Goal: Transaction & Acquisition: Purchase product/service

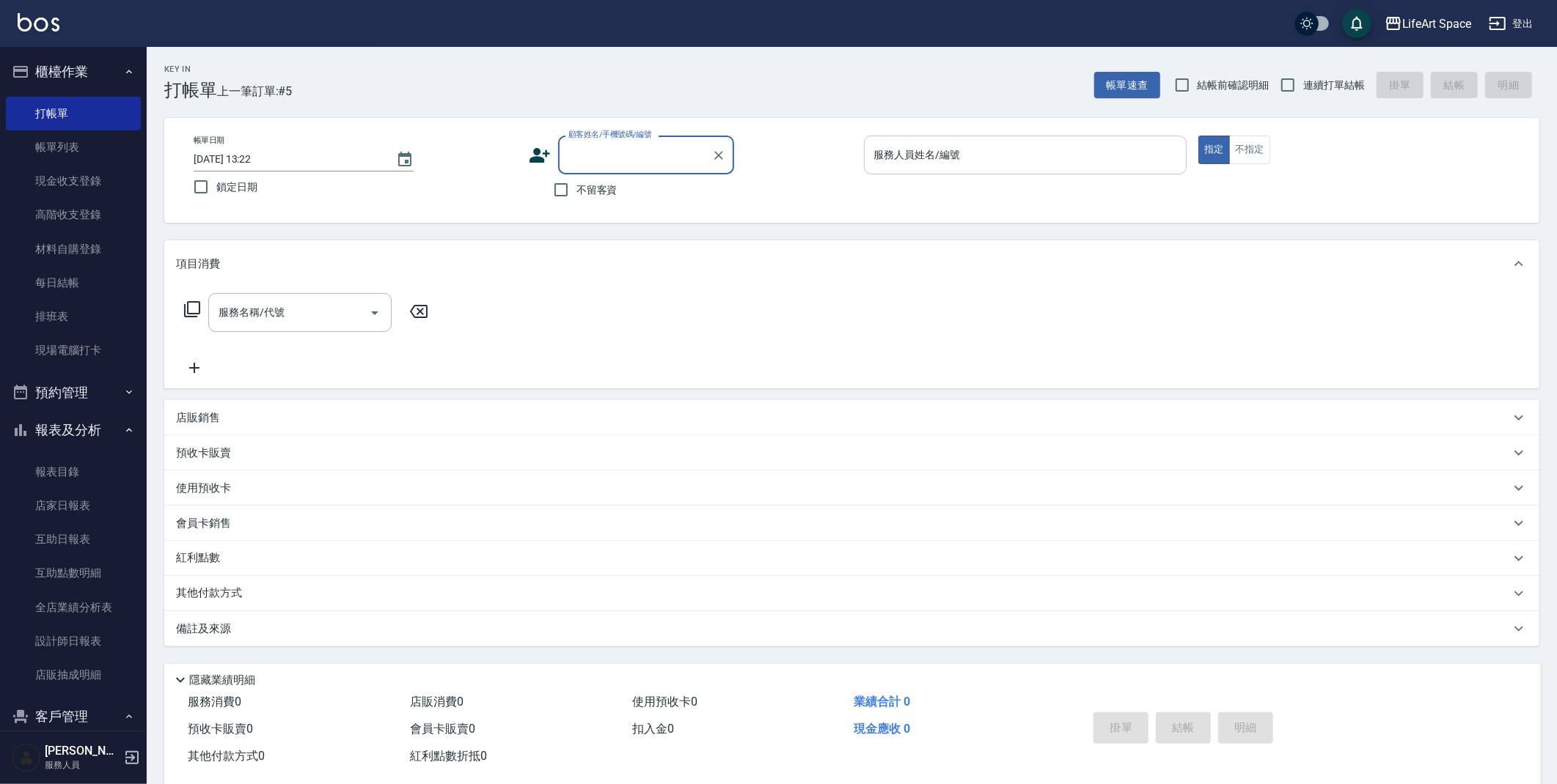
click at [1028, 147] on input "服務人員姓名/編號" at bounding box center [1026, 155] width 310 height 26
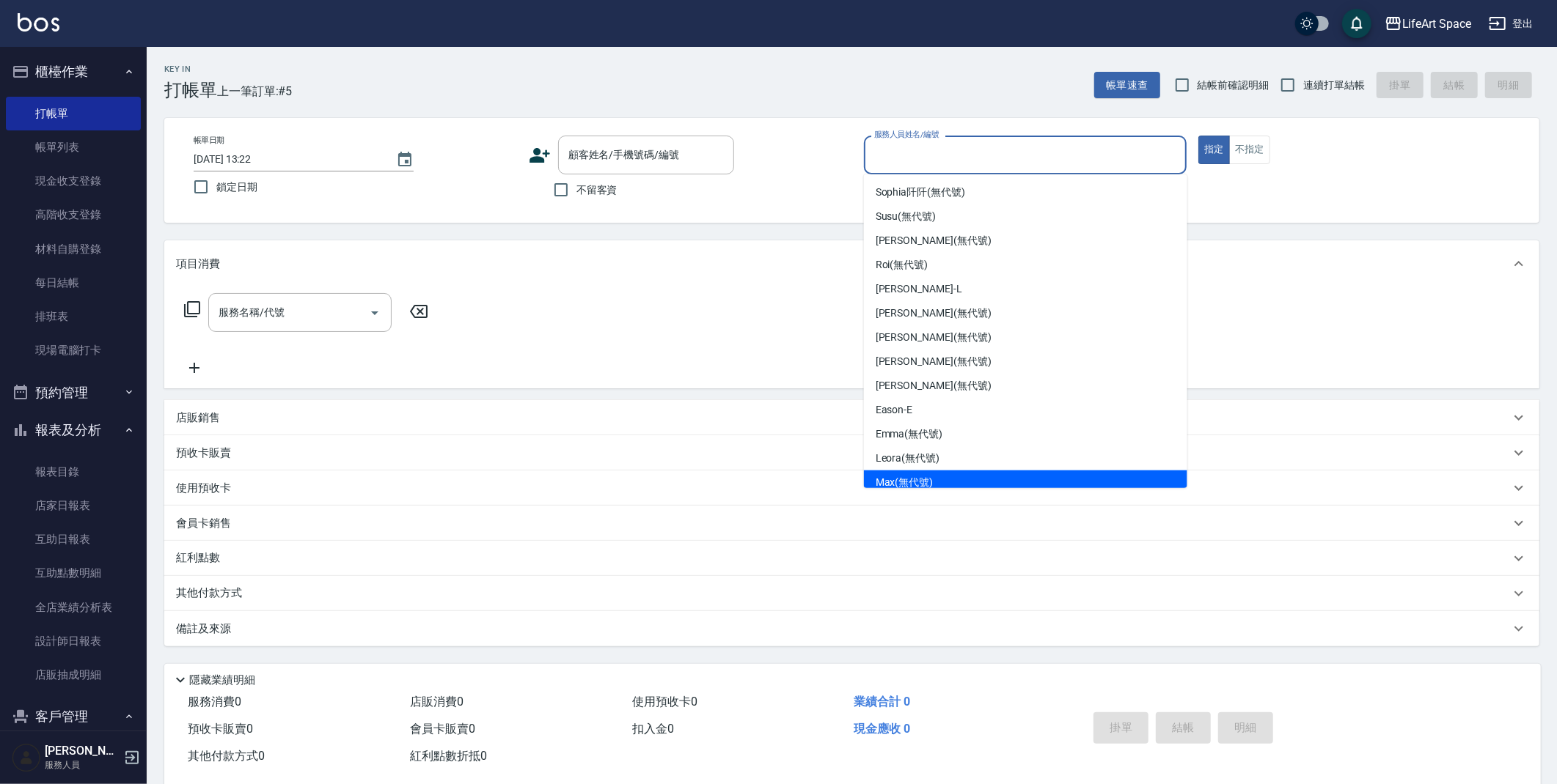
click at [925, 471] on div "[PERSON_NAME] (無代號)" at bounding box center [1025, 482] width 323 height 24
type input "[PERSON_NAME](無代號)"
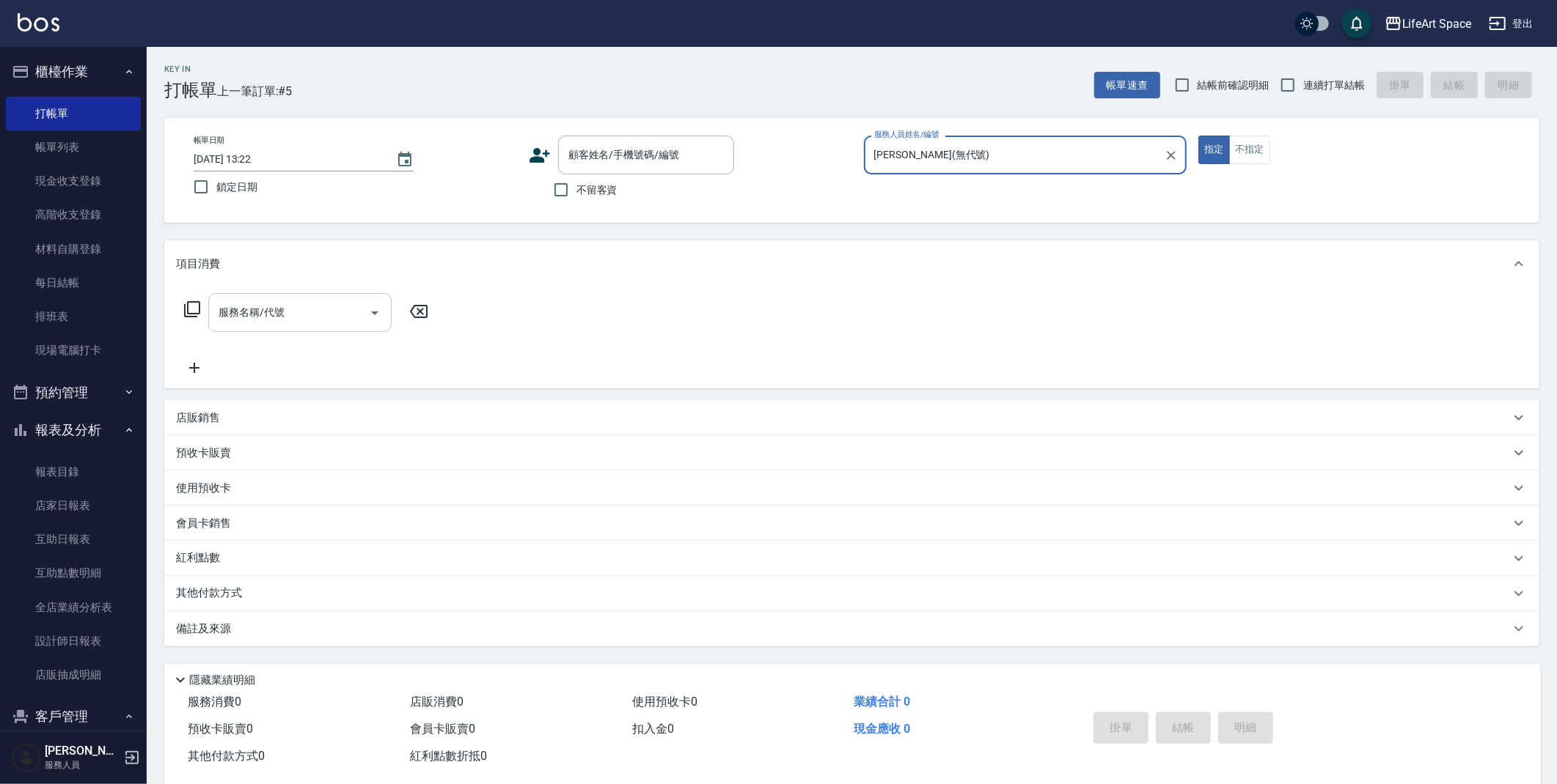
click at [300, 317] on input "服務名稱/代號" at bounding box center [288, 313] width 148 height 26
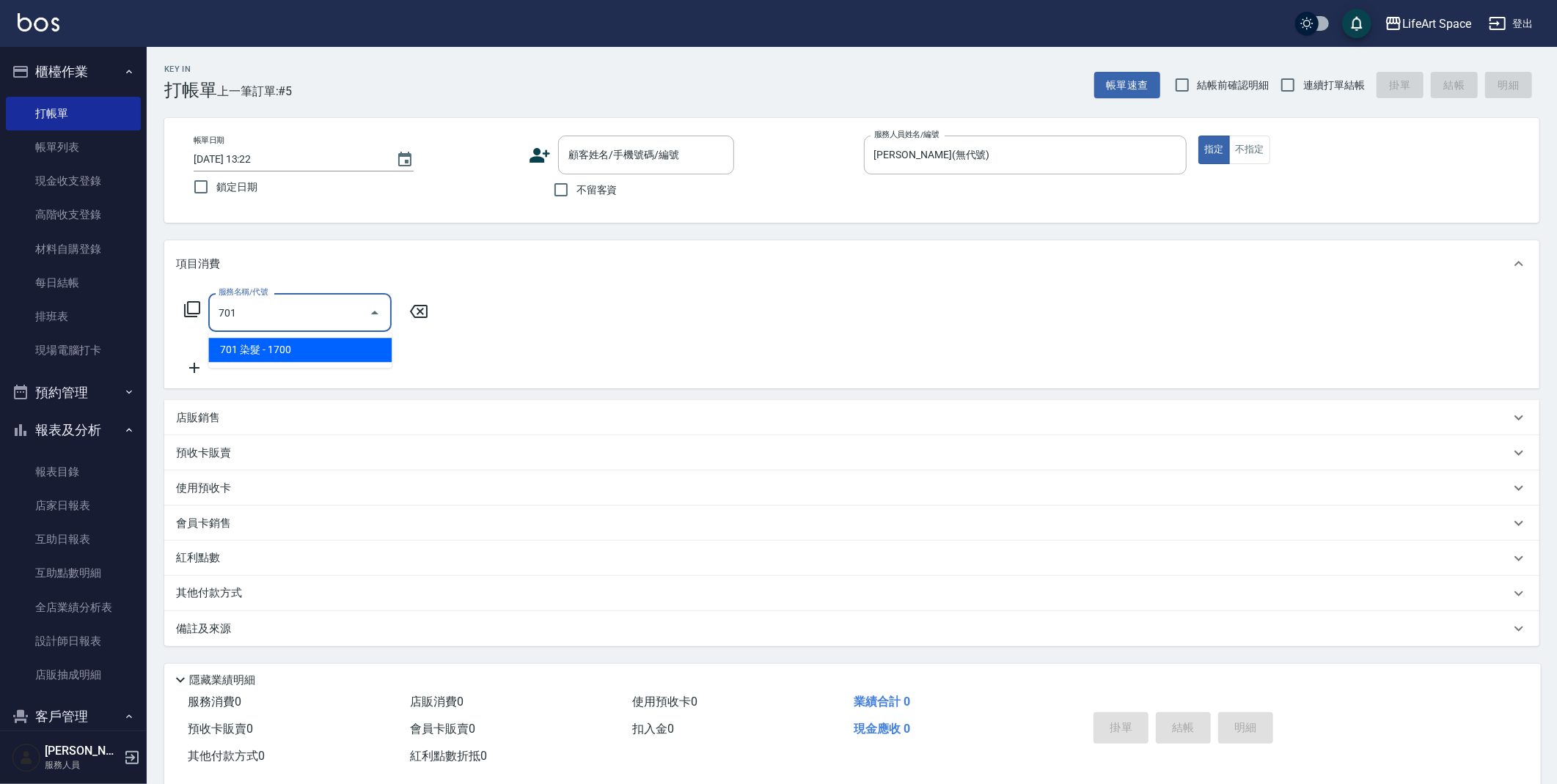
drag, startPoint x: 366, startPoint y: 352, endPoint x: 611, endPoint y: 266, distance: 259.7
click at [366, 351] on span "701 染髮 - 1700" at bounding box center [300, 349] width 184 height 24
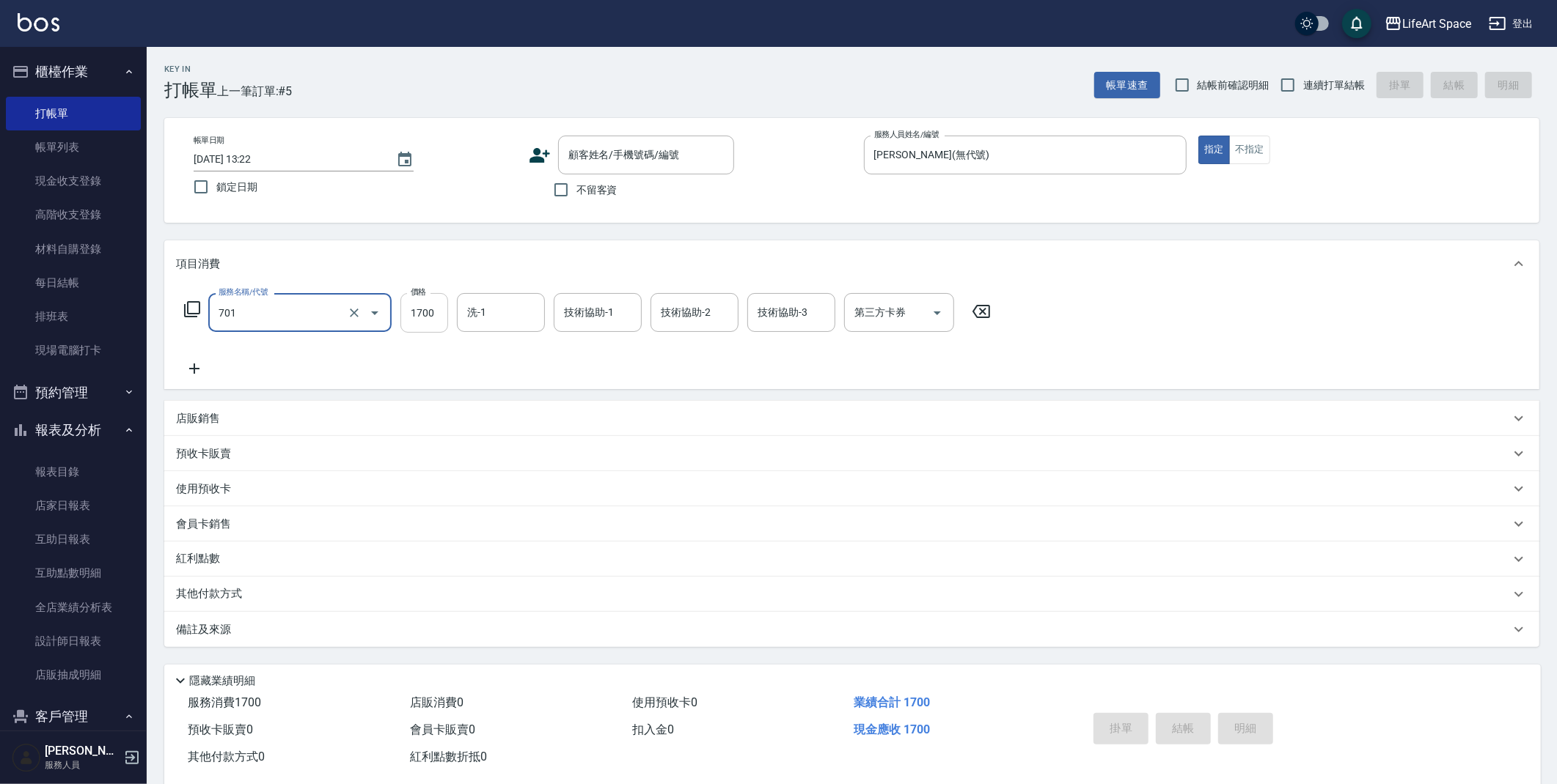
type input "701 染髮(701)"
click at [435, 320] on input "1700" at bounding box center [424, 313] width 48 height 39
type input "6500"
click at [203, 367] on icon at bounding box center [195, 368] width 37 height 17
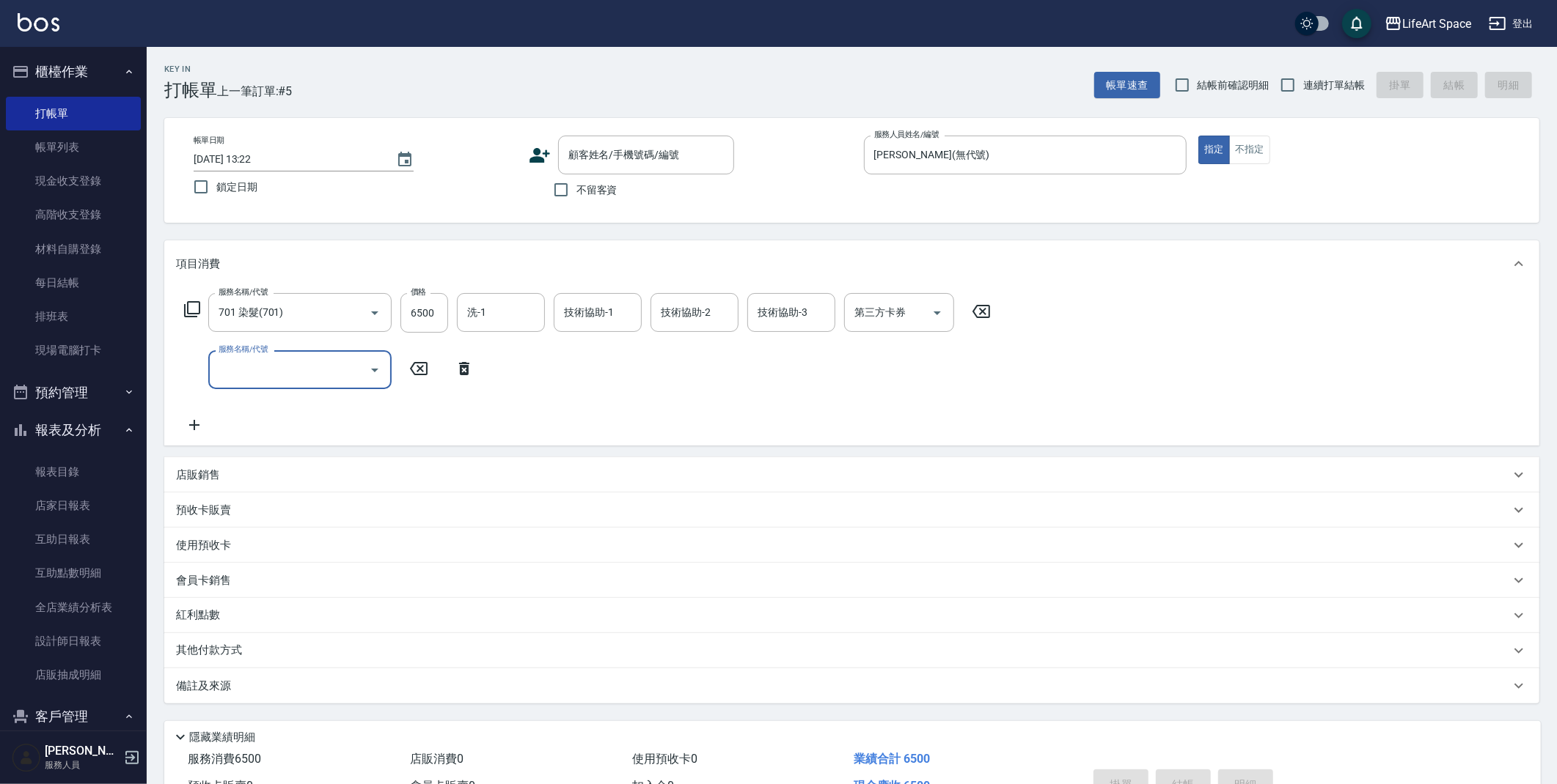
drag, startPoint x: 347, startPoint y: 378, endPoint x: 362, endPoint y: 385, distance: 16.6
click at [348, 378] on input "服務名稱/代號" at bounding box center [288, 370] width 148 height 26
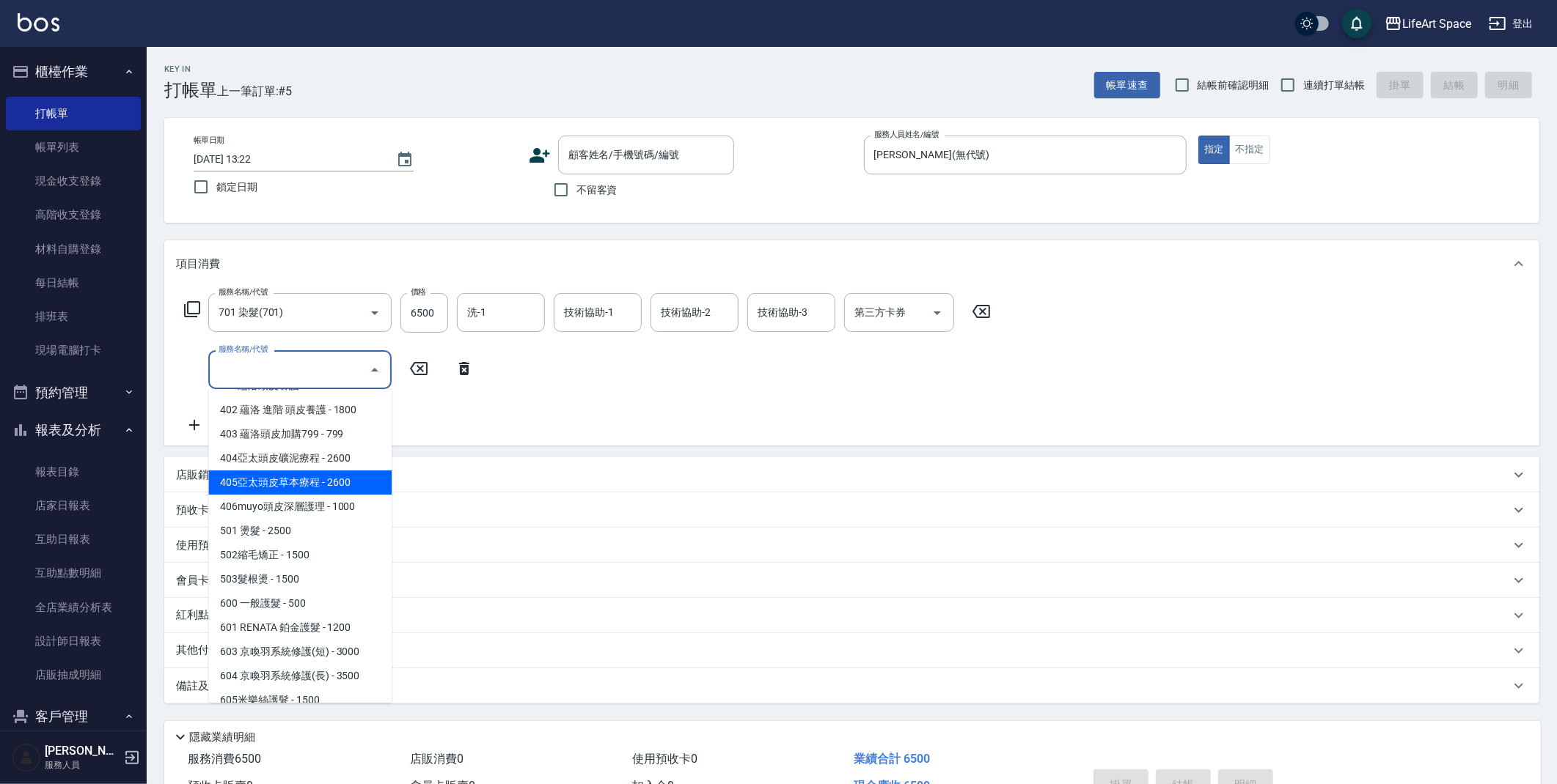
scroll to position [229, 0]
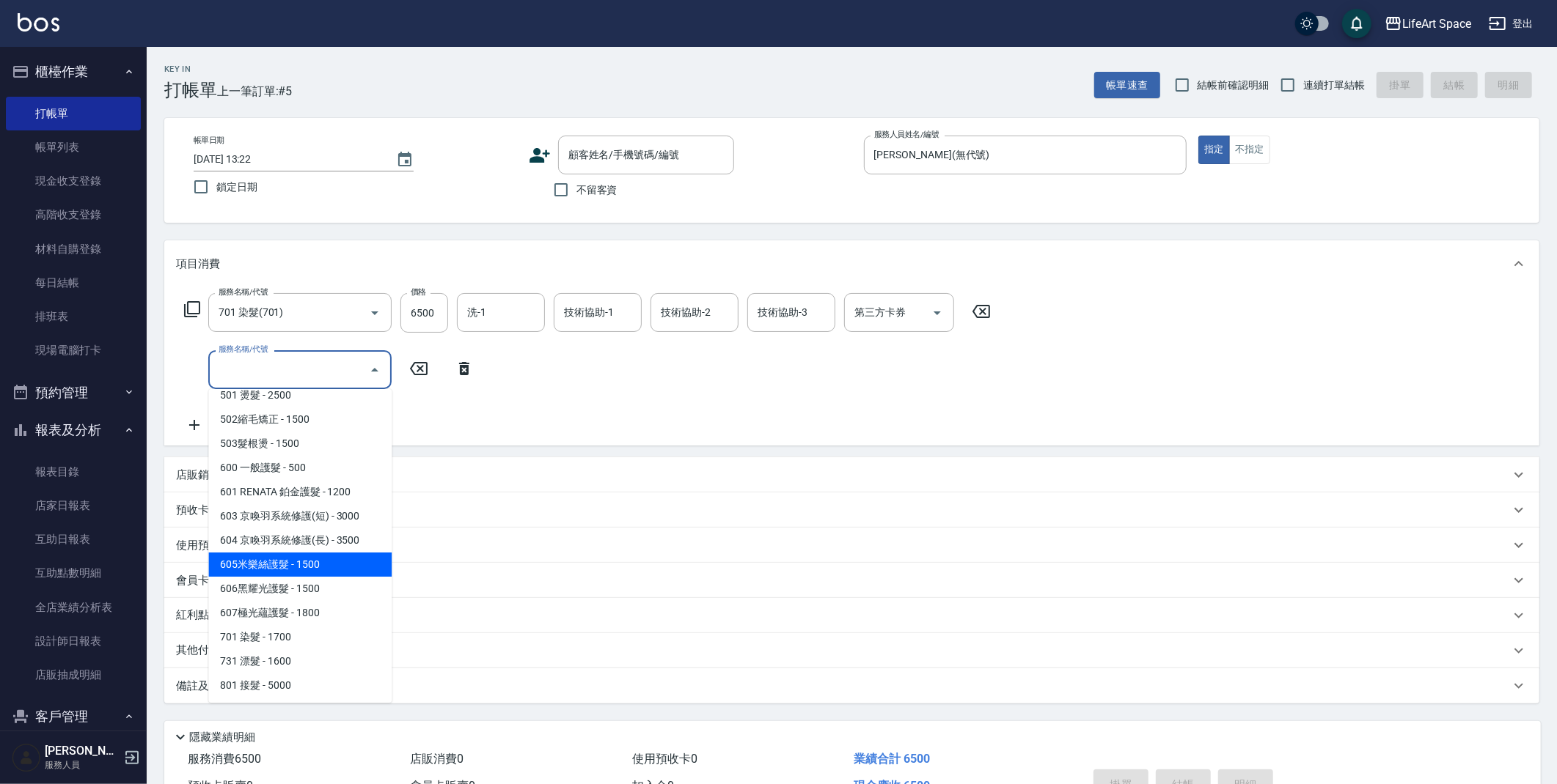
click at [326, 564] on span "605米樂絲護髮 - 1500" at bounding box center [300, 565] width 184 height 24
type input "605米樂絲護髮(605)"
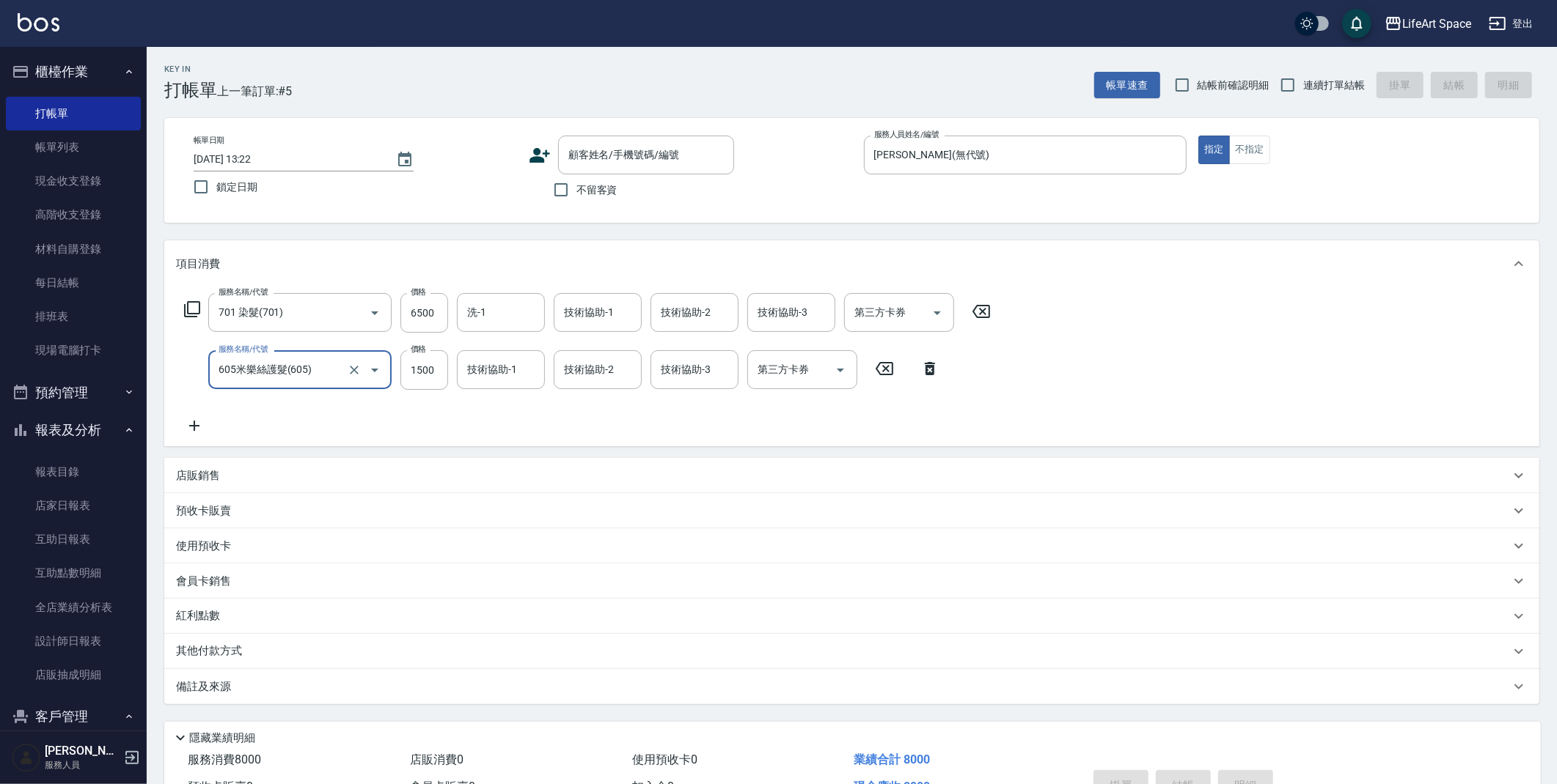
click at [572, 370] on div "技術協助-2 技術協助-2" at bounding box center [597, 370] width 88 height 39
click at [606, 413] on span "[PERSON_NAME] (無代號)" at bounding box center [603, 415] width 78 height 31
type input "[PERSON_NAME](無代號)"
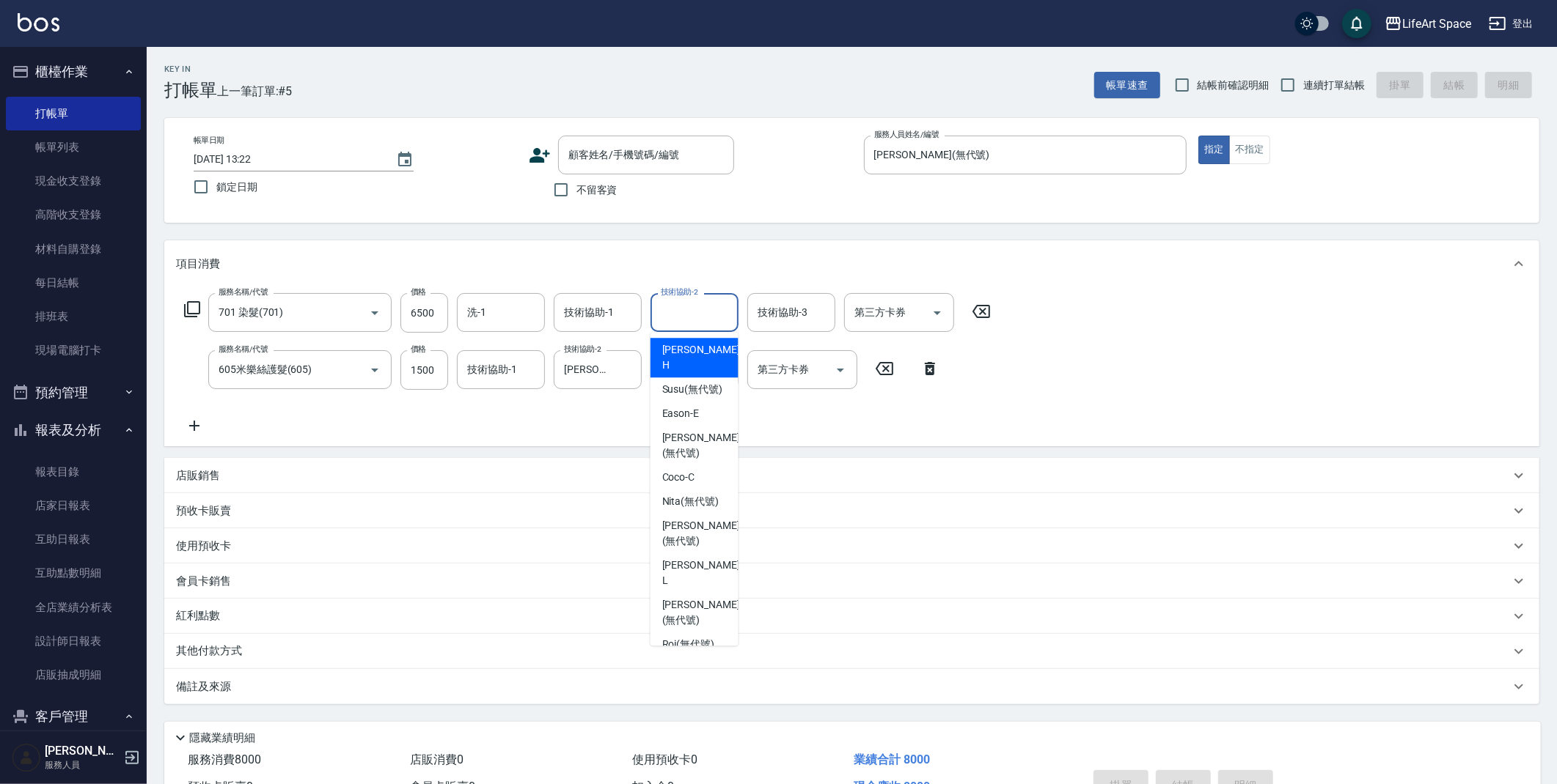
click at [695, 317] on input "技術協助-2" at bounding box center [695, 313] width 75 height 26
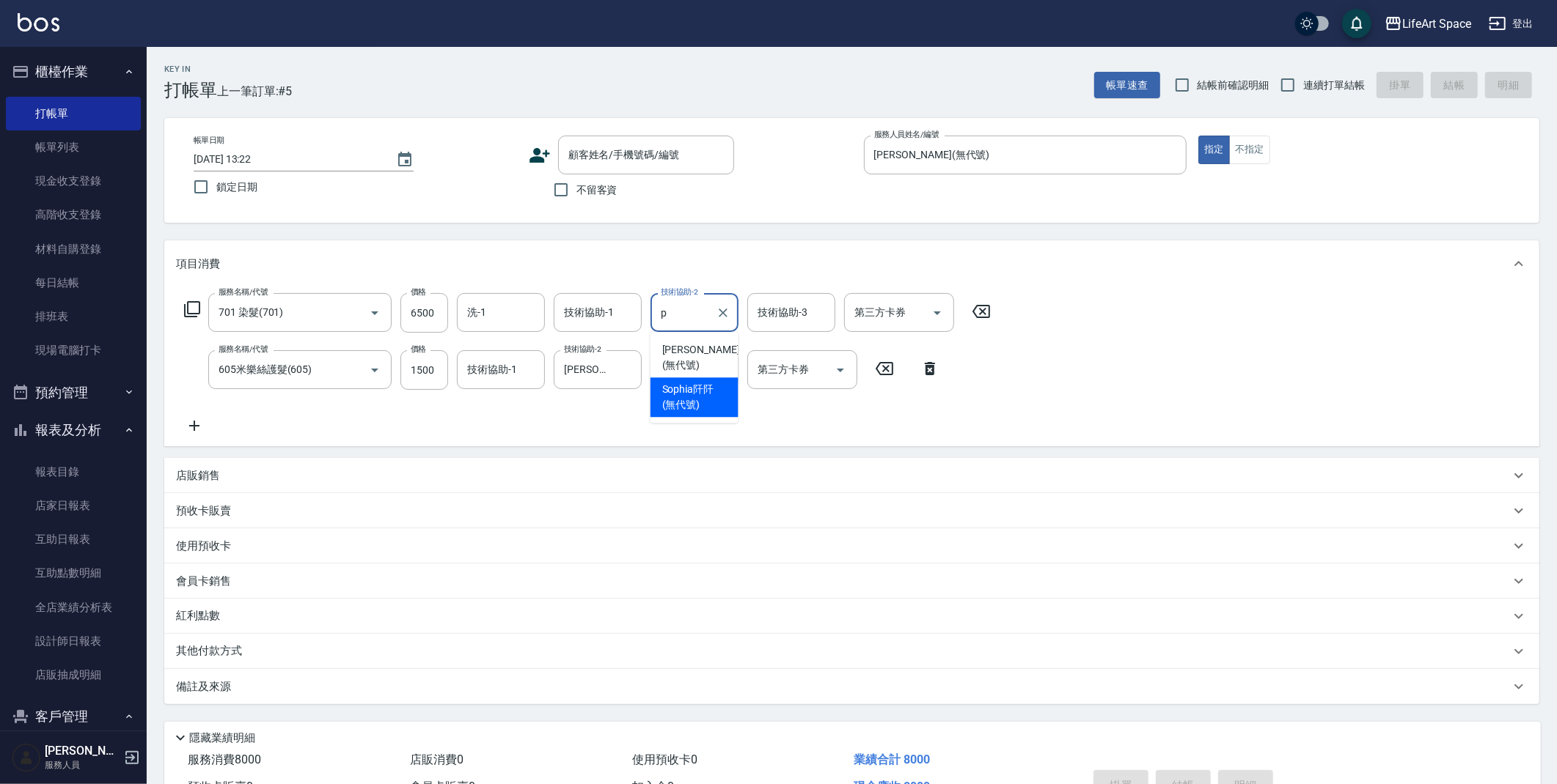
click at [687, 323] on input "p" at bounding box center [684, 313] width 53 height 26
click at [702, 351] on span "[PERSON_NAME] (無代號)" at bounding box center [701, 358] width 78 height 31
type input "[PERSON_NAME](無代號)"
drag, startPoint x: 699, startPoint y: 309, endPoint x: 725, endPoint y: 314, distance: 26.5
click at [725, 314] on div "[PERSON_NAME](無代號) 技術協助-2" at bounding box center [695, 313] width 88 height 39
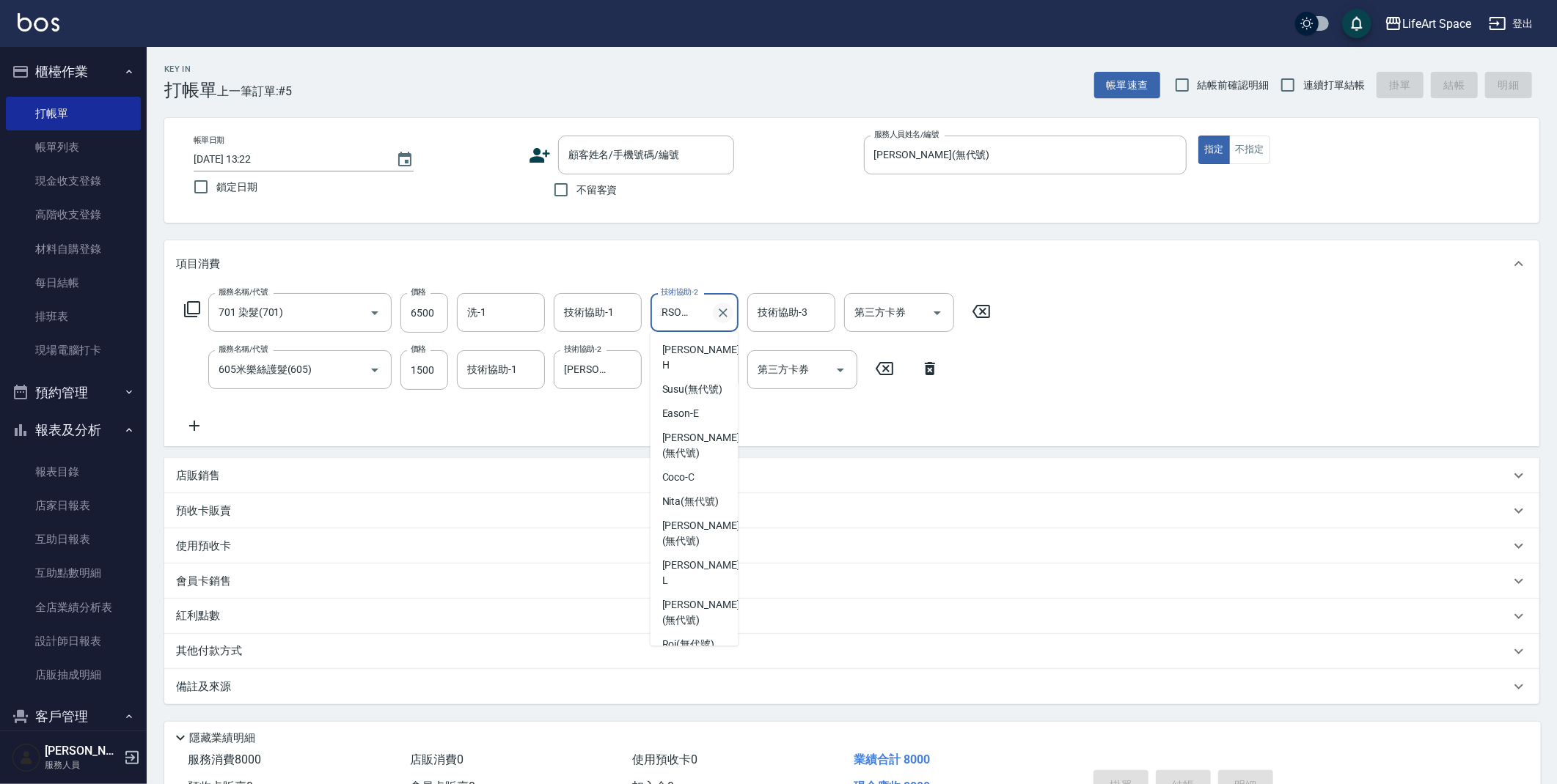
scroll to position [257, 0]
click at [714, 315] on button "Clear" at bounding box center [723, 313] width 20 height 20
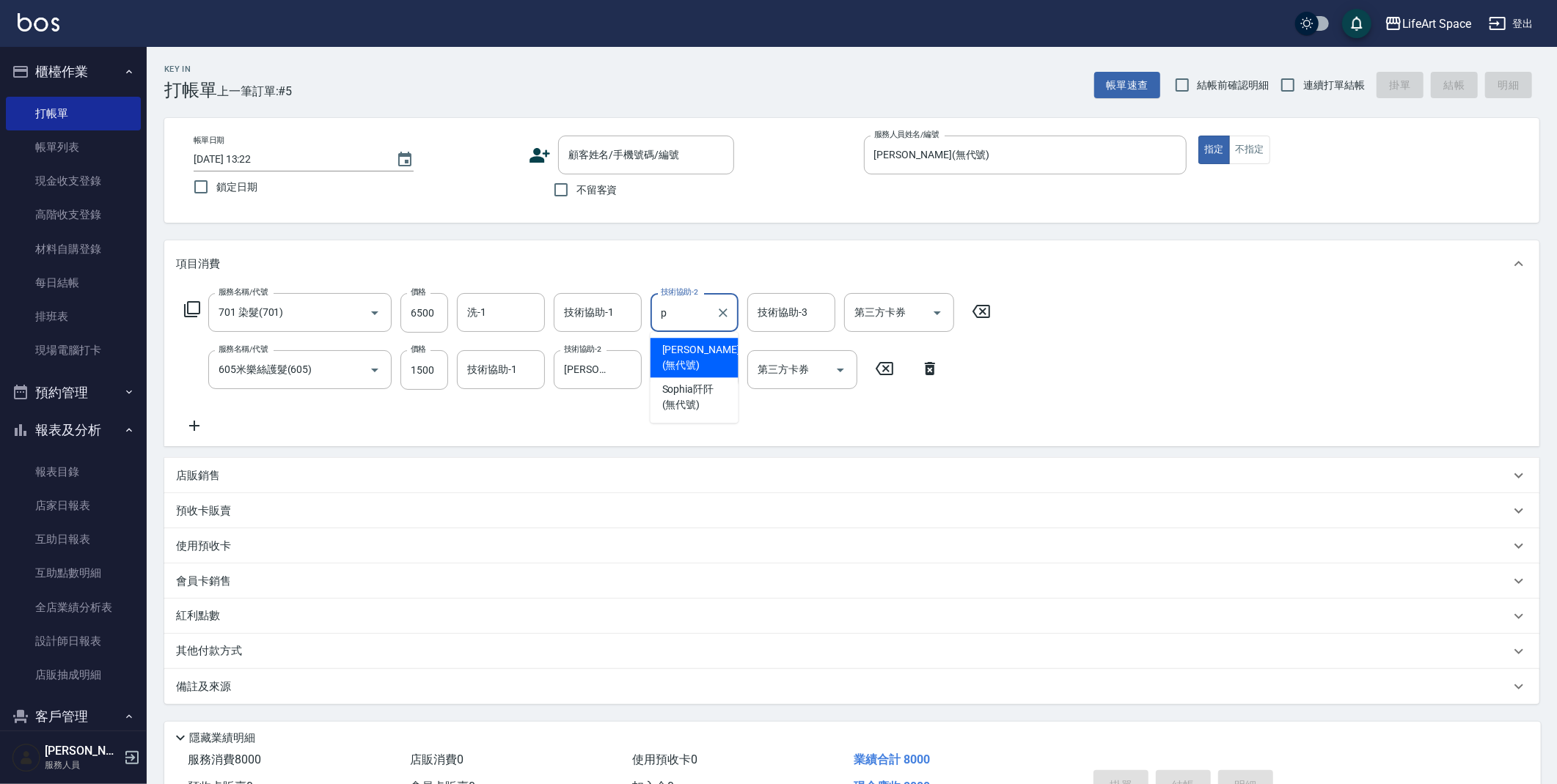
scroll to position [0, 0]
drag, startPoint x: 704, startPoint y: 354, endPoint x: 787, endPoint y: 327, distance: 87.3
click at [704, 354] on span "[PERSON_NAME] (無代號)" at bounding box center [701, 358] width 78 height 31
type input "[PERSON_NAME](無代號)"
click at [789, 323] on input "技術協助-3" at bounding box center [792, 313] width 75 height 26
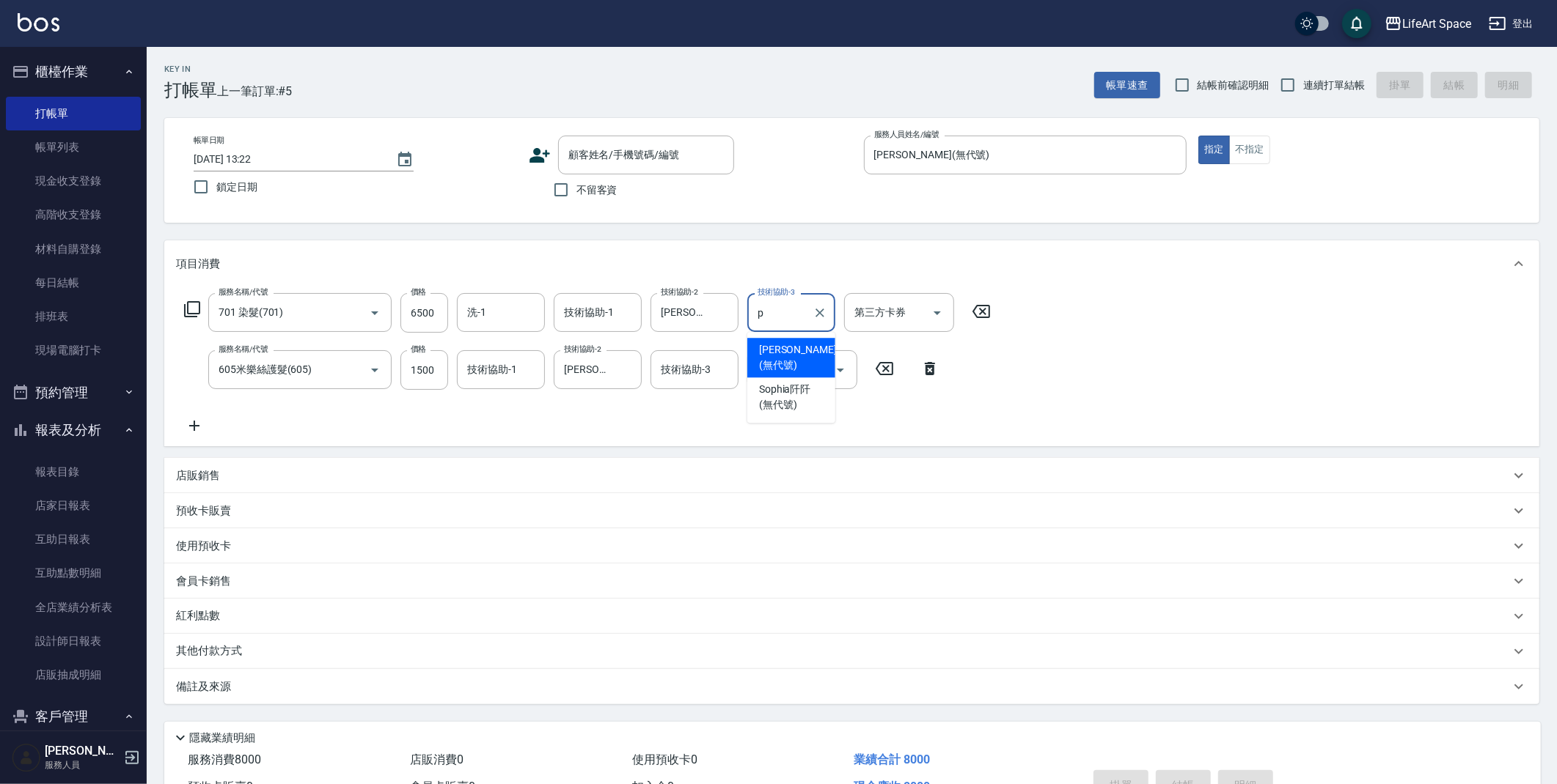
click at [790, 348] on span "[PERSON_NAME] (無代號)" at bounding box center [797, 358] width 78 height 31
type input "[PERSON_NAME](無代號)"
click at [568, 312] on div "技術協助-1 技術協助-1" at bounding box center [597, 313] width 88 height 39
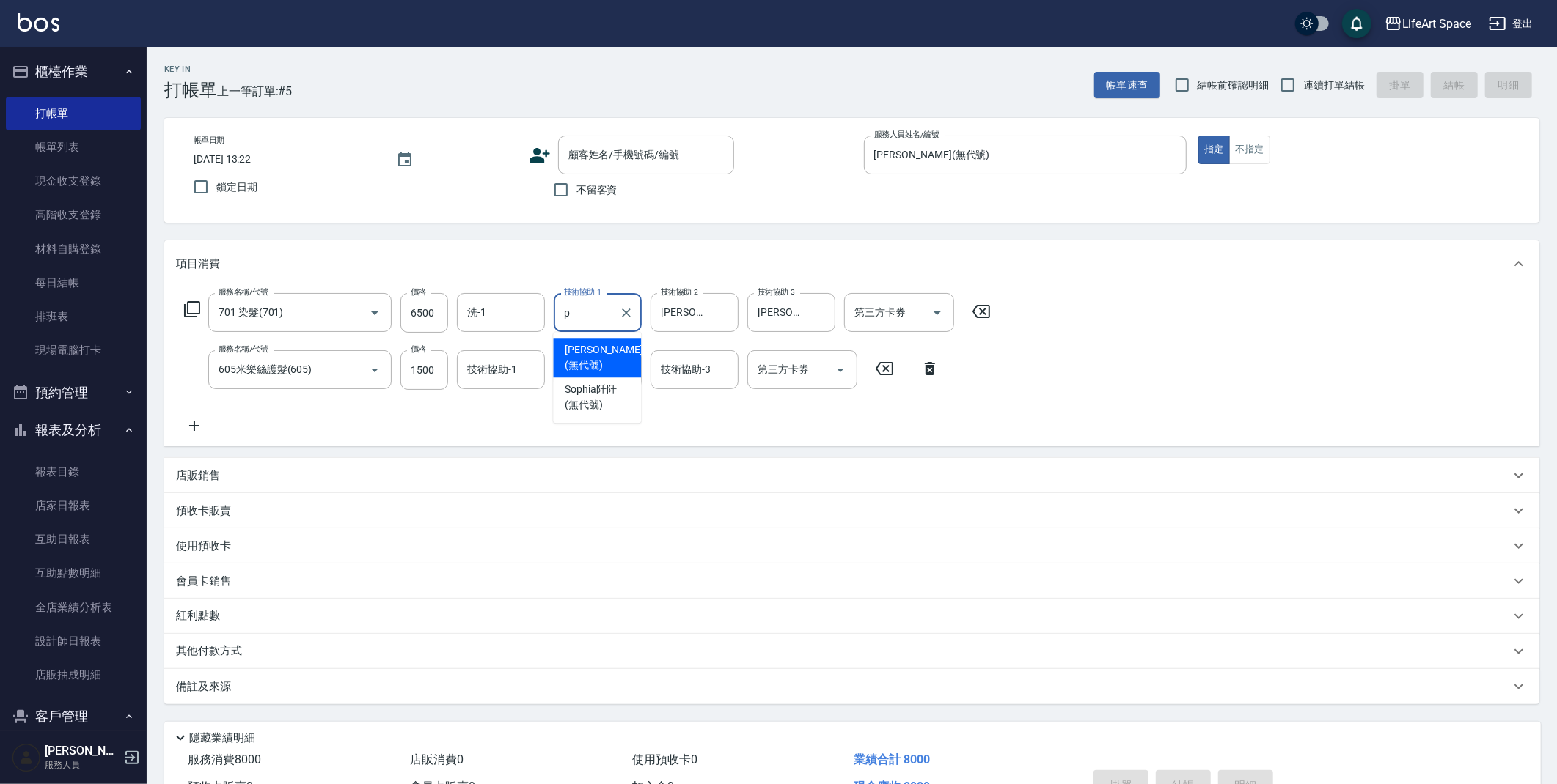
click at [599, 348] on span "[PERSON_NAME] (無代號)" at bounding box center [603, 358] width 78 height 31
type input "[PERSON_NAME](無代號)"
click at [494, 321] on input "洗-1" at bounding box center [501, 313] width 75 height 26
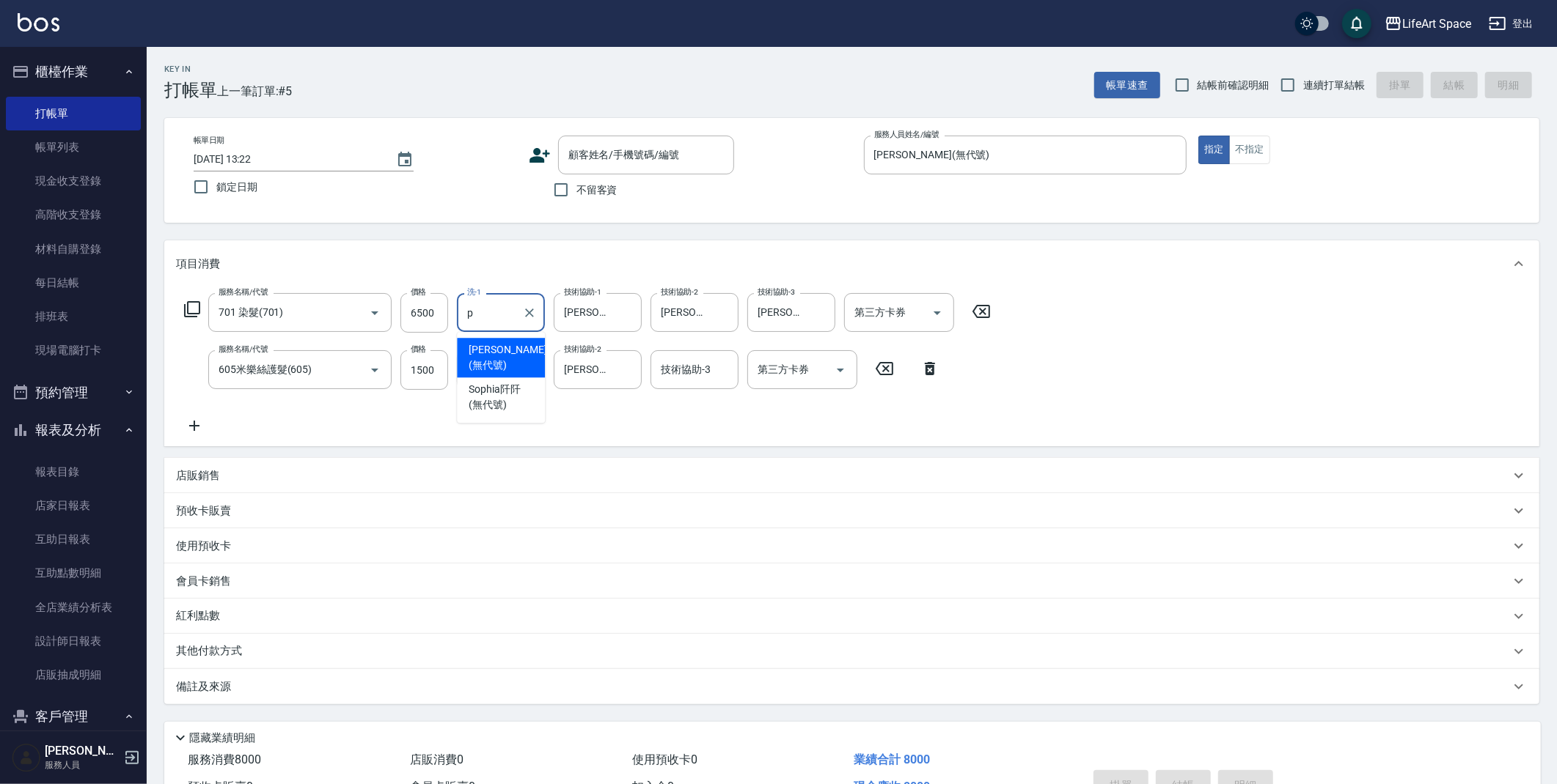
click at [501, 347] on span "[PERSON_NAME] (無代號)" at bounding box center [507, 358] width 78 height 31
type input "[PERSON_NAME](無代號)"
click at [506, 370] on div "技術協助-1 技術協助-1" at bounding box center [501, 370] width 88 height 39
drag, startPoint x: 512, startPoint y: 407, endPoint x: 597, endPoint y: 397, distance: 85.6
click at [512, 407] on span "[PERSON_NAME] (無代號)" at bounding box center [507, 415] width 78 height 31
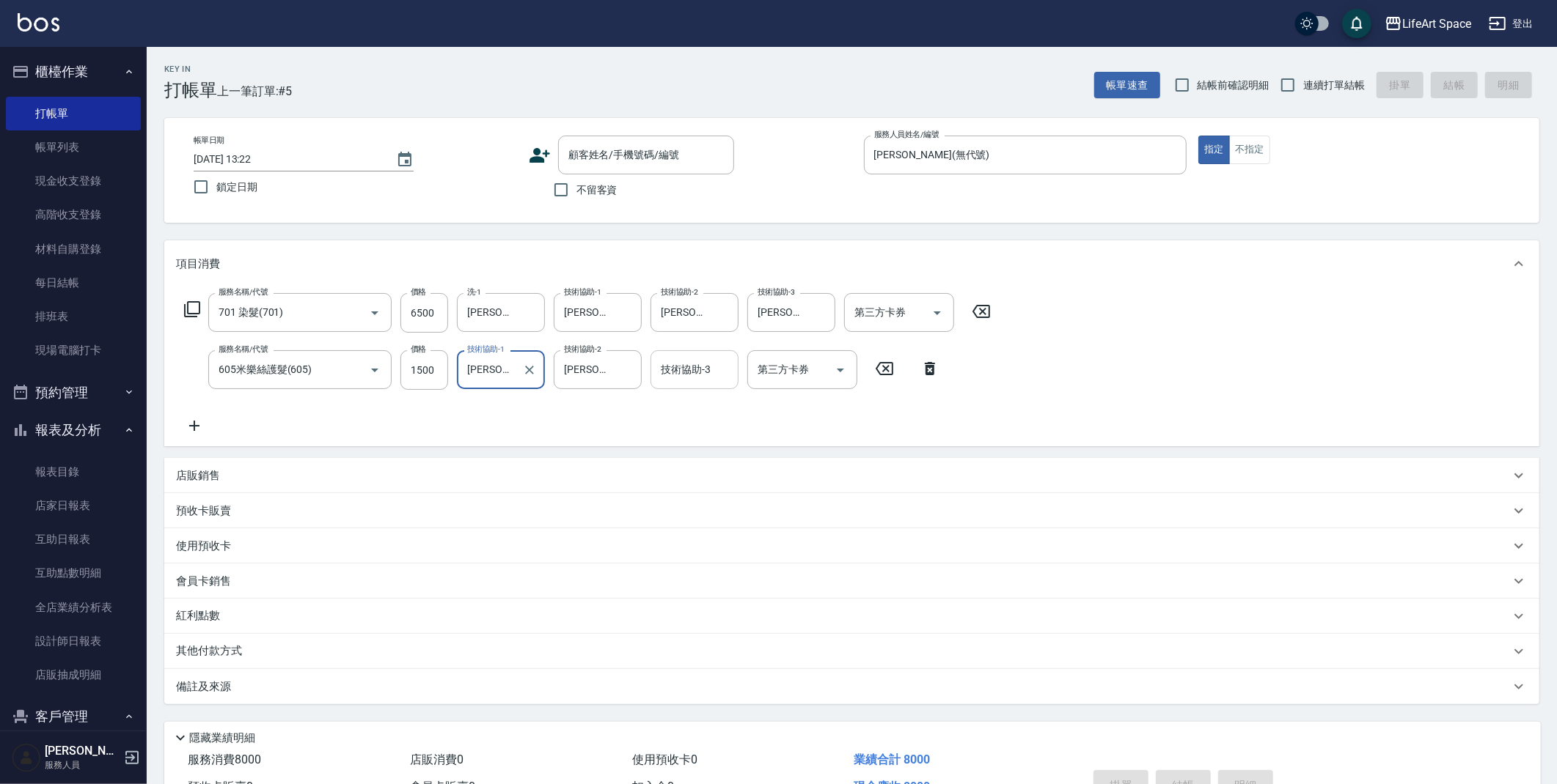
click at [655, 368] on div "技術協助-3" at bounding box center [695, 370] width 88 height 39
type input "[PERSON_NAME](無代號)"
click at [695, 407] on span "[PERSON_NAME] (無代號)" at bounding box center [701, 415] width 78 height 31
type input "[PERSON_NAME](無代號)"
click at [343, 695] on div "備註及來源" at bounding box center [851, 687] width 1374 height 35
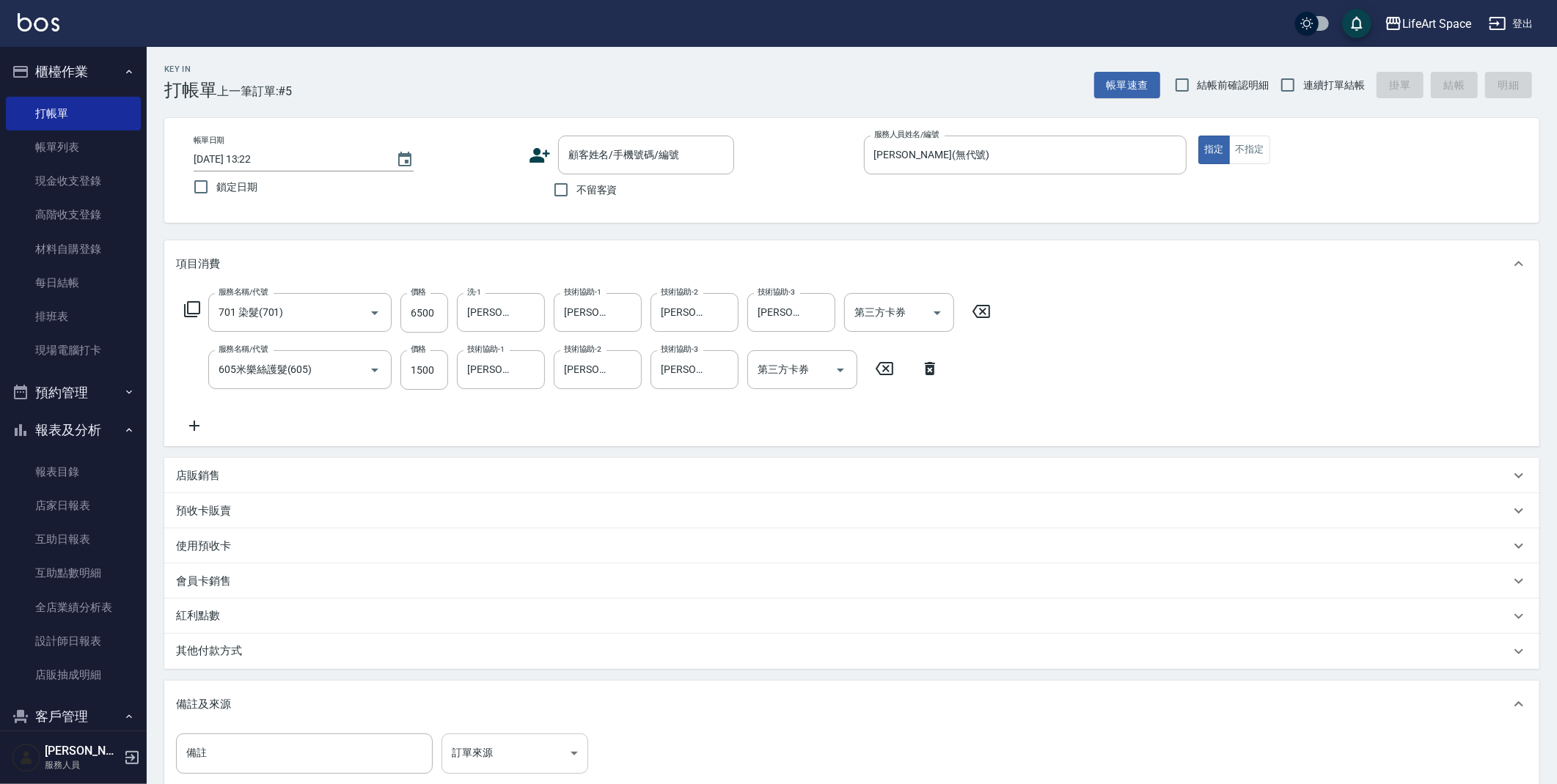
click at [541, 751] on body "LifeArt Space 登出 櫃檯作業 打帳單 帳單列表 現金收支登錄 高階收支登錄 材料自購登錄 每日結帳 排班表 現場電腦打卡 預約管理 預約管理 單…" at bounding box center [778, 480] width 1557 height 962
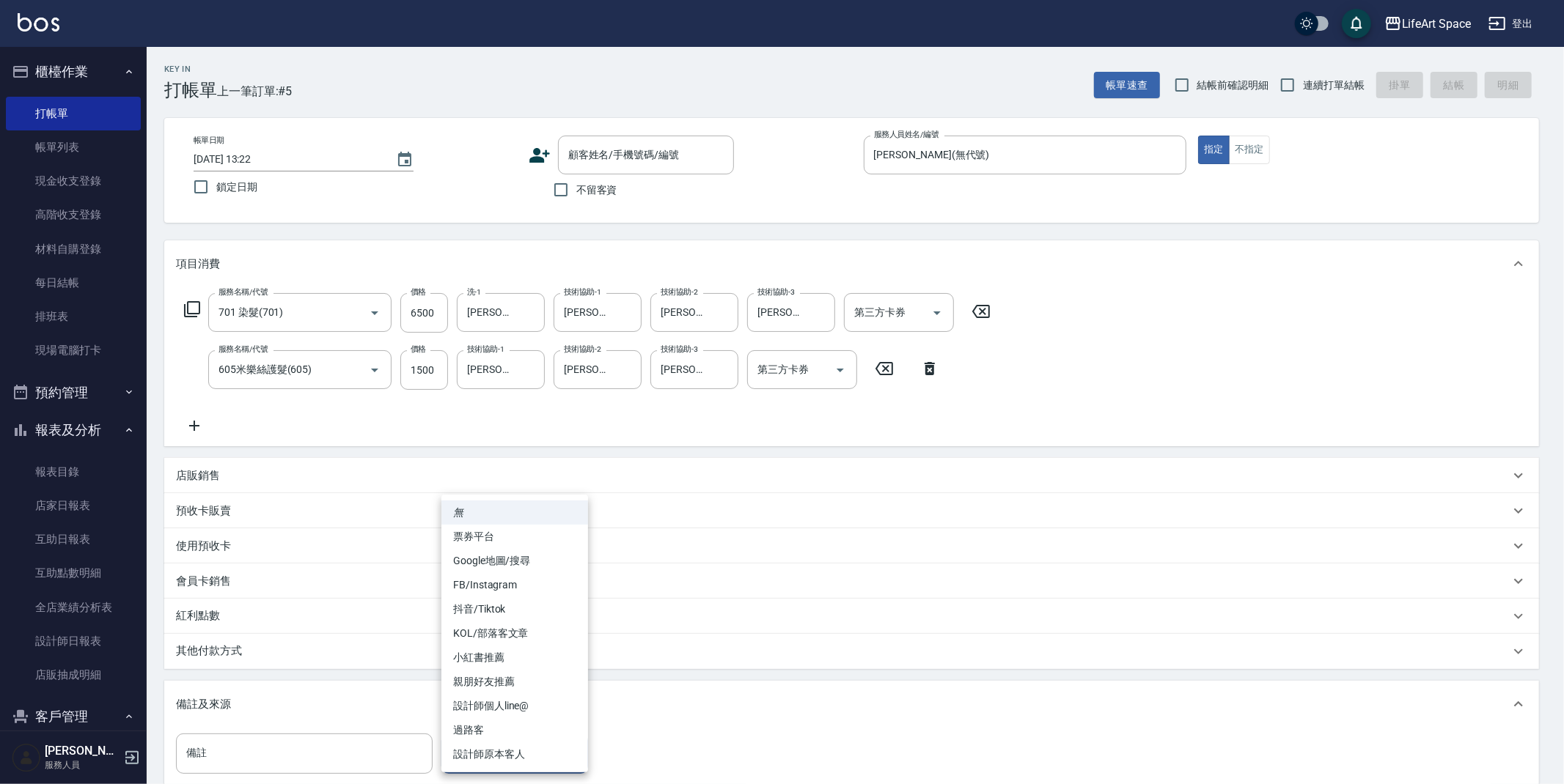
click at [535, 708] on li "設計師個人line@" at bounding box center [515, 706] width 147 height 24
type input "設計師個人line@"
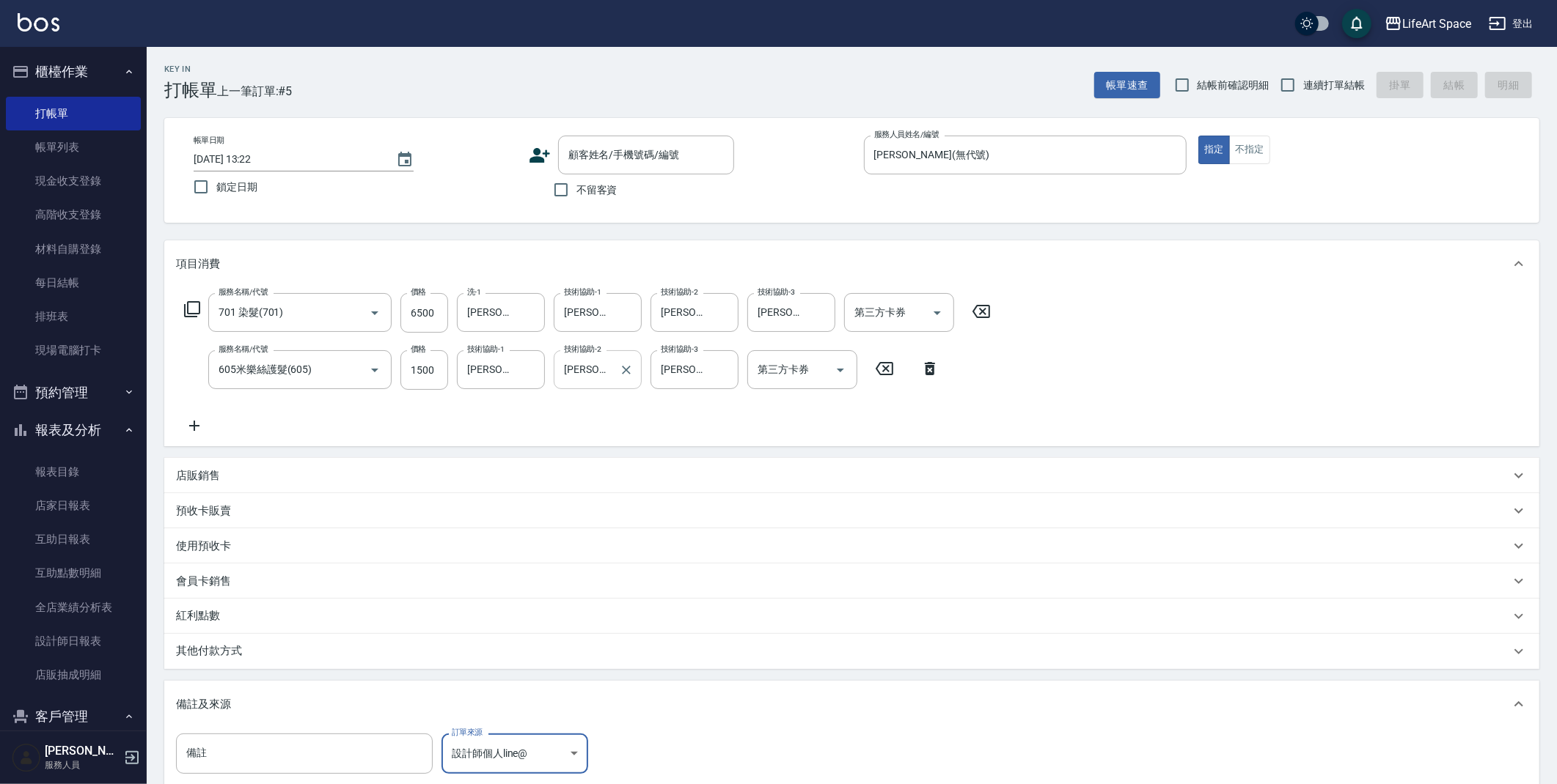
drag, startPoint x: 728, startPoint y: 366, endPoint x: 637, endPoint y: 381, distance: 92.2
click at [728, 366] on icon "Clear" at bounding box center [723, 370] width 15 height 15
drag, startPoint x: 528, startPoint y: 370, endPoint x: 556, endPoint y: 414, distance: 52.2
click at [528, 370] on icon "Clear" at bounding box center [529, 370] width 9 height 9
click at [583, 195] on span "不留客資" at bounding box center [596, 190] width 41 height 16
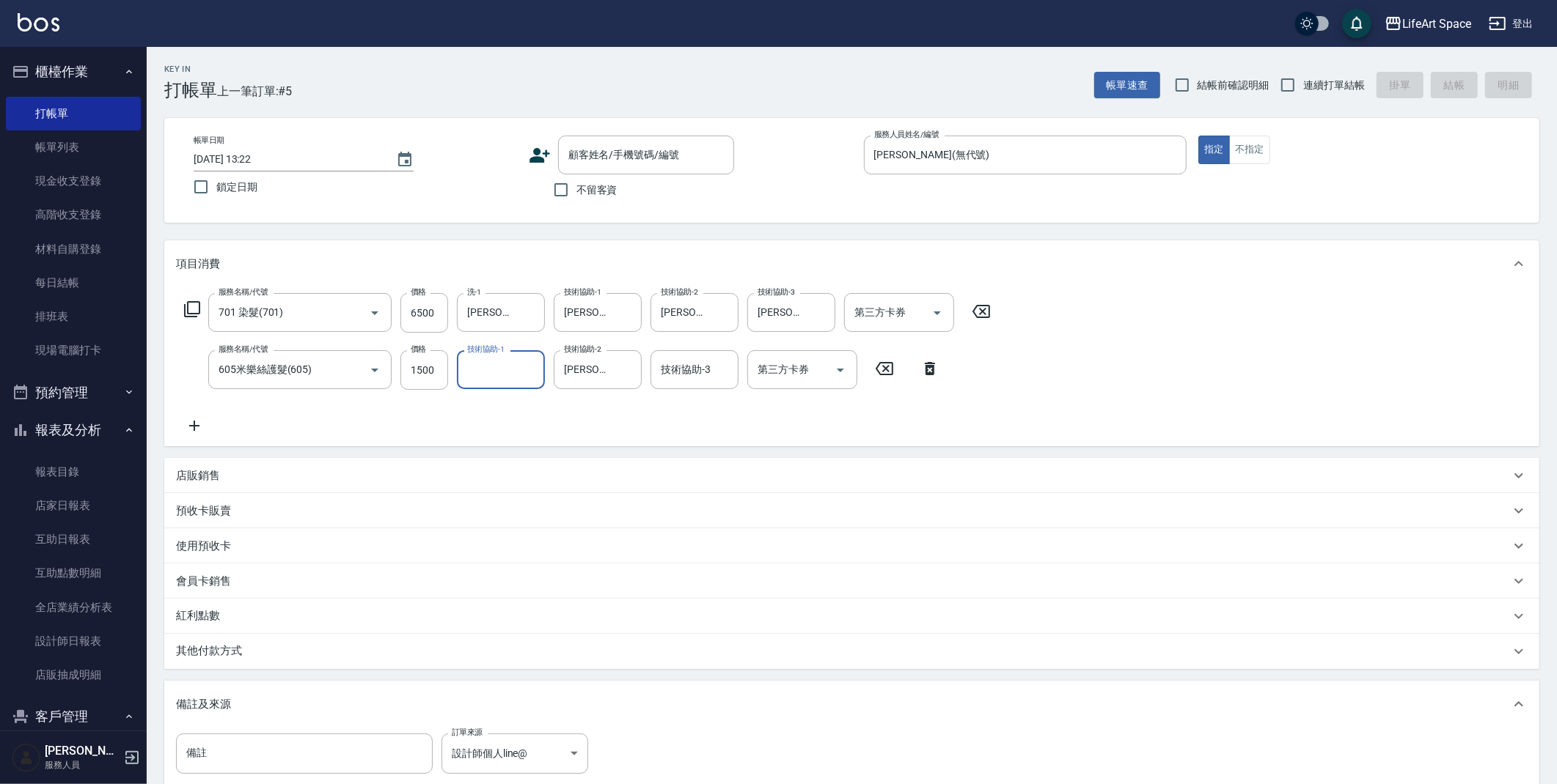
click at [576, 195] on input "不留客資" at bounding box center [562, 190] width 31 height 31
checkbox input "true"
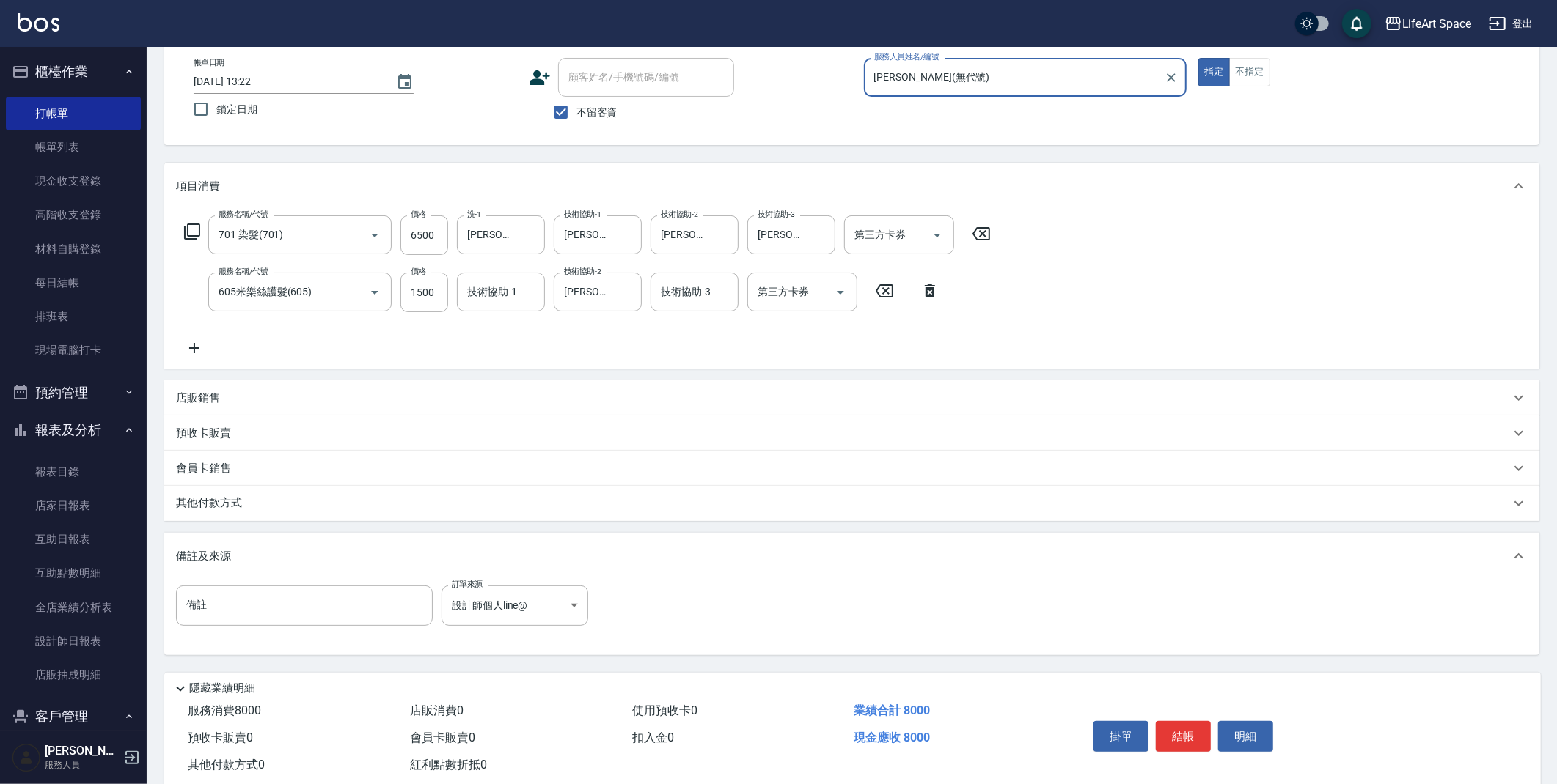
scroll to position [112, 0]
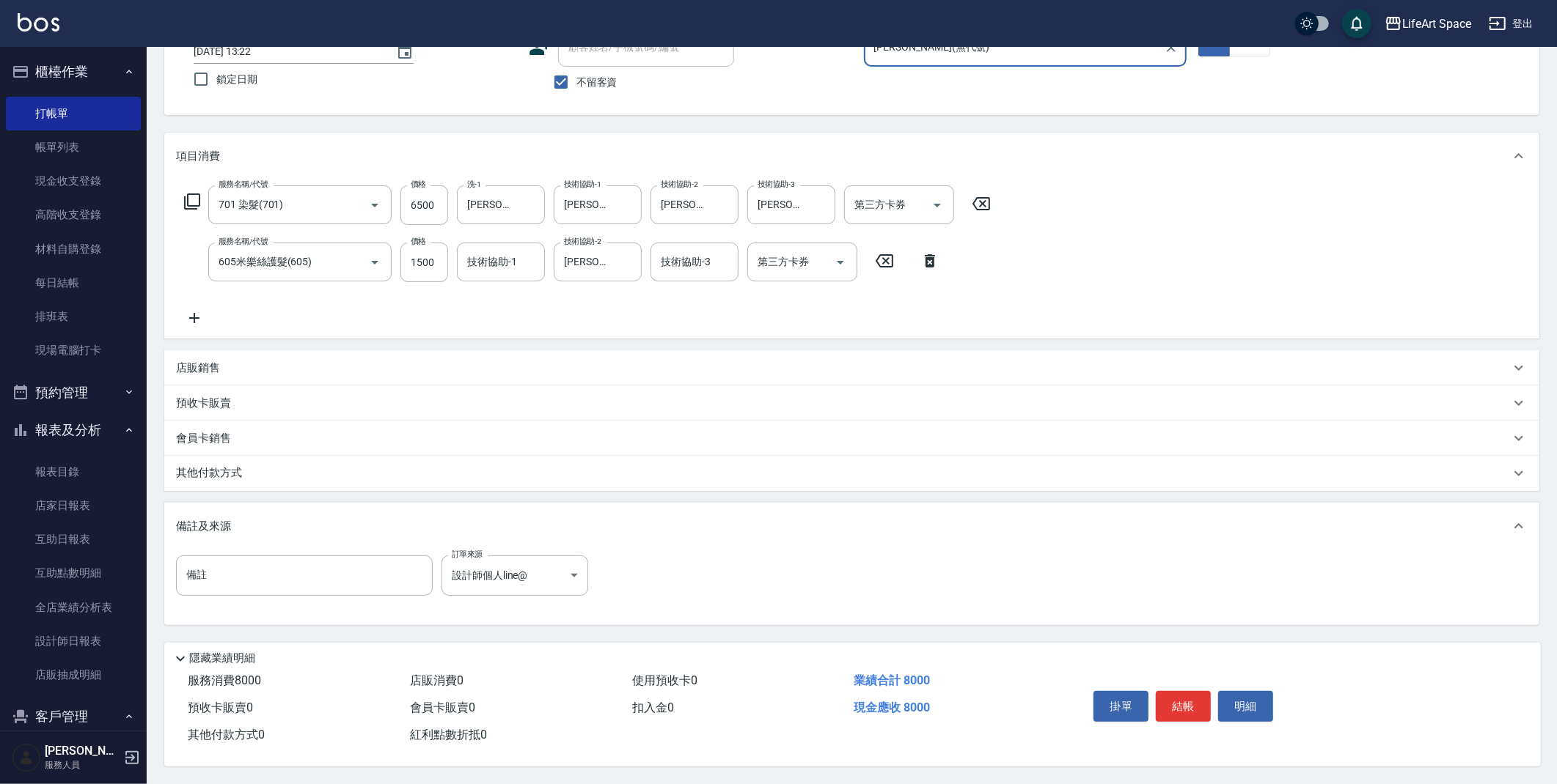
click at [508, 469] on div "其他付款方式" at bounding box center [843, 473] width 1334 height 17
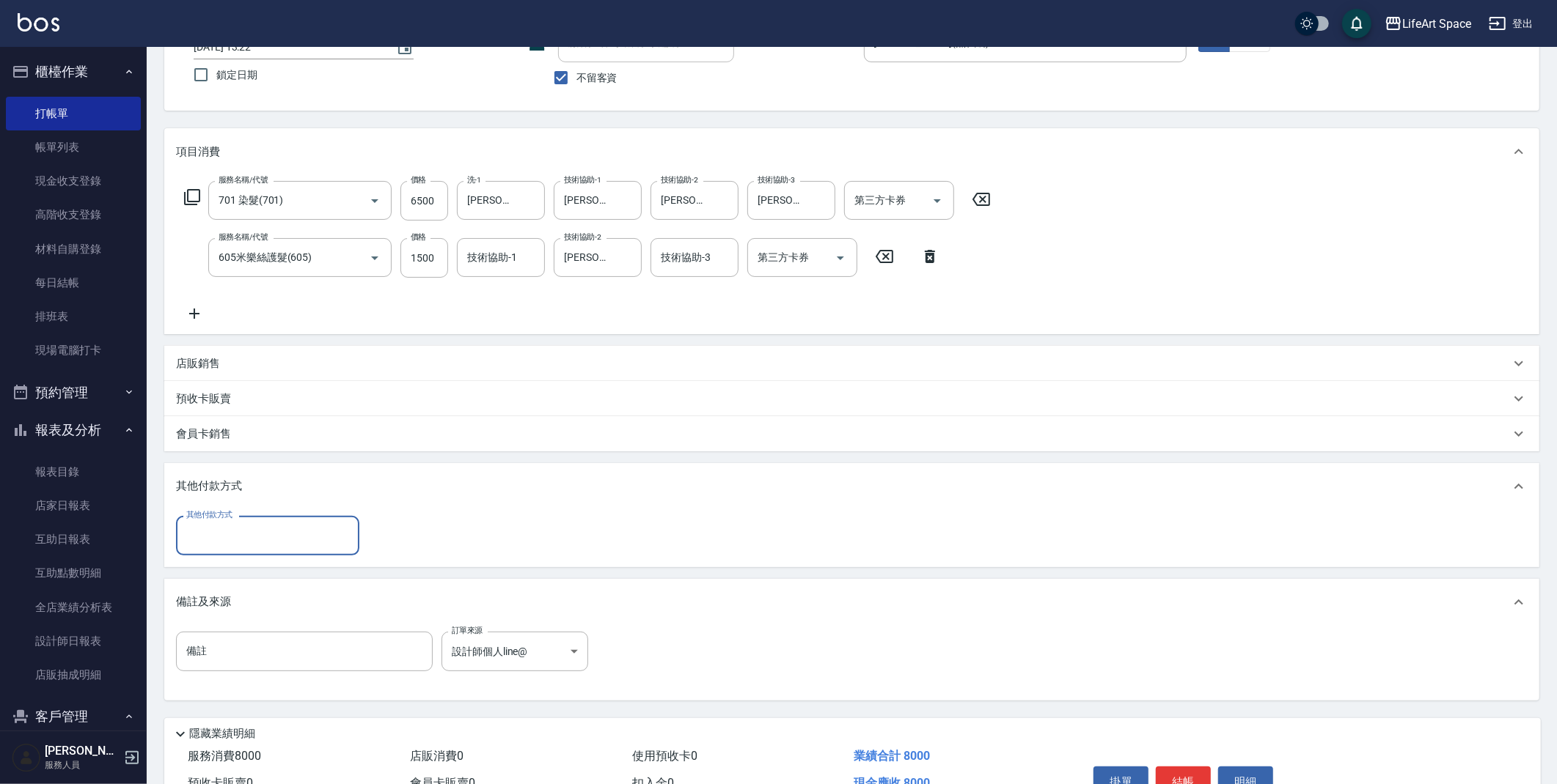
scroll to position [0, 0]
click at [295, 546] on input "其他付款方式" at bounding box center [267, 536] width 170 height 26
click at [261, 615] on span "信用卡" at bounding box center [268, 621] width 184 height 24
type input "信用卡"
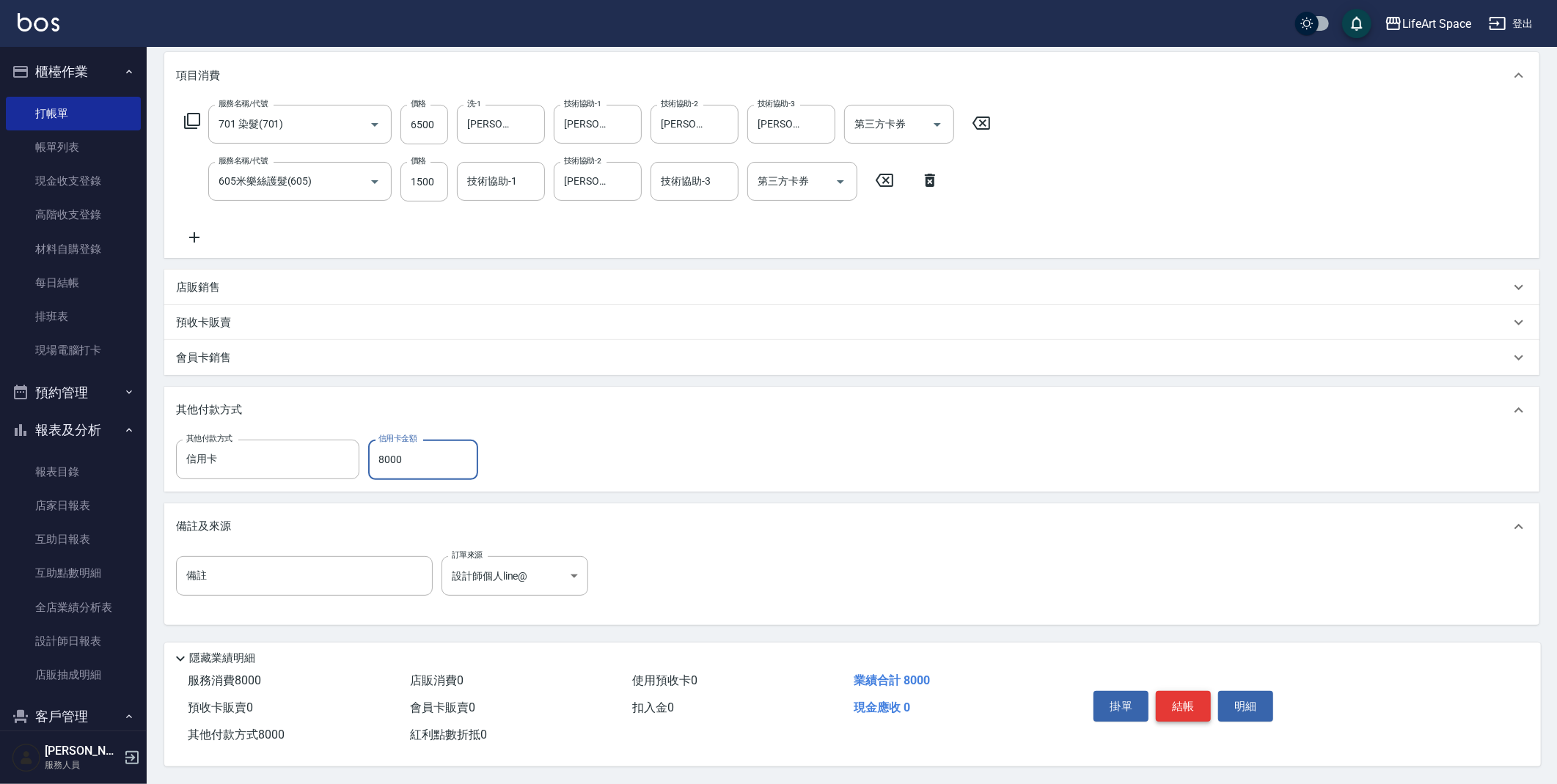
type input "8000"
click at [1200, 697] on button "結帳" at bounding box center [1184, 707] width 55 height 31
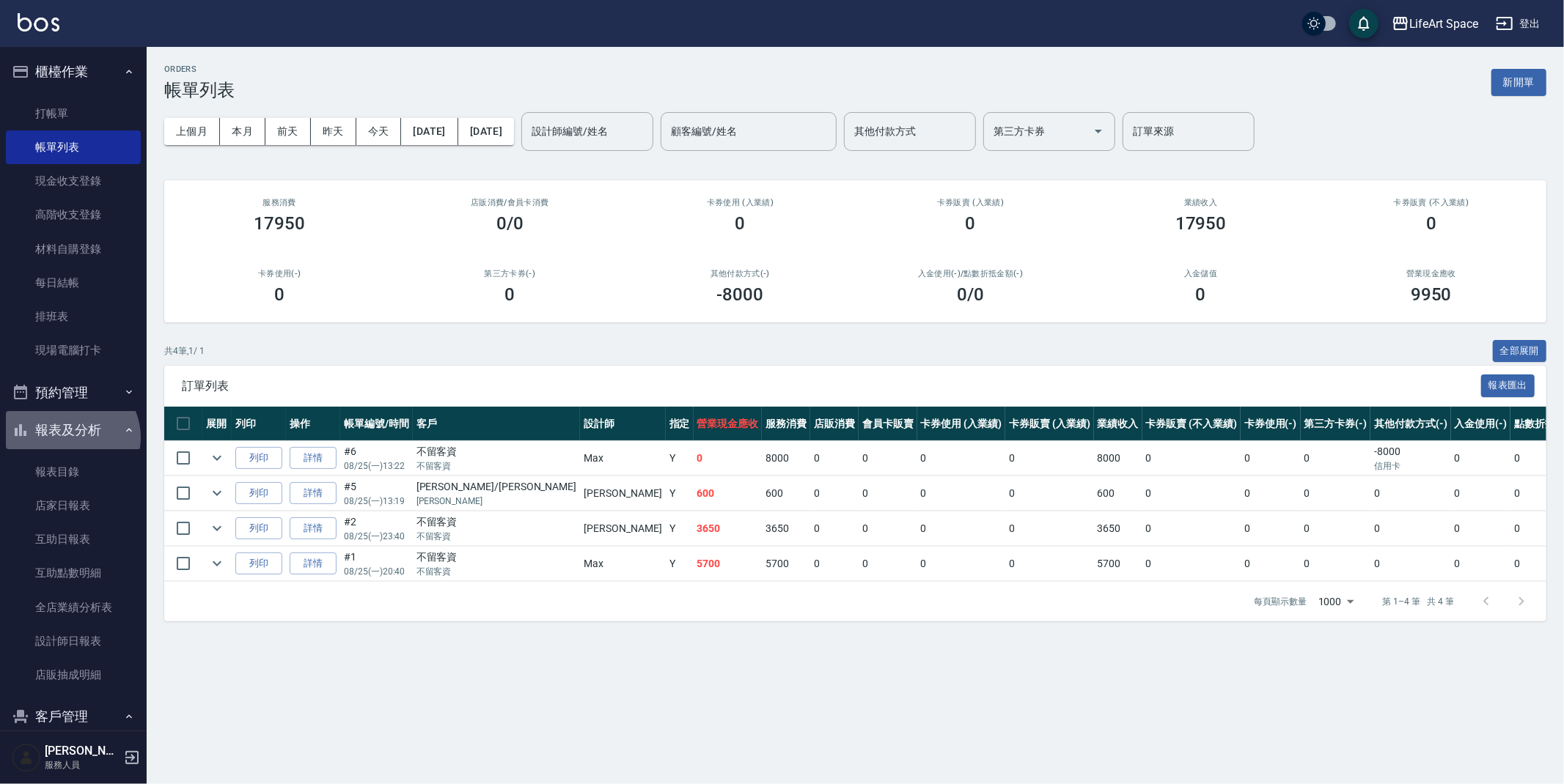
click at [71, 437] on button "報表及分析" at bounding box center [72, 430] width 135 height 39
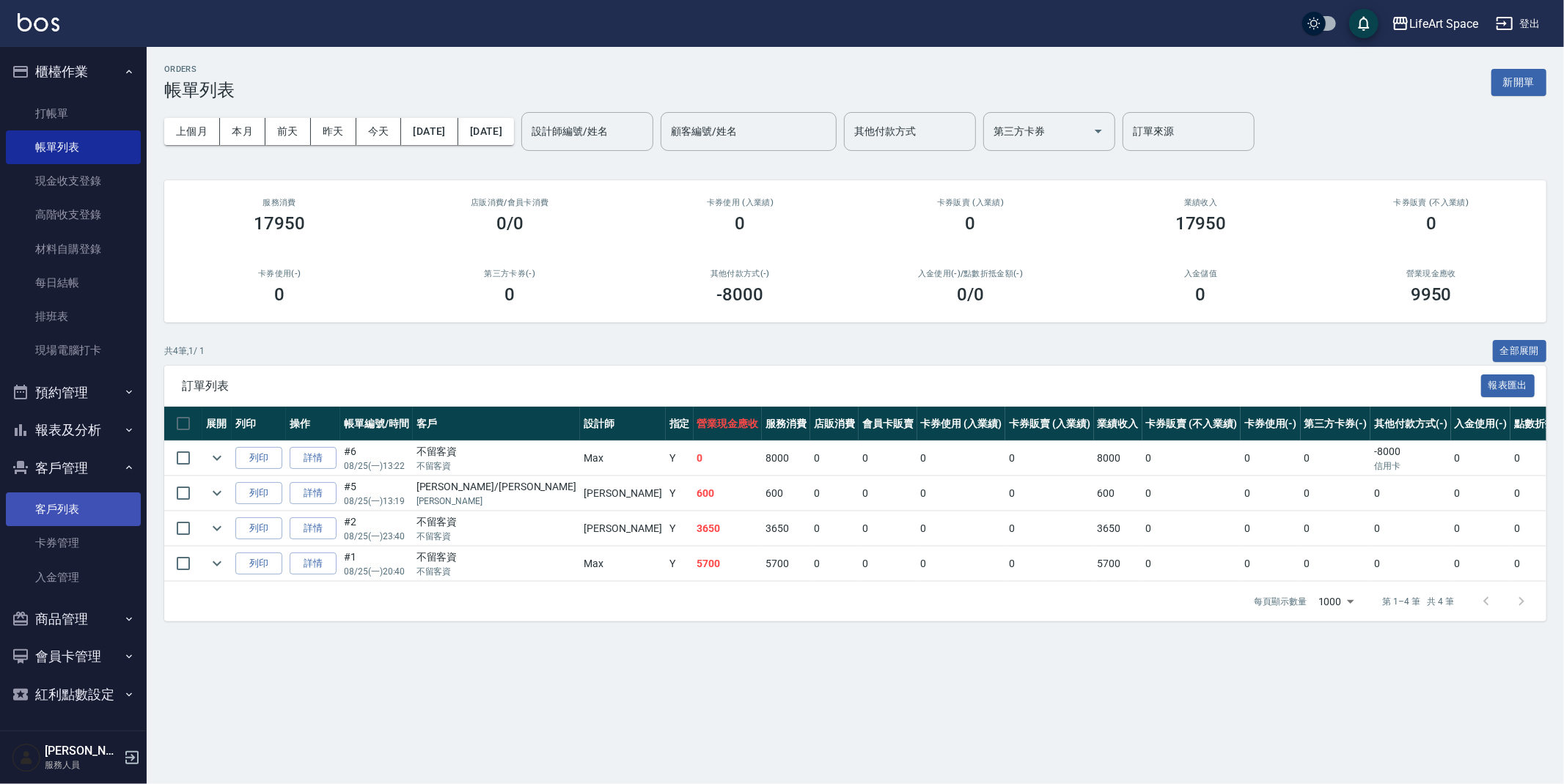
click at [56, 508] on link "客戶列表" at bounding box center [72, 509] width 135 height 34
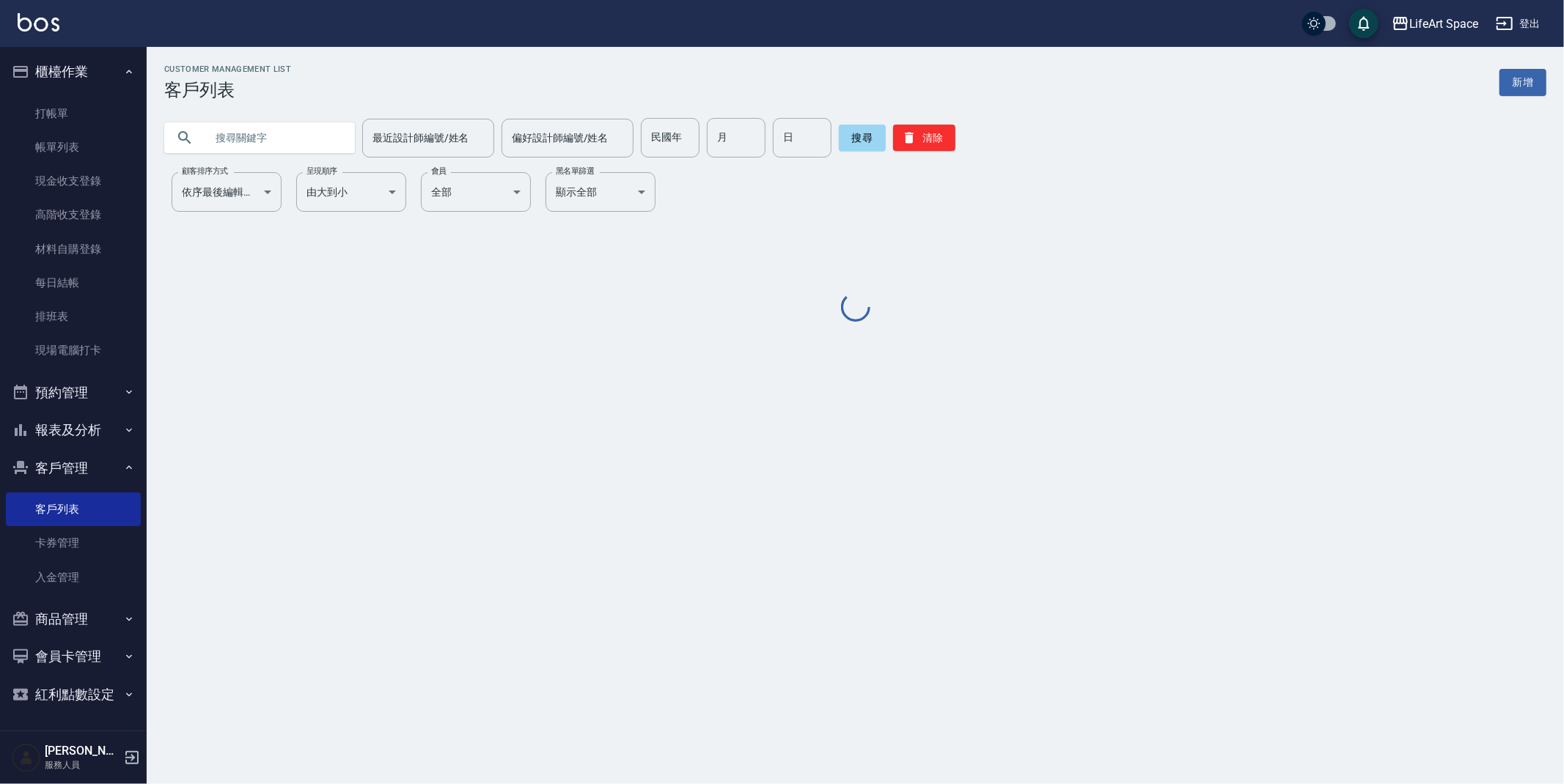
click at [266, 138] on input "text" at bounding box center [274, 138] width 138 height 39
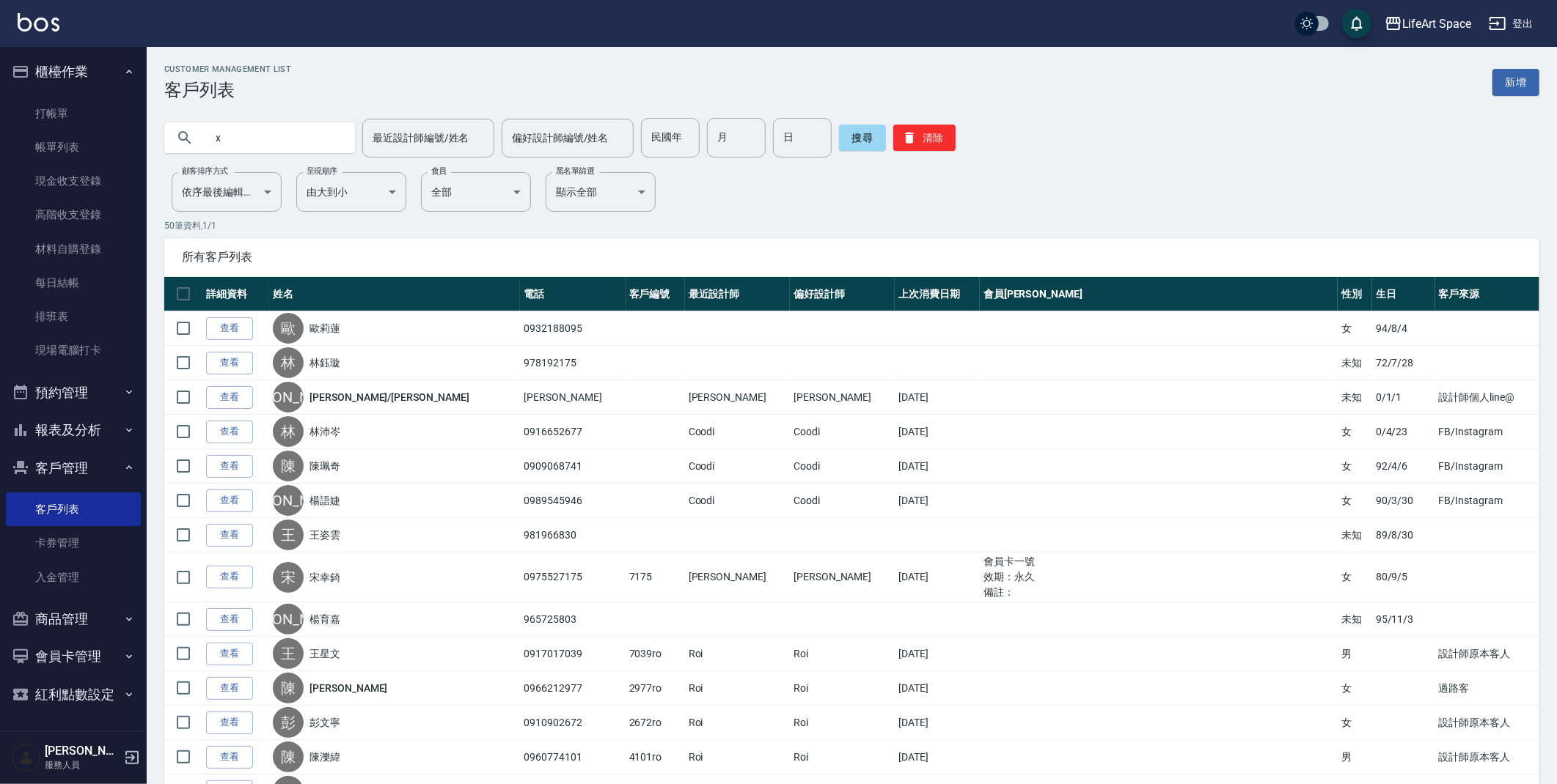
type input "x"
type input "樓"
type input "心"
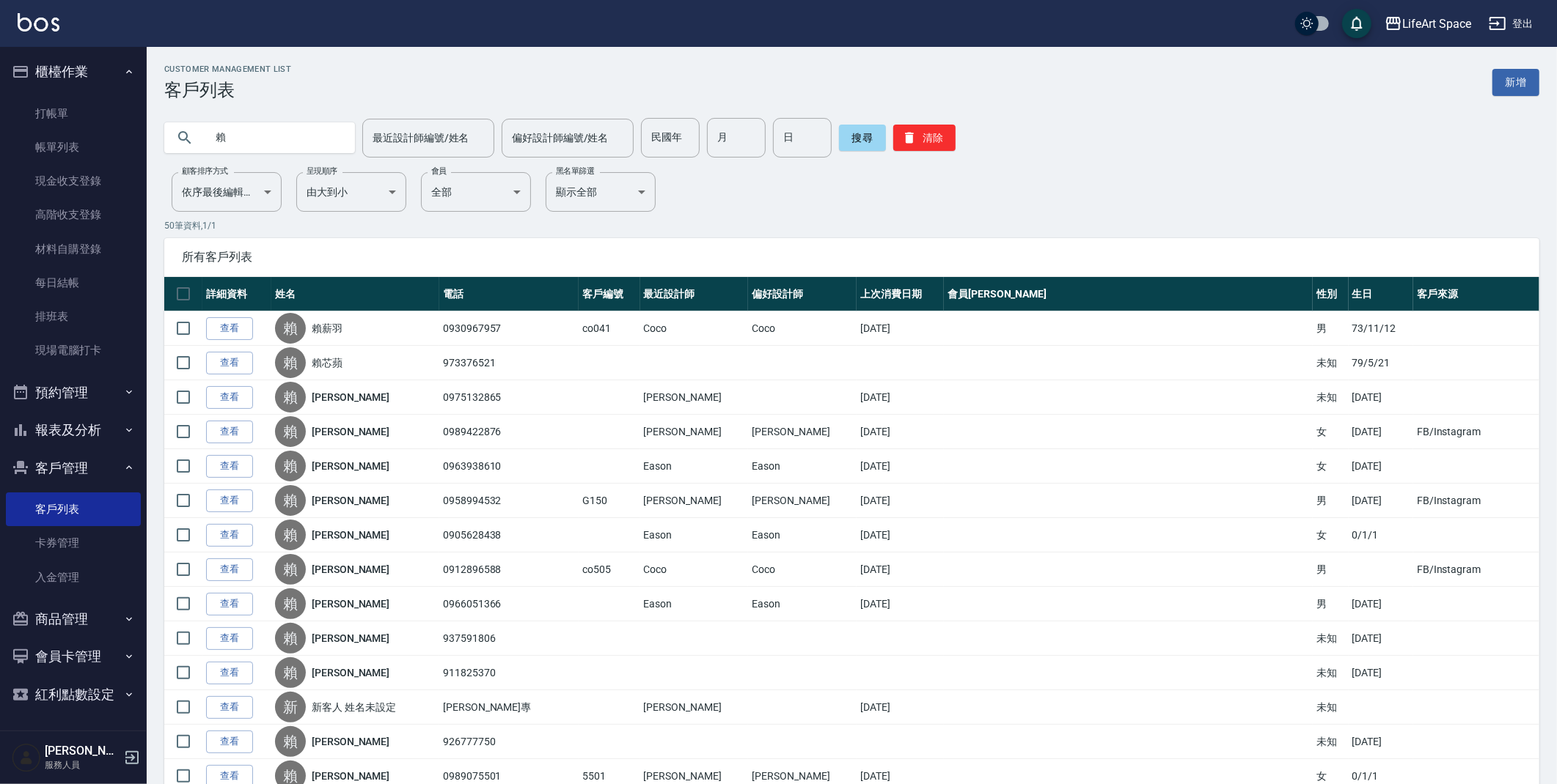
type input "賴"
click at [217, 323] on link "查看" at bounding box center [229, 328] width 47 height 23
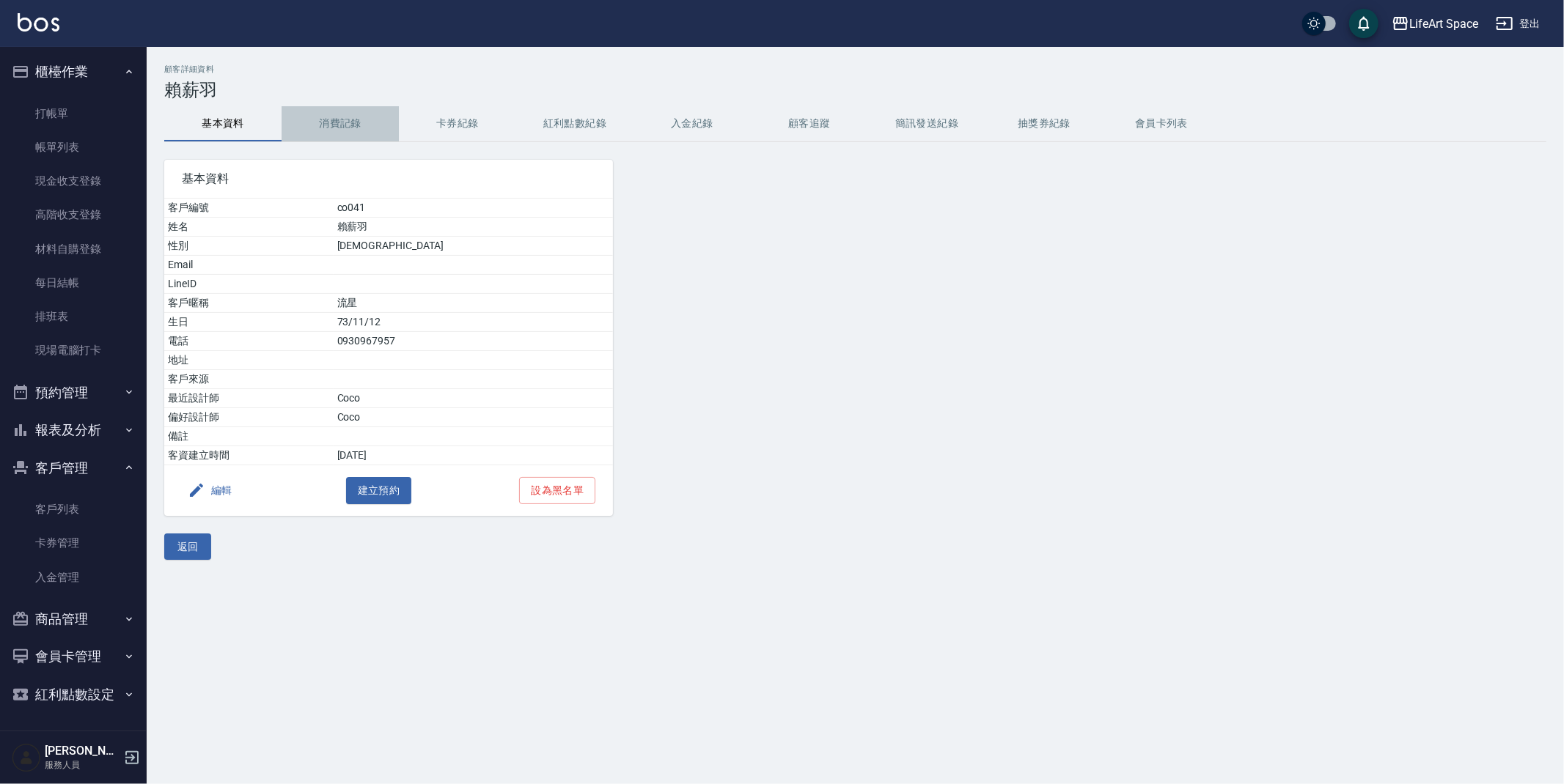
click at [360, 127] on button "消費記錄" at bounding box center [340, 124] width 117 height 35
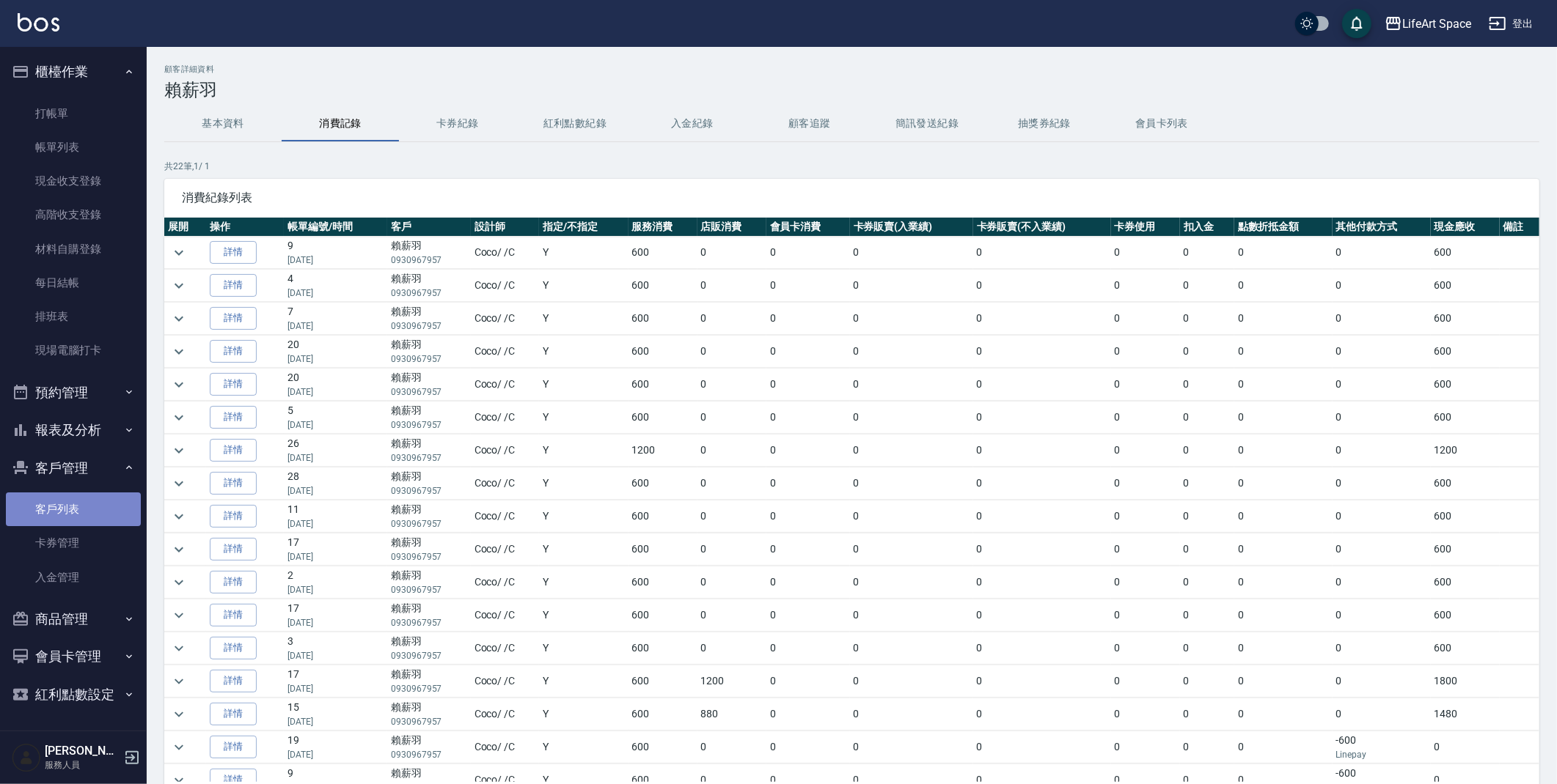
click at [60, 513] on link "客戶列表" at bounding box center [72, 509] width 135 height 34
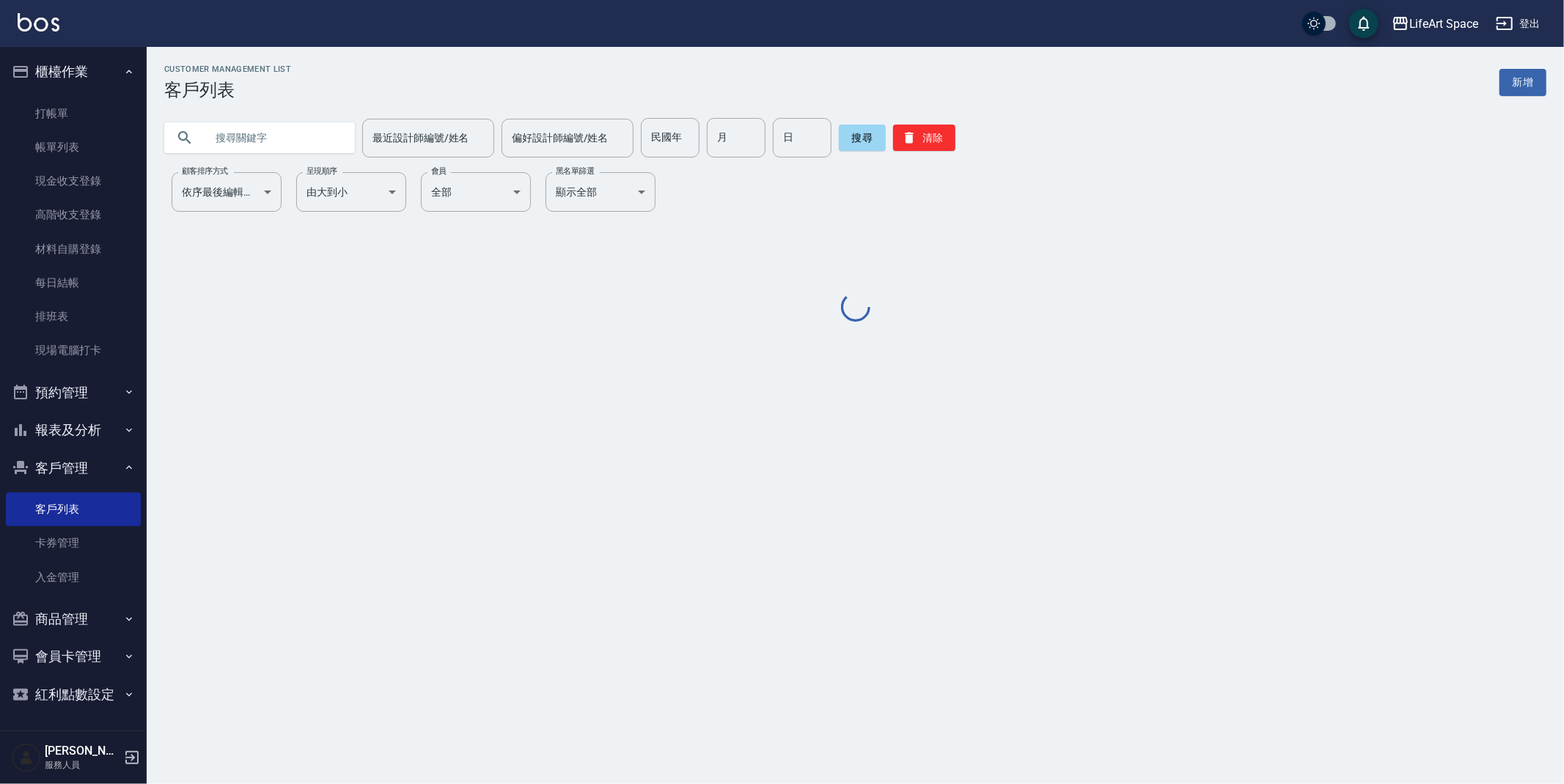
click at [272, 141] on input "text" at bounding box center [274, 138] width 138 height 39
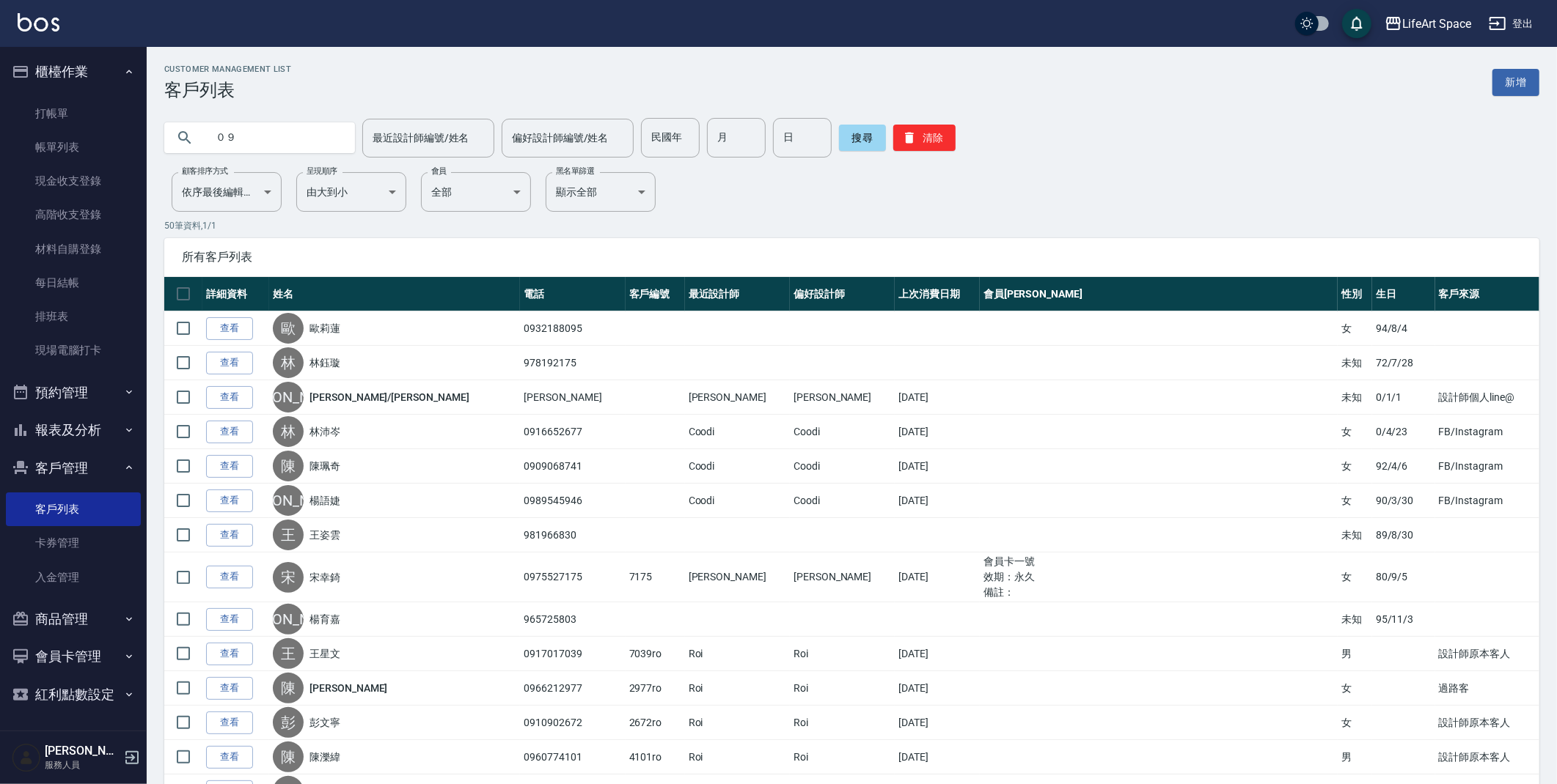
type input "０"
type input "0932188"
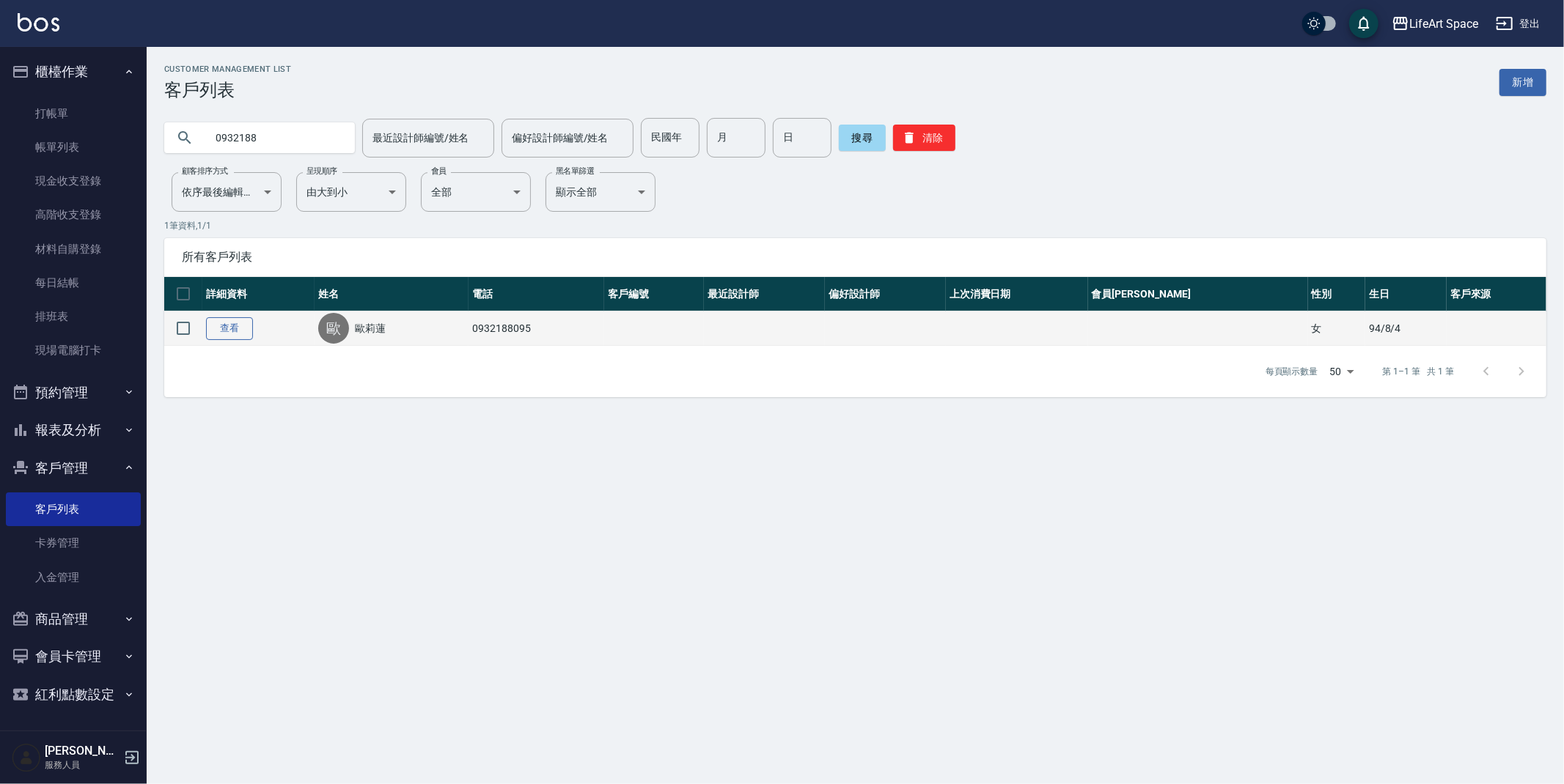
click at [233, 330] on link "查看" at bounding box center [229, 328] width 47 height 23
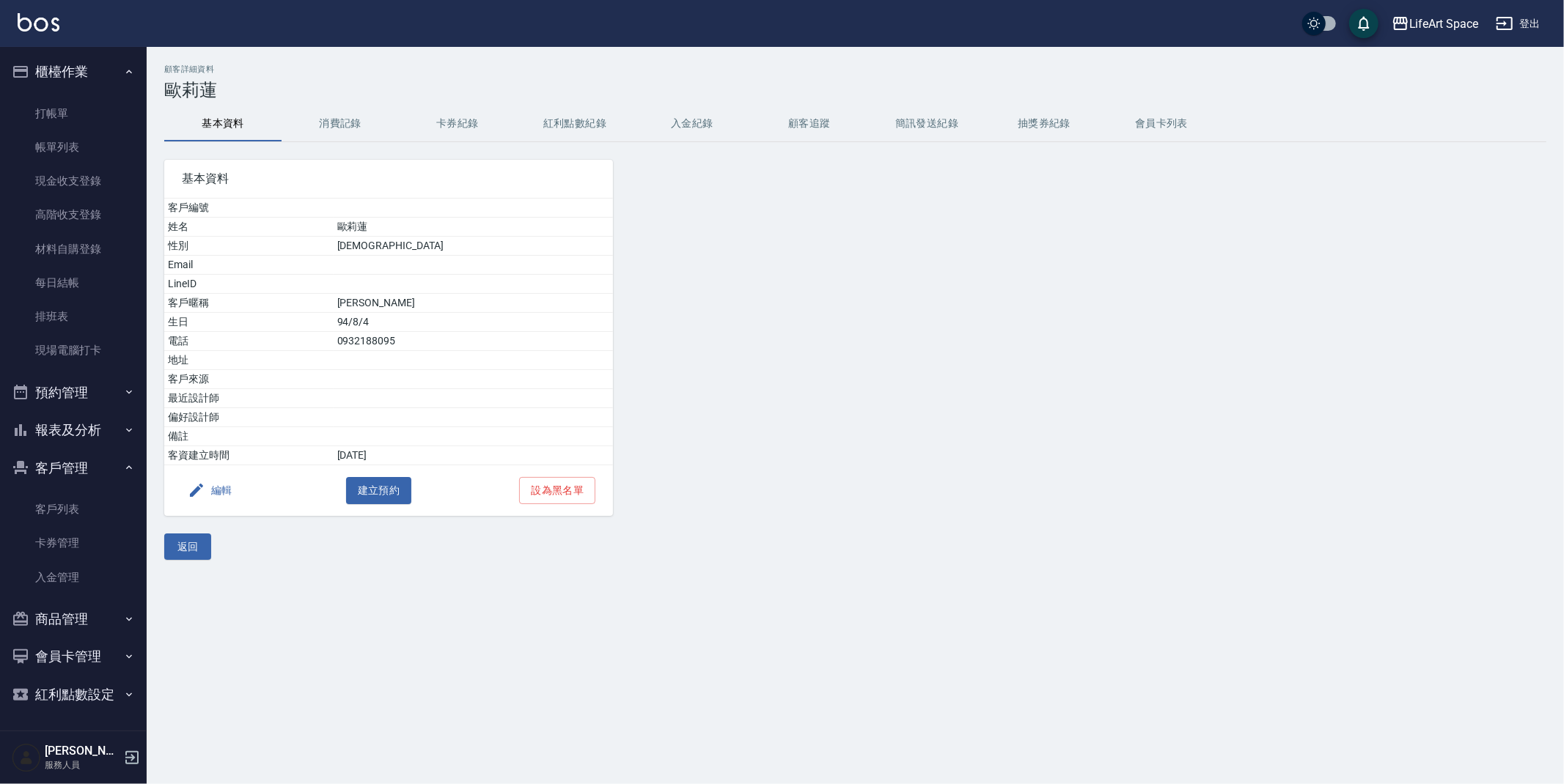
click at [231, 480] on button "編輯" at bounding box center [210, 491] width 57 height 28
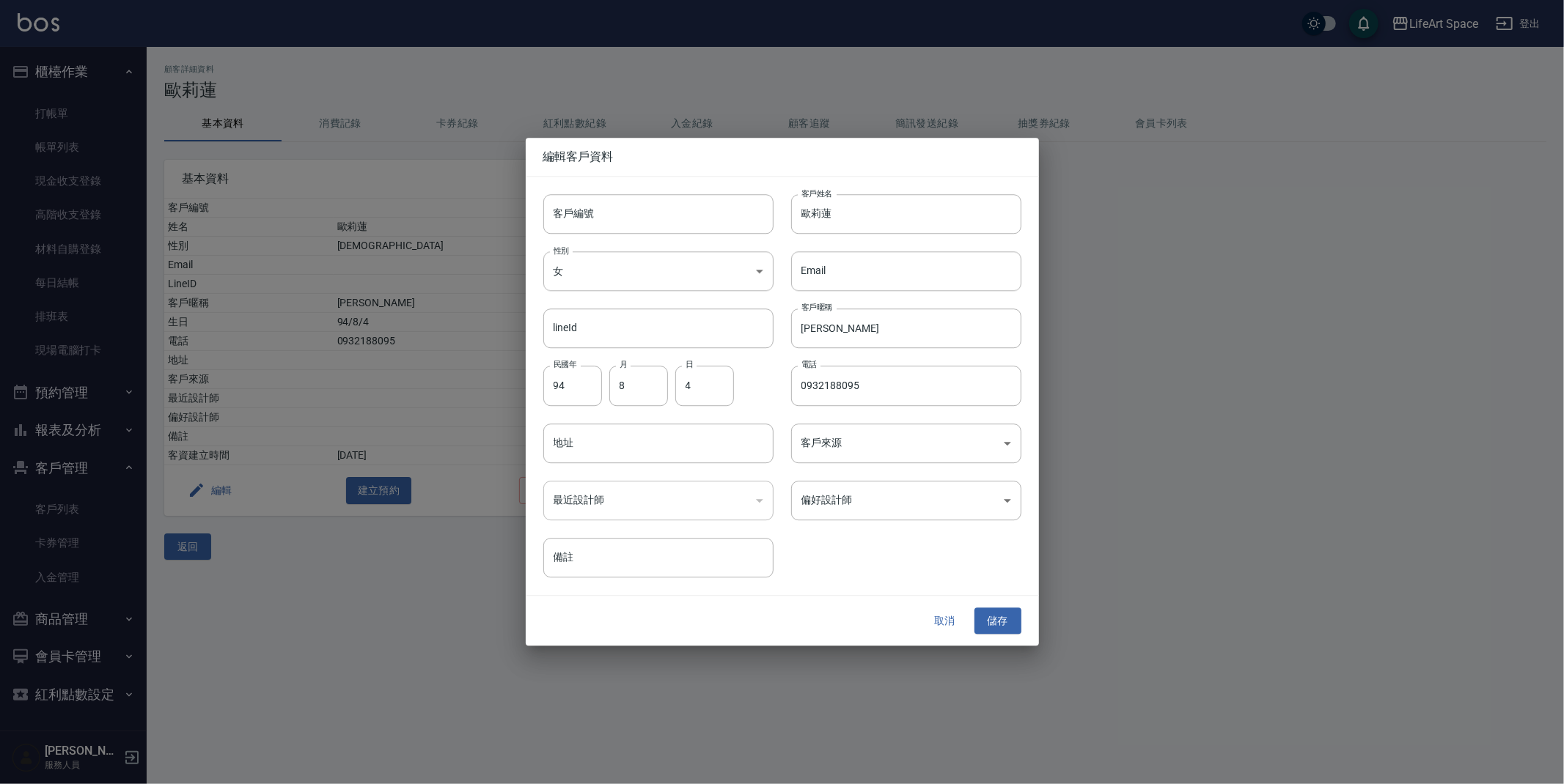
click at [954, 627] on button "取消" at bounding box center [945, 622] width 47 height 28
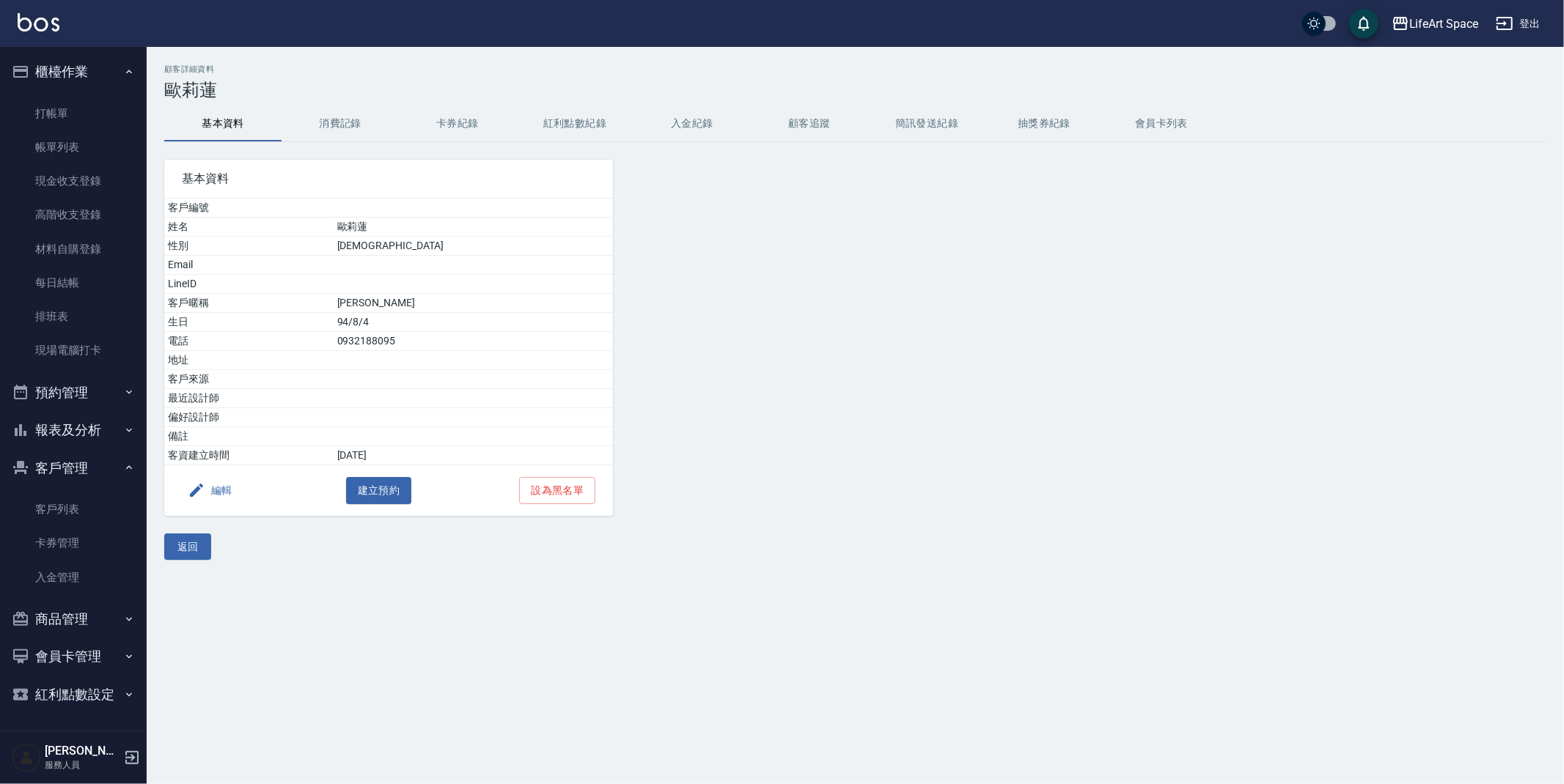
click at [282, 643] on div "顧客詳細資料 [PERSON_NAME] 基本資料 消費記錄 卡券紀錄 紅利點數紀錄 入金紀錄 顧客追蹤 簡訊發送紀錄 抽獎券紀錄 會員卡列表 基本資料 客戶…" at bounding box center [782, 392] width 1564 height 784
click at [15, 105] on link "打帳單" at bounding box center [72, 113] width 135 height 34
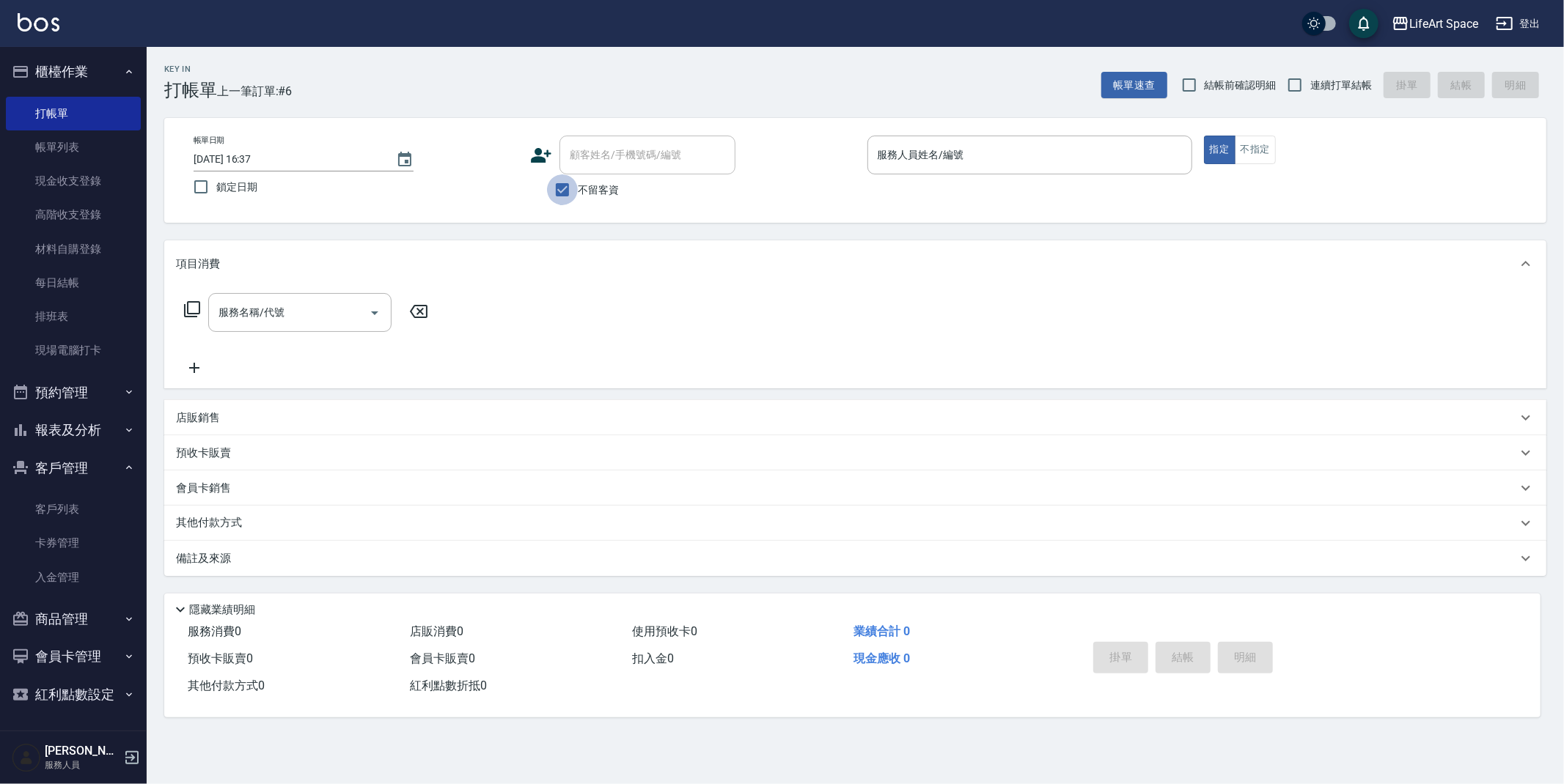
click at [575, 186] on input "不留客資" at bounding box center [562, 190] width 31 height 31
checkbox input "false"
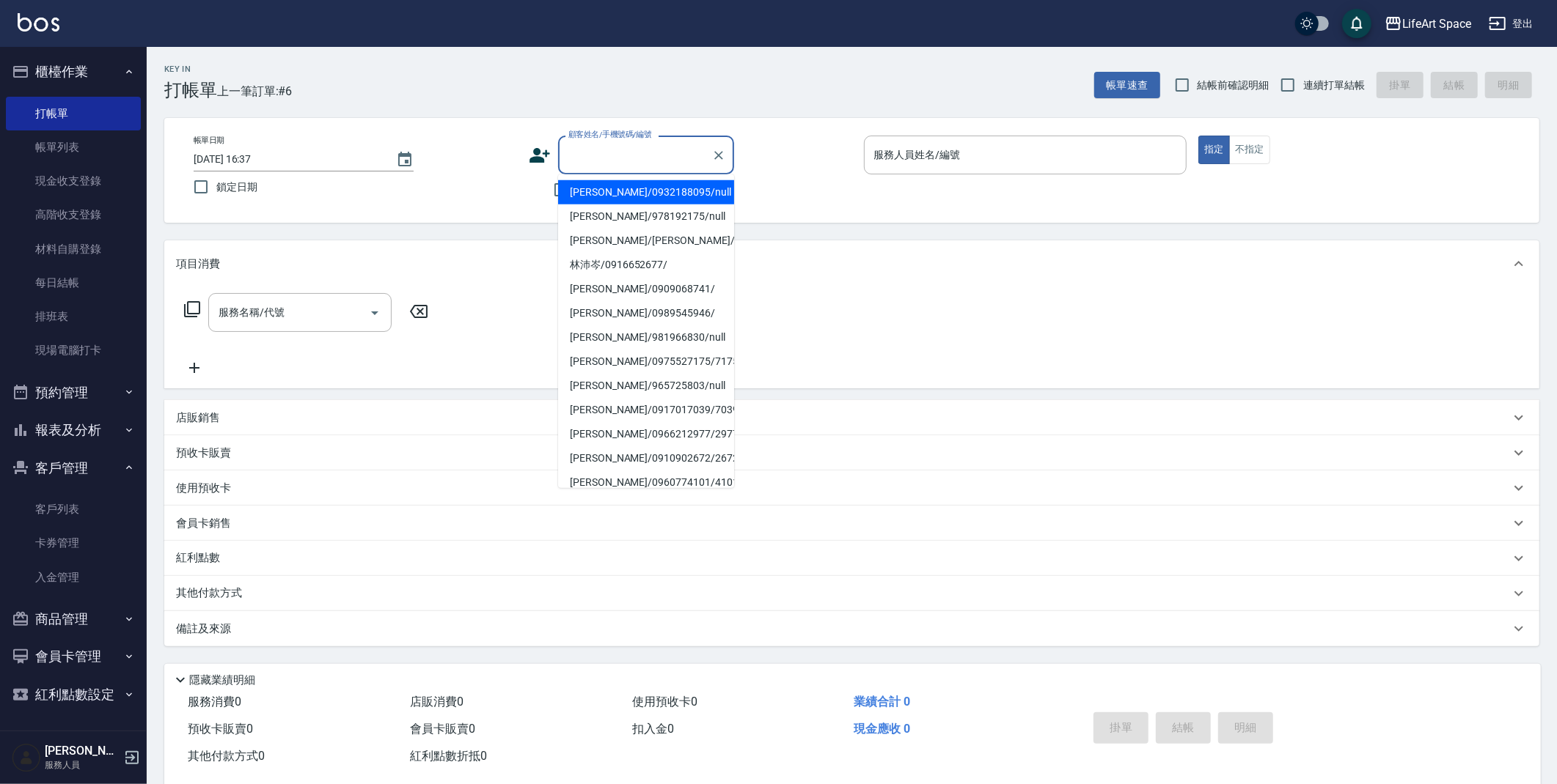
click at [594, 156] on input "顧客姓名/手機號碼/編號" at bounding box center [634, 155] width 140 height 26
click at [616, 194] on li "[PERSON_NAME]/0932188095/null" at bounding box center [646, 193] width 176 height 24
type input "[PERSON_NAME]/0932188095/null"
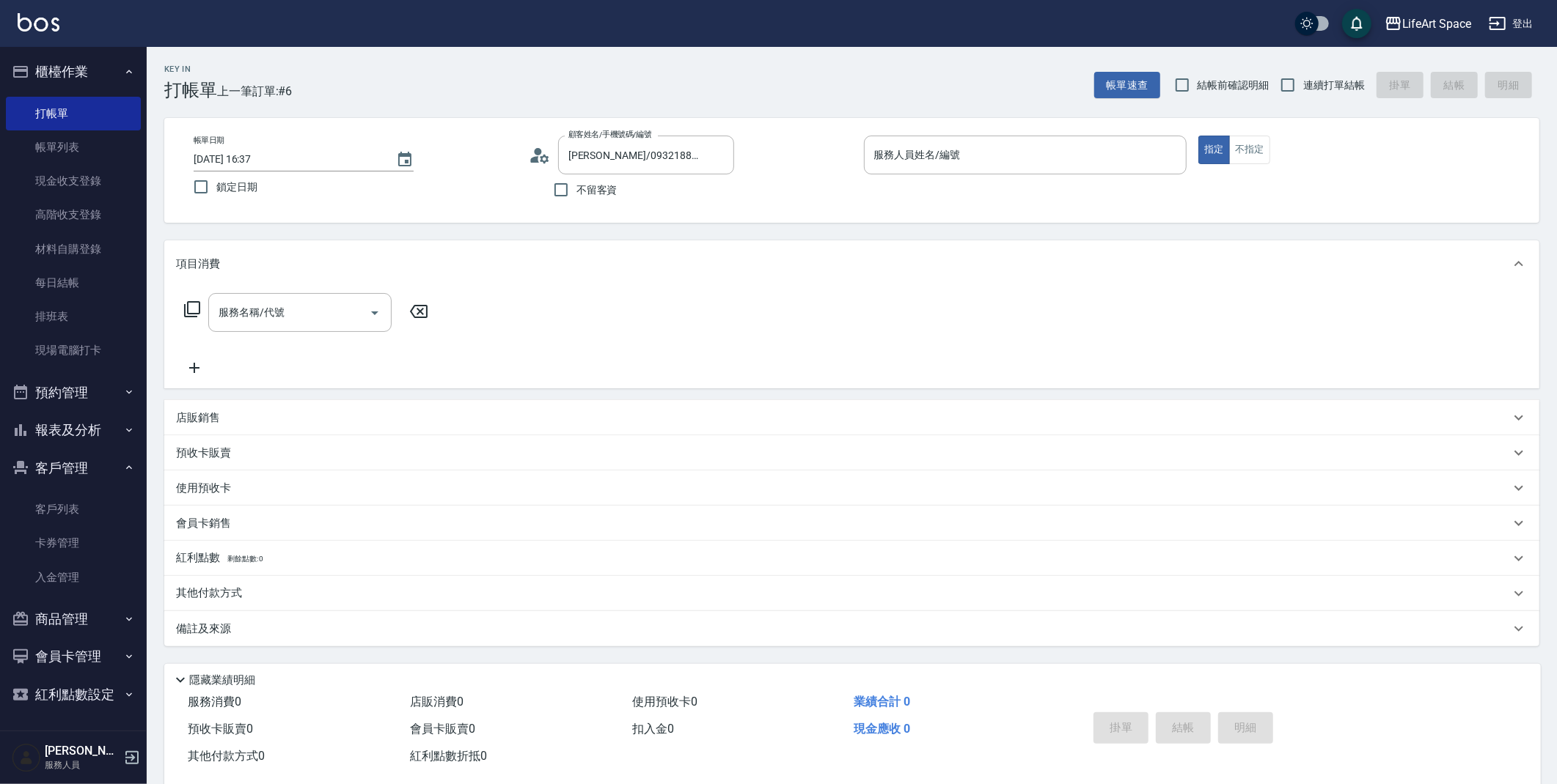
click at [539, 154] on circle at bounding box center [538, 151] width 7 height 7
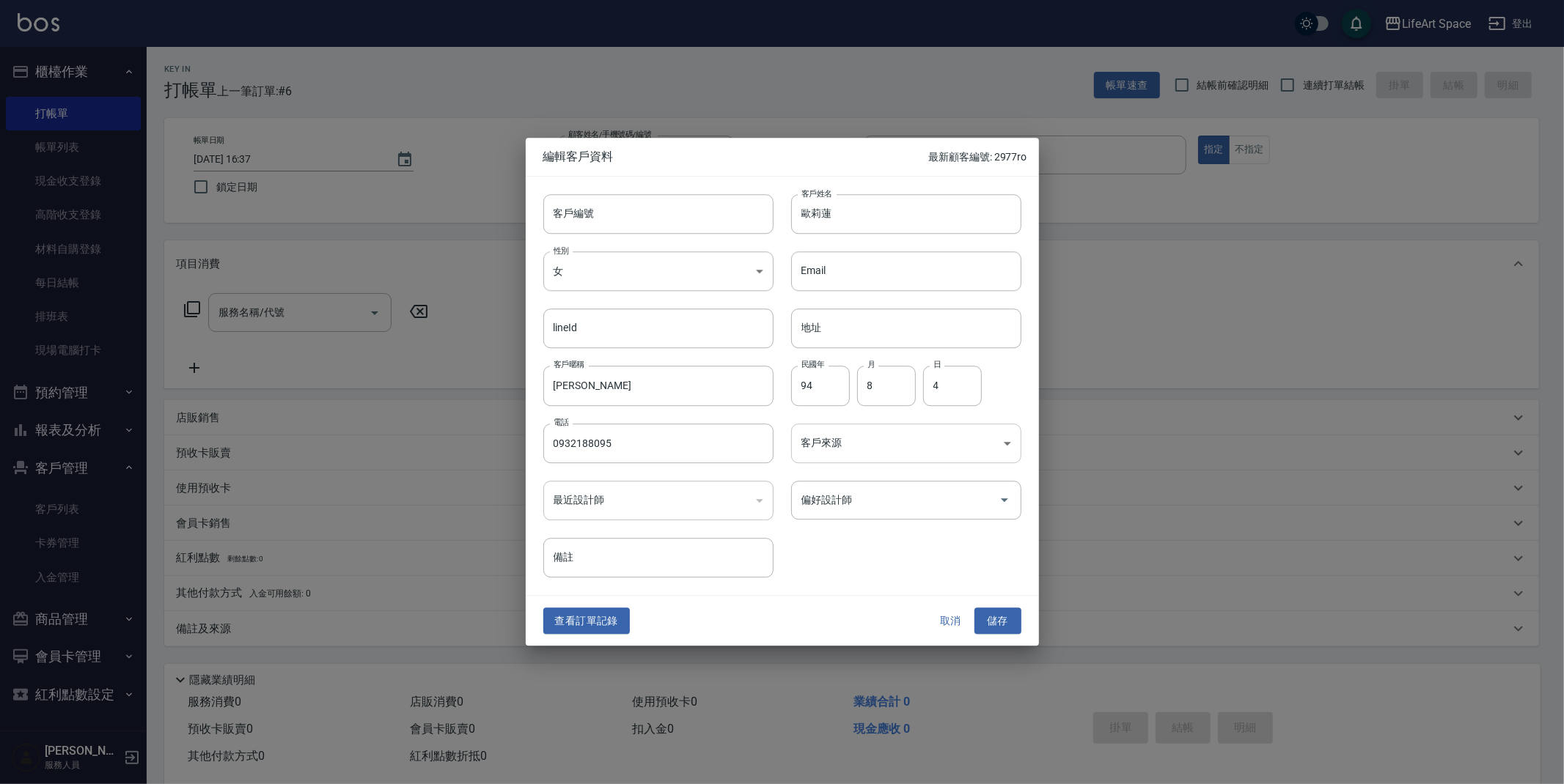
click at [889, 451] on body "LifeArt Space 登出 櫃檯作業 打帳單 帳單列表 現金收支登錄 高階收支登錄 材料自購登錄 每日結帳 排班表 現場電腦打卡 預約管理 預約管理 單…" at bounding box center [782, 403] width 1564 height 805
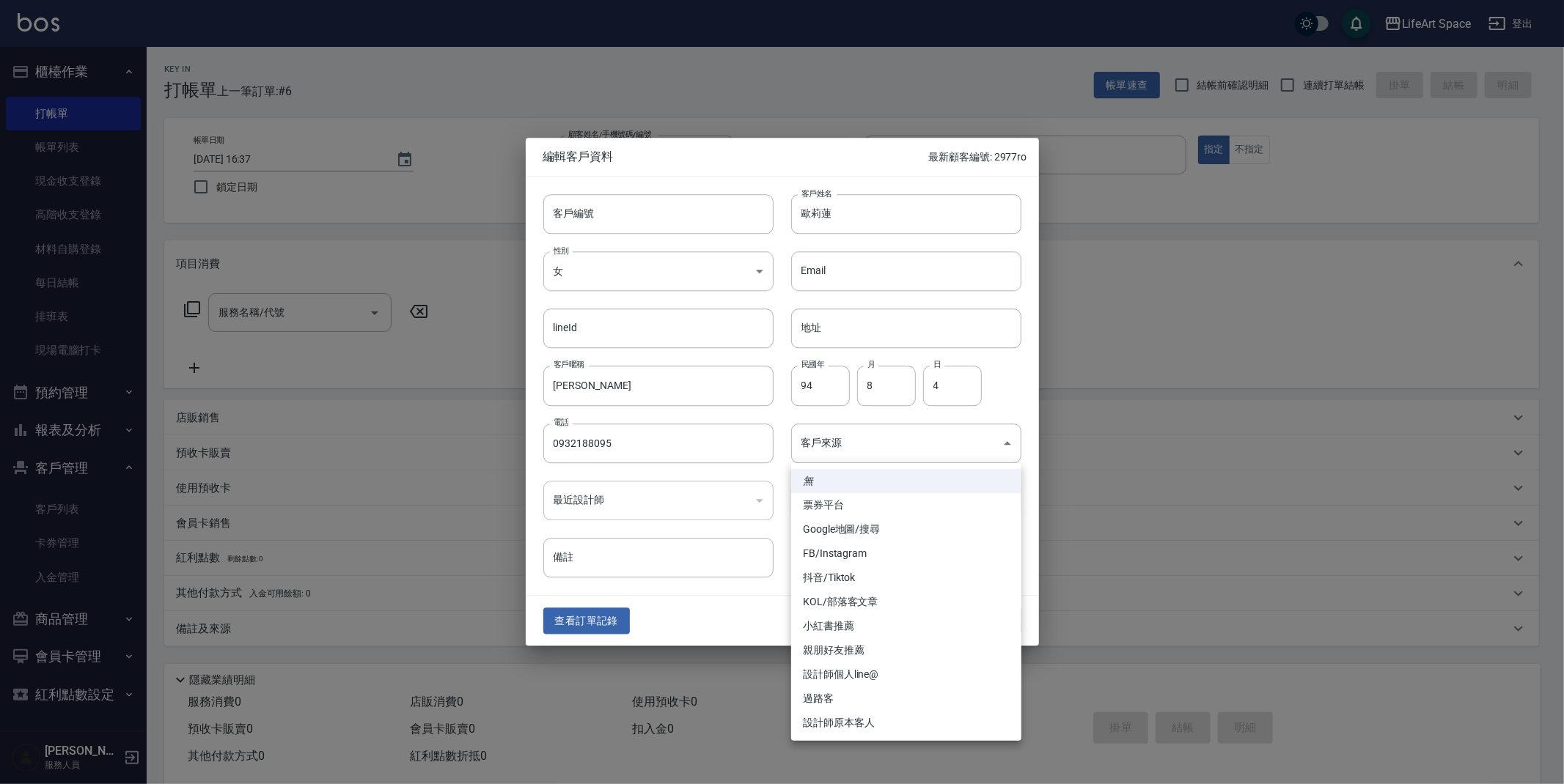
click at [757, 595] on div at bounding box center [782, 392] width 1564 height 784
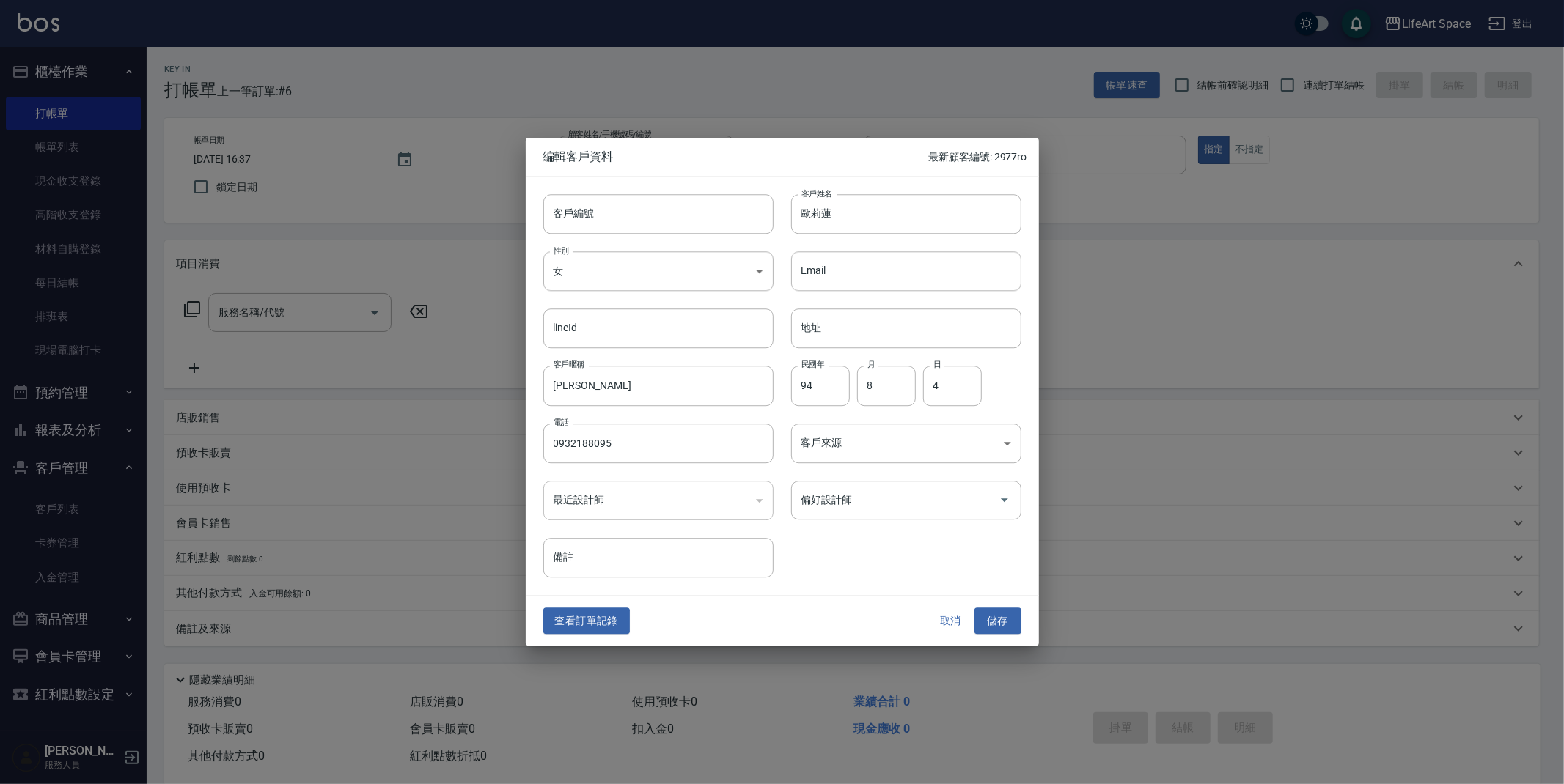
drag, startPoint x: 883, startPoint y: 493, endPoint x: 893, endPoint y: 520, distance: 28.8
click at [883, 493] on input "偏好設計師" at bounding box center [895, 500] width 195 height 26
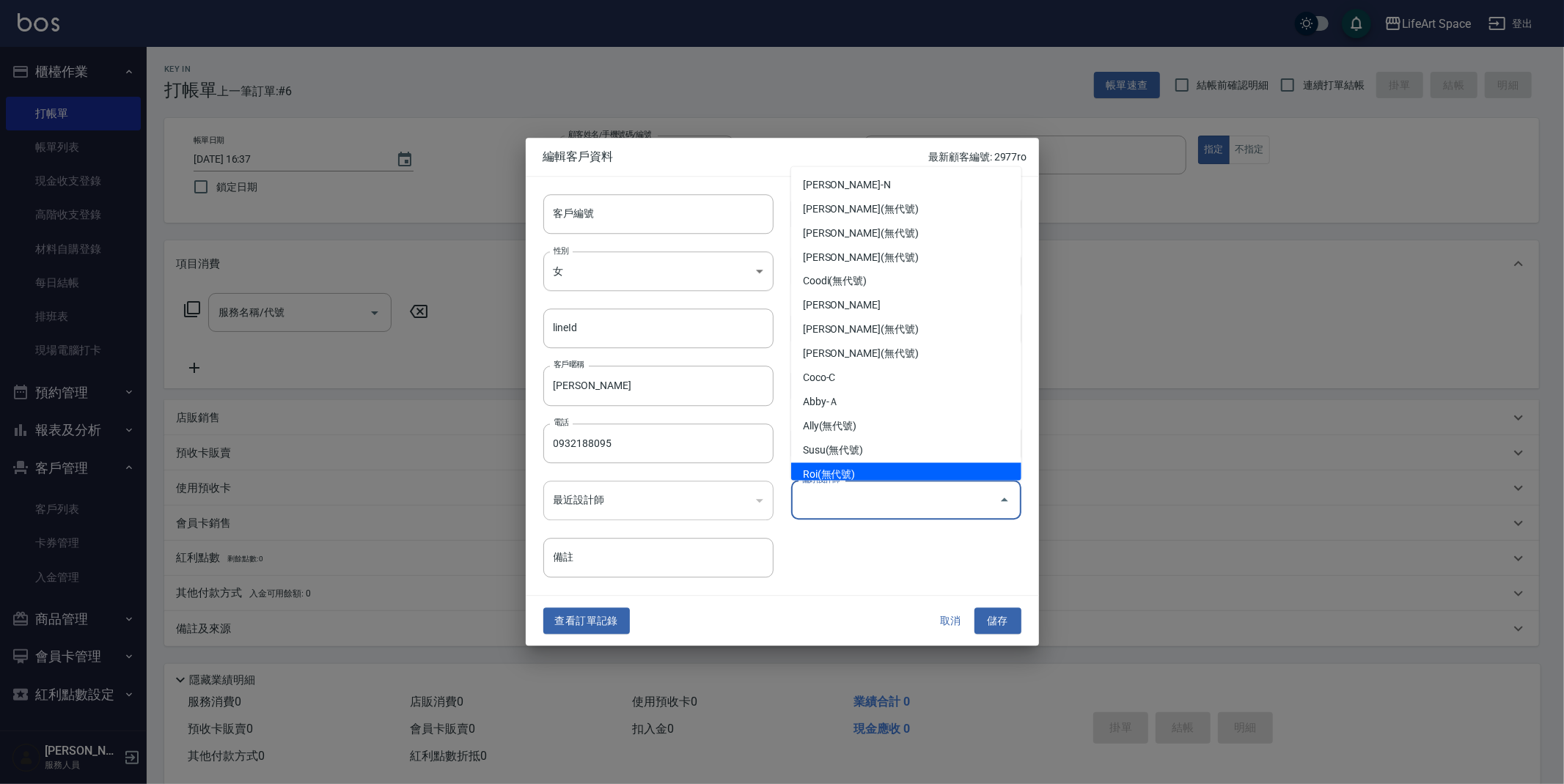
click at [871, 463] on li "Roi(無代號)" at bounding box center [905, 475] width 230 height 24
type input "Roi"
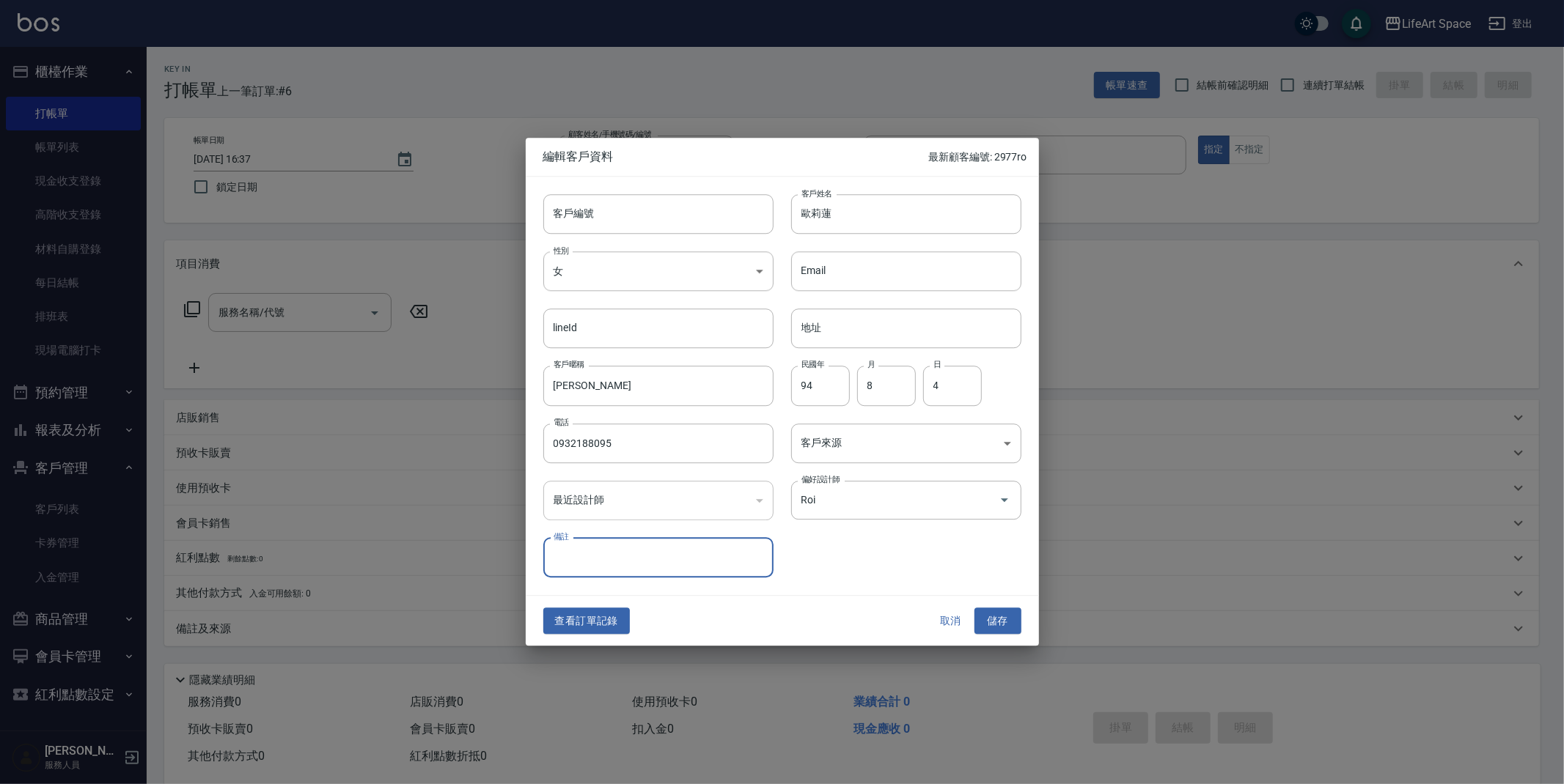
click at [810, 552] on div "客戶編號 客戶編號 客戶姓名 [PERSON_NAME]姓名 性別 女 [DEMOGRAPHIC_DATA] 性別 Email Email lineId li…" at bounding box center [773, 377] width 495 height 401
click at [602, 224] on input "客戶編號" at bounding box center [658, 214] width 230 height 39
click at [793, 552] on div "客戶編號 客戶編號 客戶姓名 [PERSON_NAME]姓名 性別 女 [DEMOGRAPHIC_DATA] 性別 Email Email lineId li…" at bounding box center [773, 377] width 495 height 401
click at [637, 214] on input "客戶編號" at bounding box center [658, 214] width 230 height 39
type input "8095ro"
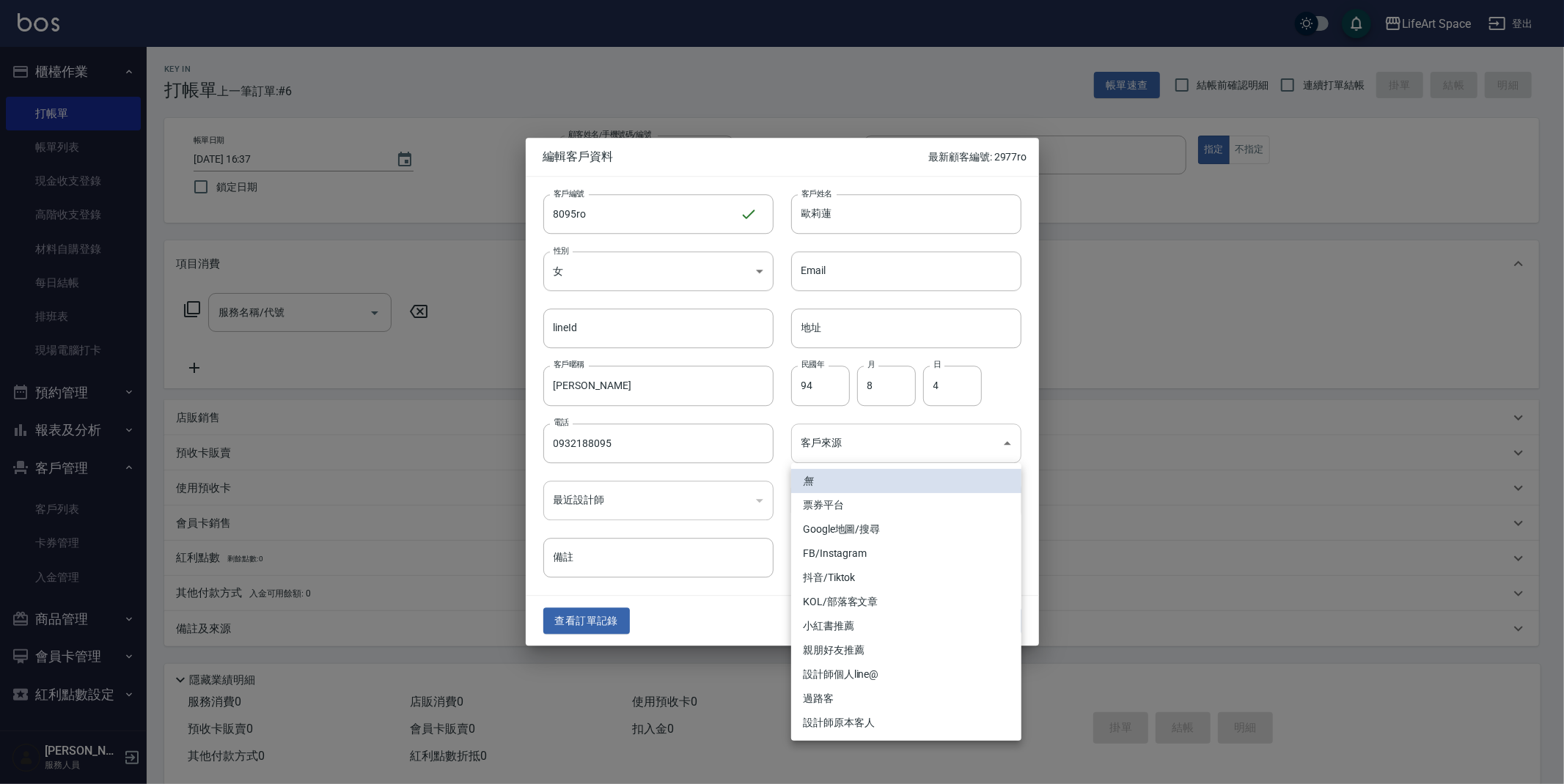
click at [925, 447] on body "LifeArt Space 登出 櫃檯作業 打帳單 帳單列表 現金收支登錄 高階收支登錄 材料自購登錄 每日結帳 排班表 現場電腦打卡 預約管理 預約管理 單…" at bounding box center [782, 403] width 1564 height 805
click at [837, 679] on li "設計師個人line@" at bounding box center [905, 674] width 230 height 24
type input "設計師個人line@"
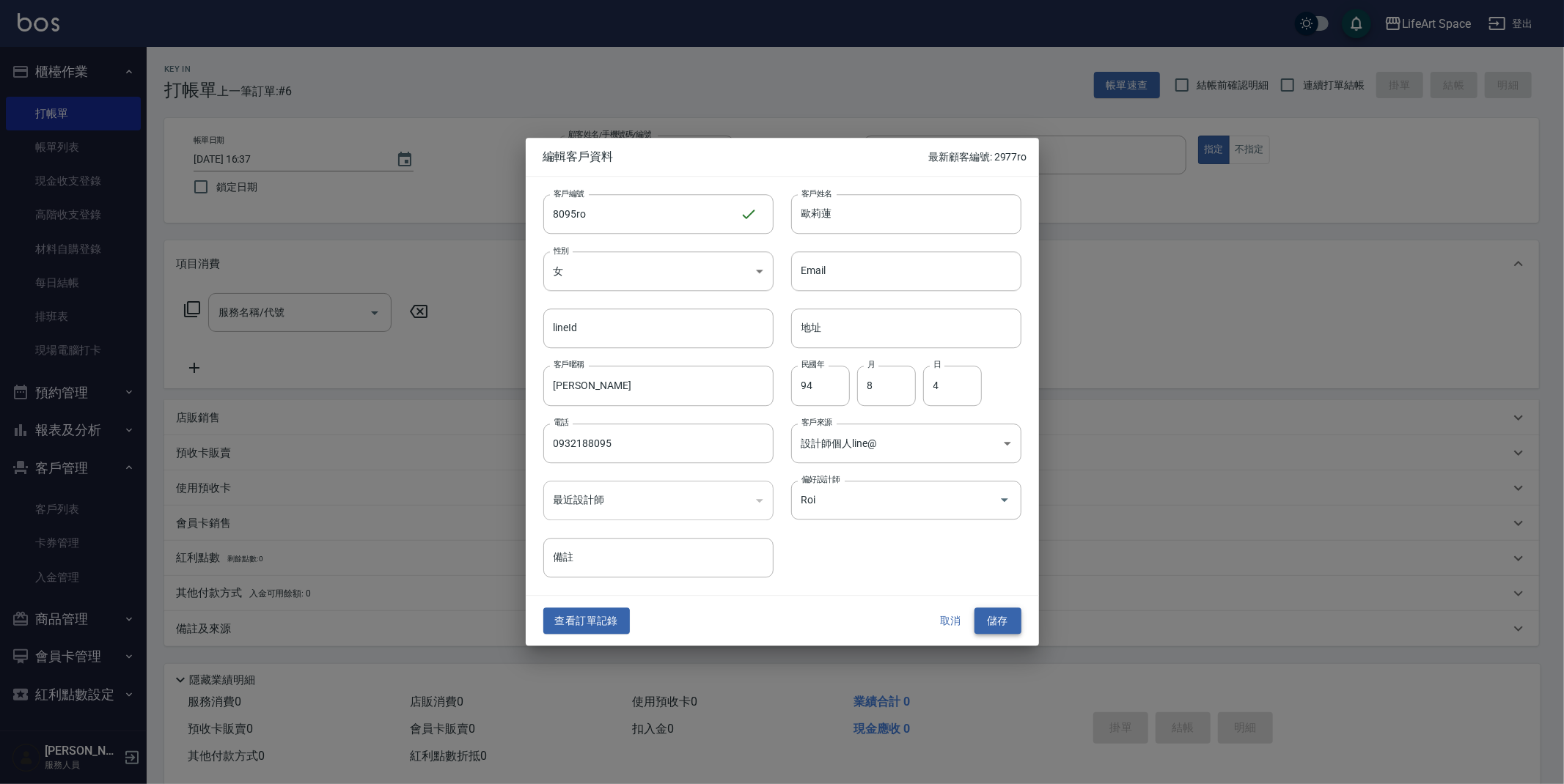
click at [999, 625] on button "儲存" at bounding box center [997, 622] width 47 height 28
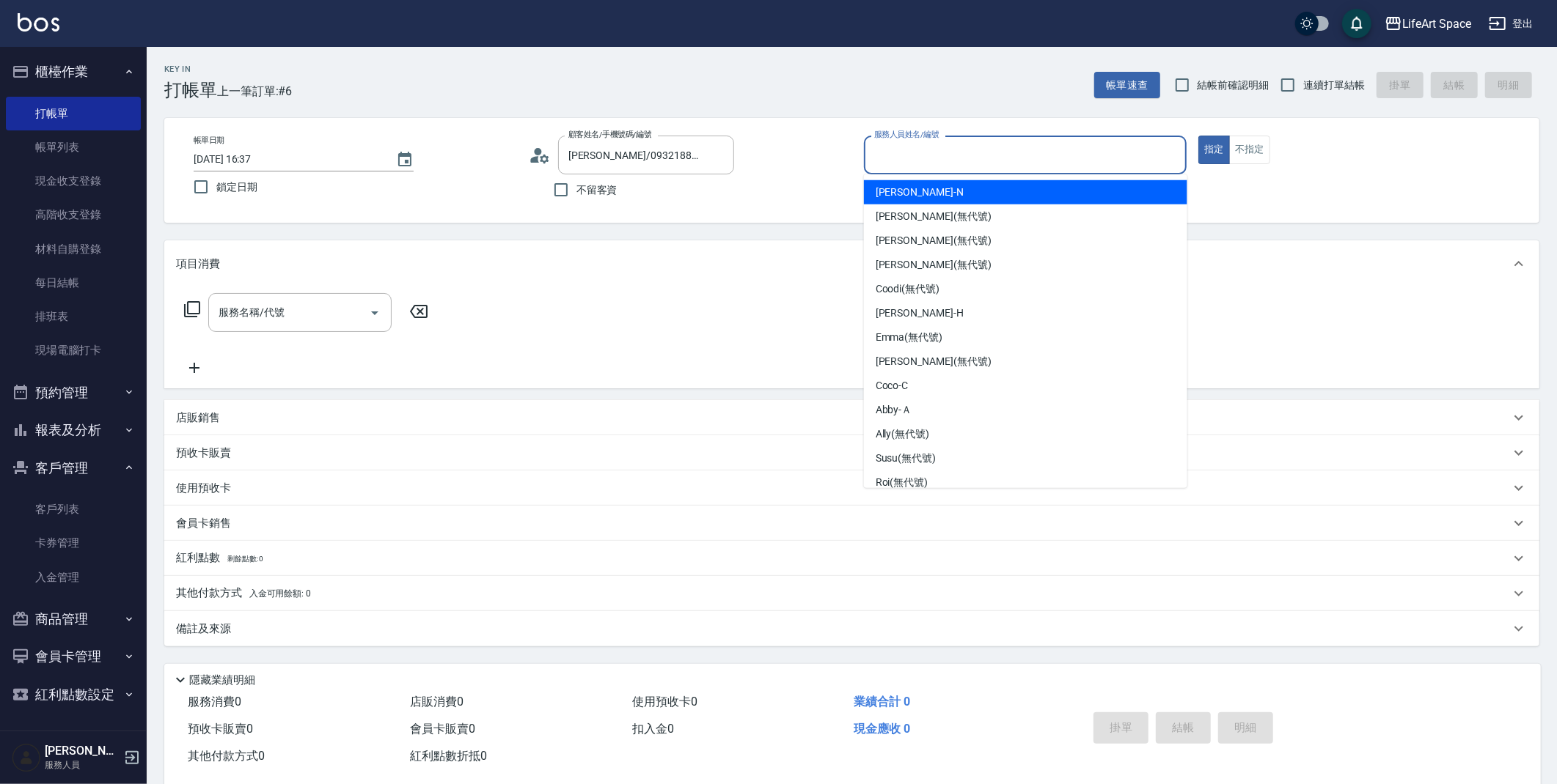
click at [1036, 157] on input "服務人員姓名/編號" at bounding box center [1026, 155] width 310 height 26
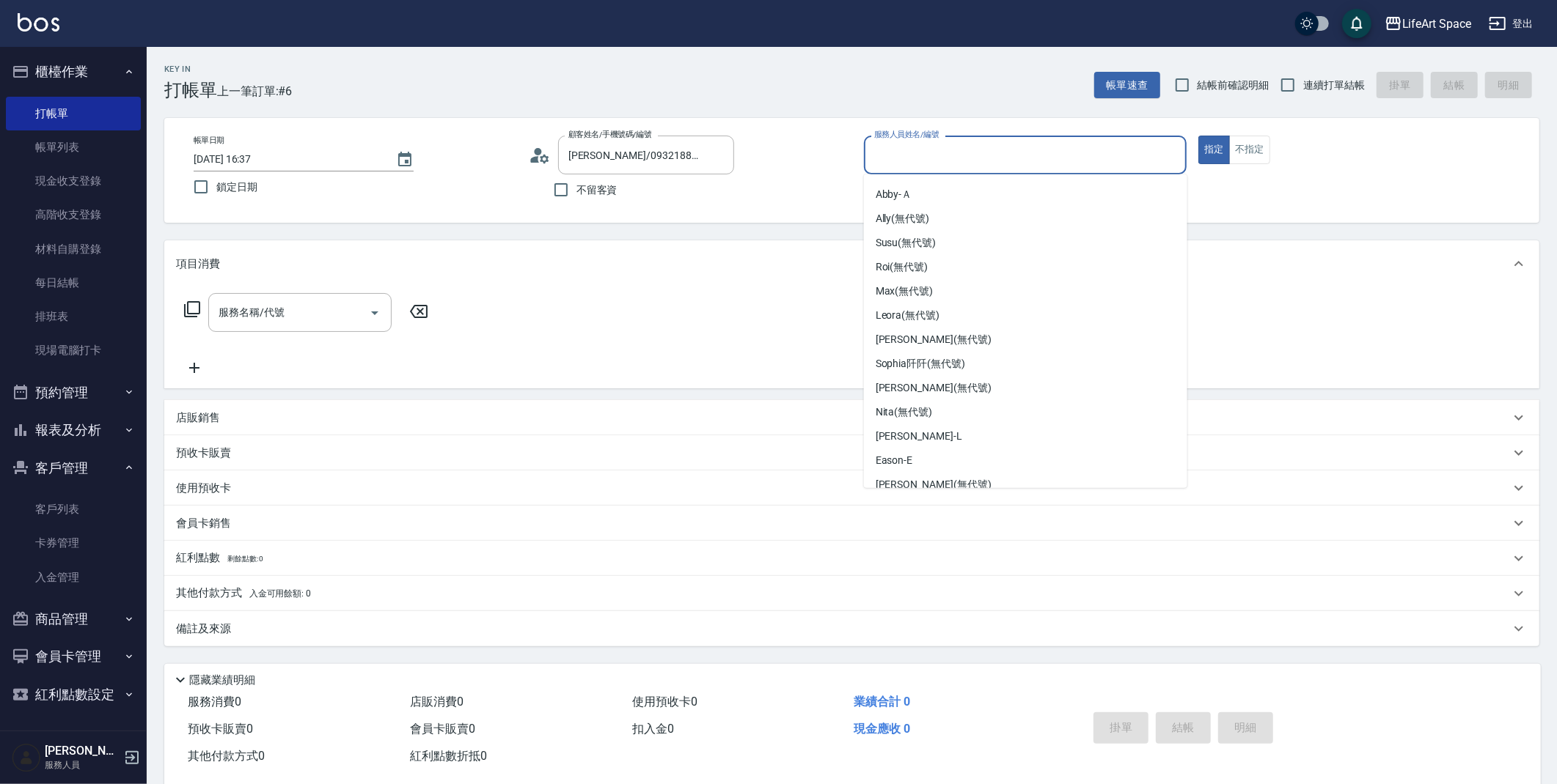
scroll to position [210, 0]
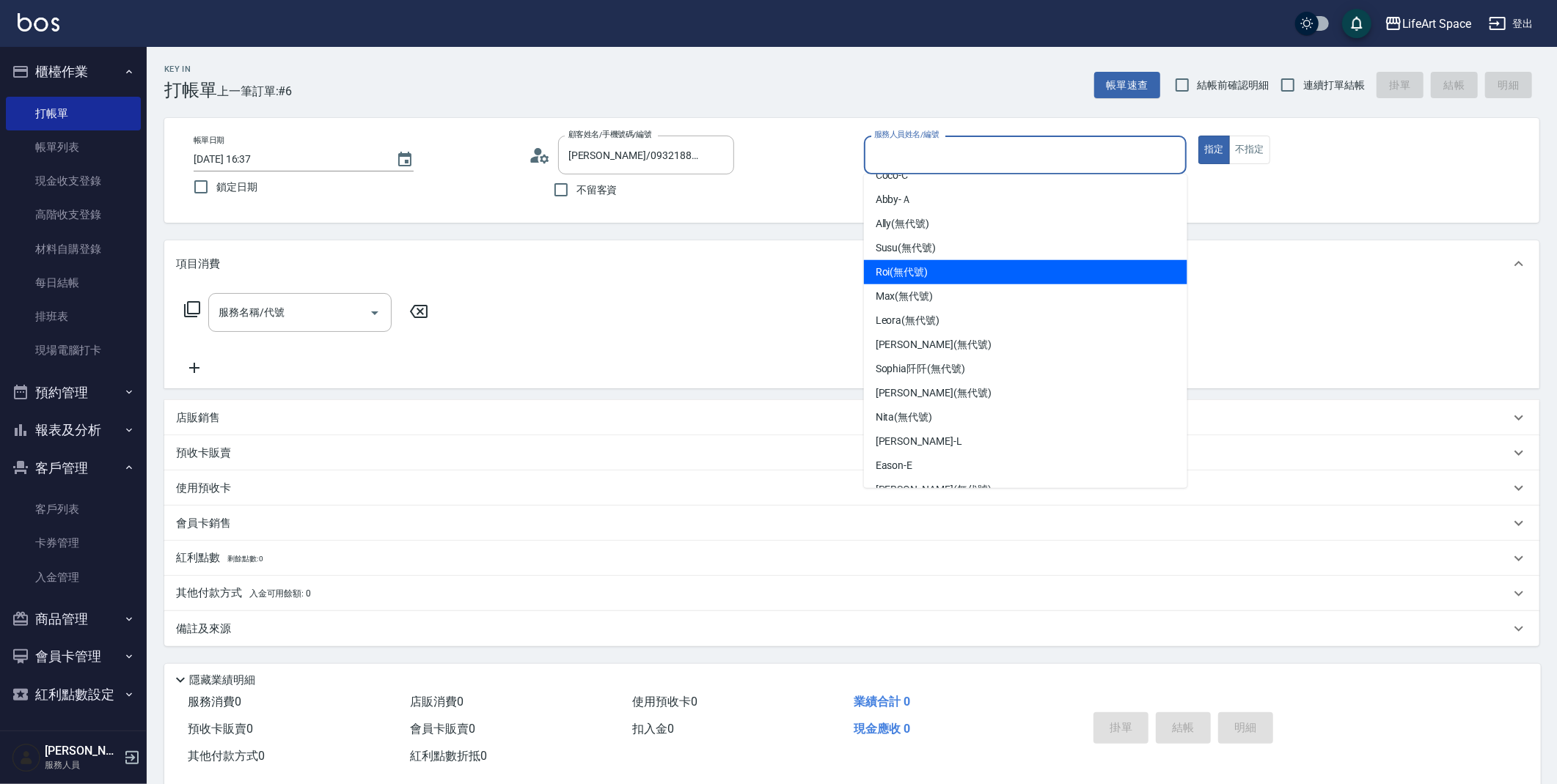
click at [898, 265] on span "Roi (無代號)" at bounding box center [902, 272] width 53 height 16
type input "Roi(無代號)"
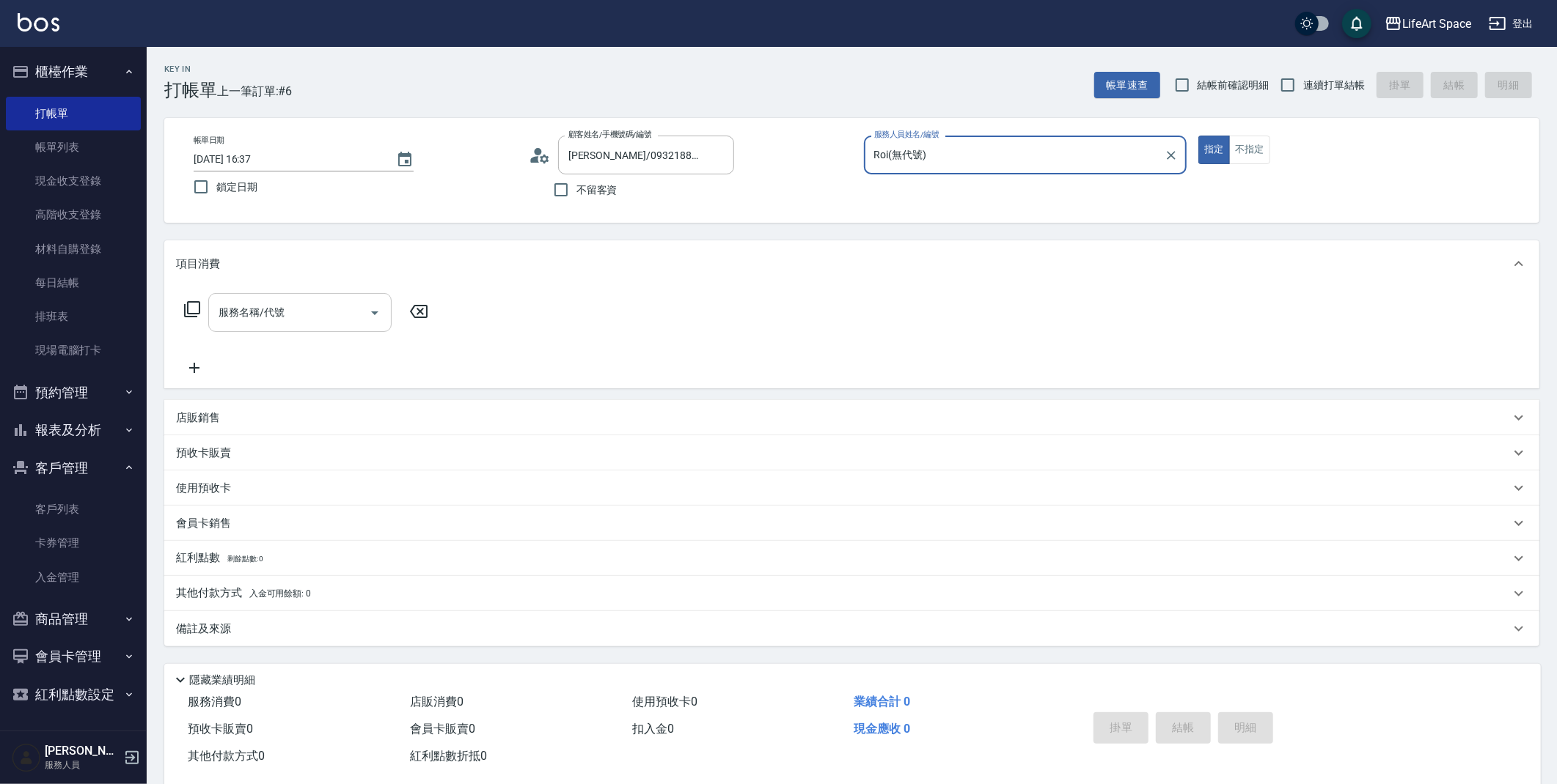
click at [305, 326] on div "服務名稱/代號" at bounding box center [300, 313] width 184 height 39
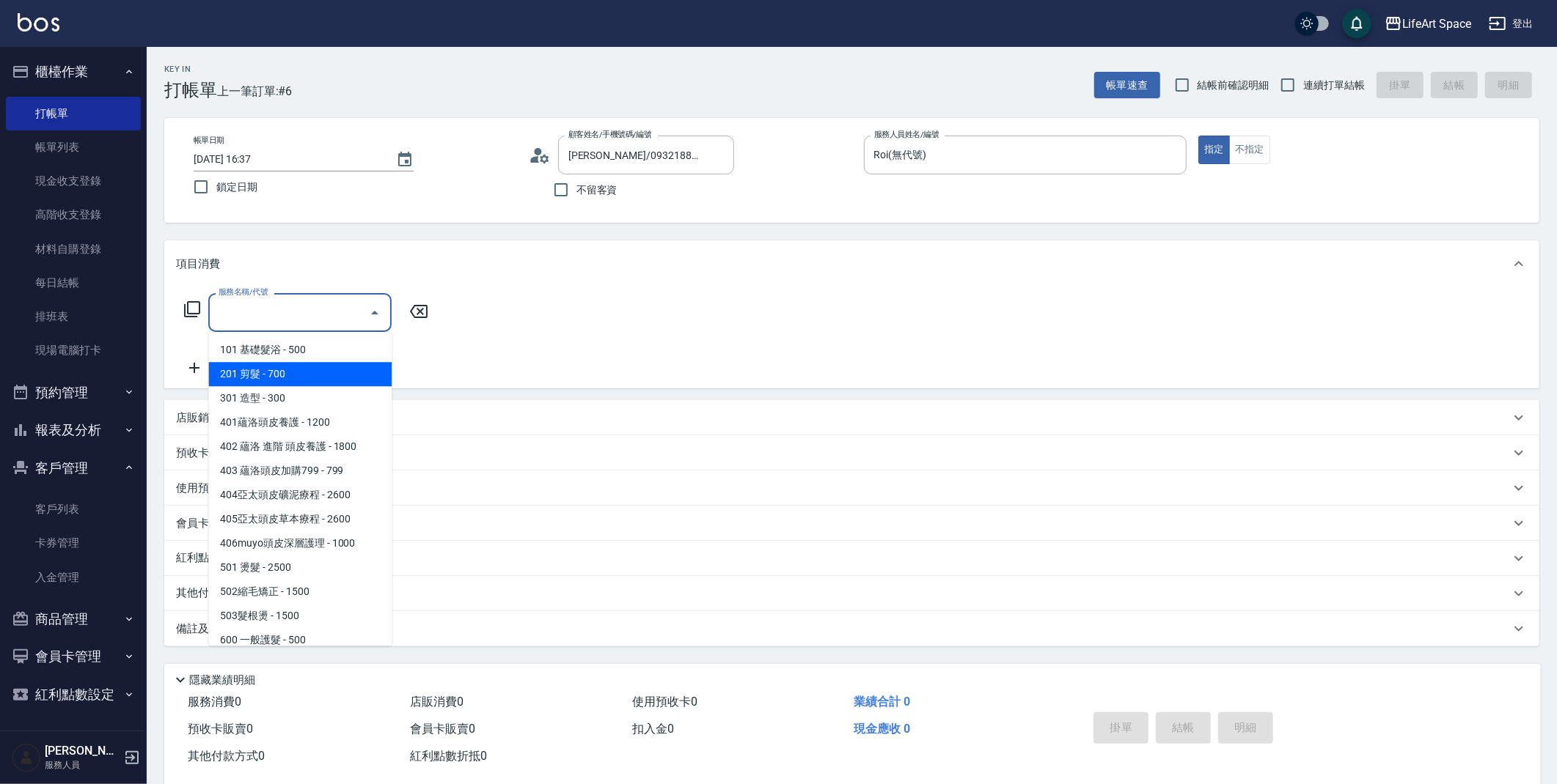
click at [277, 378] on span "201 剪髮 - 700" at bounding box center [300, 374] width 184 height 24
type input "201 剪髮(201)"
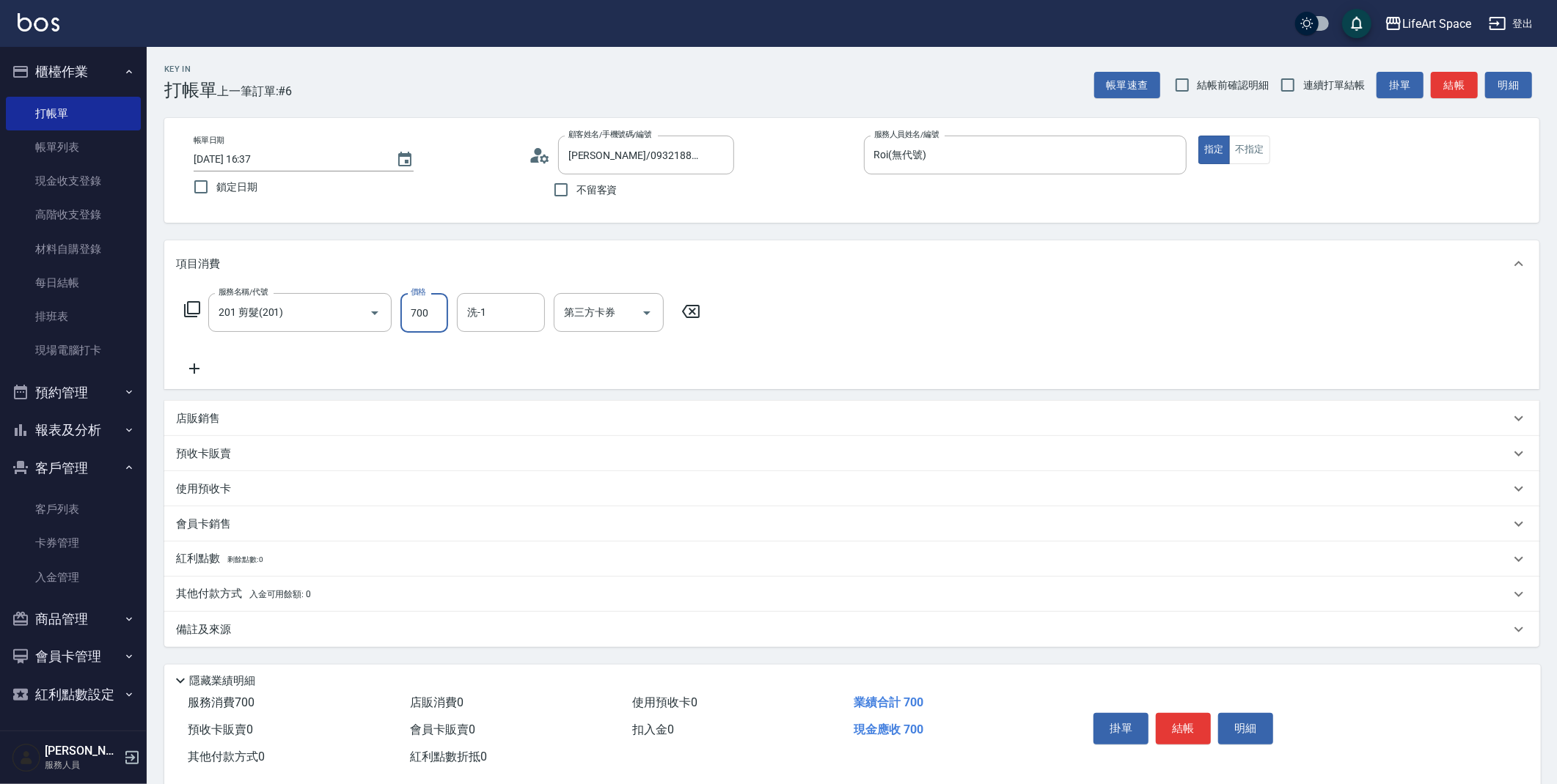
drag, startPoint x: 440, startPoint y: 313, endPoint x: 404, endPoint y: 309, distance: 36.2
click at [404, 309] on input "700" at bounding box center [424, 313] width 48 height 39
type input "1000"
click at [192, 370] on icon at bounding box center [195, 368] width 37 height 17
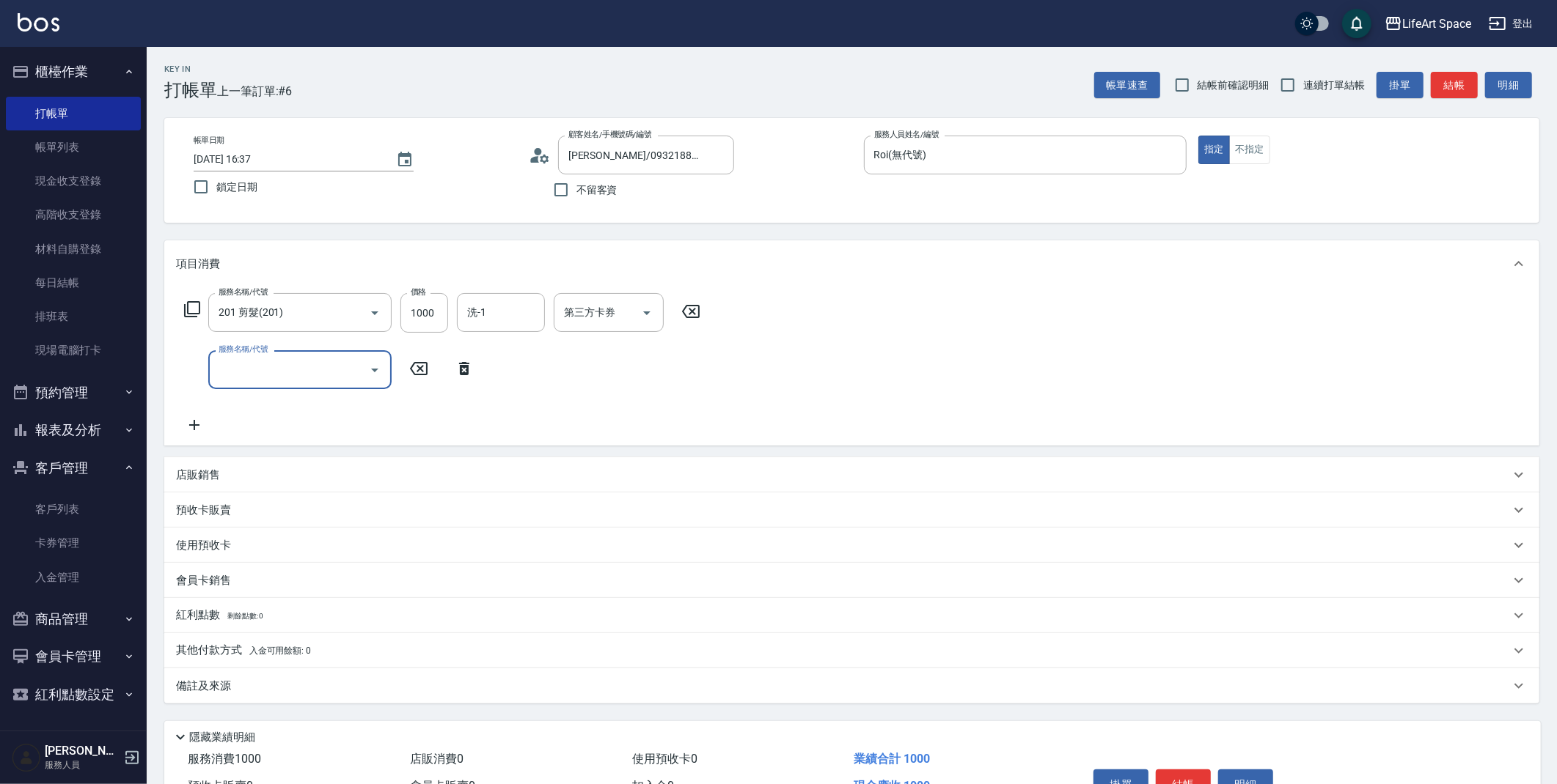
click at [243, 362] on input "服務名稱/代號" at bounding box center [288, 370] width 148 height 26
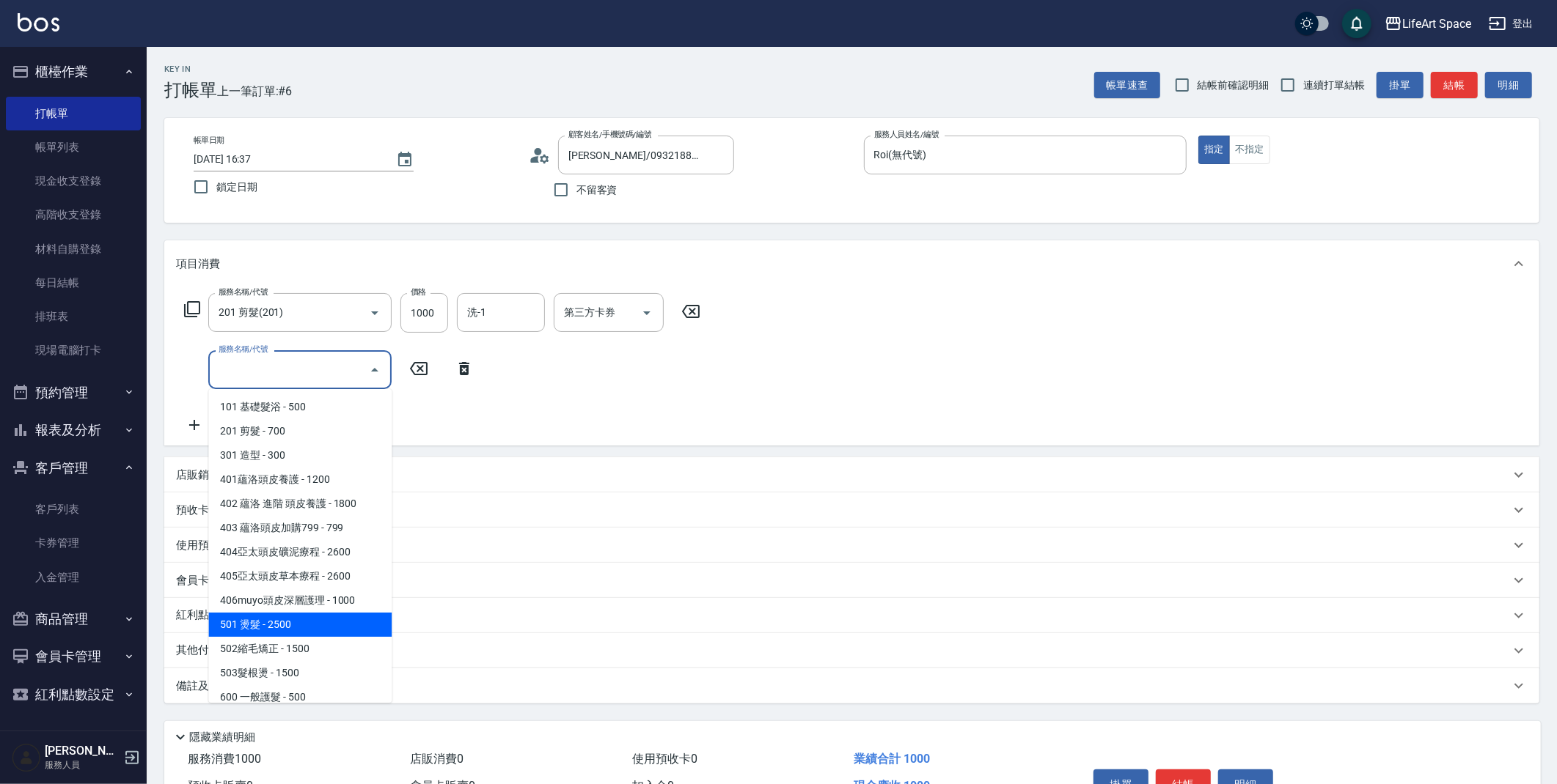
click at [317, 621] on span "501 燙髮 - 2500" at bounding box center [300, 624] width 184 height 24
type input "501 燙髮(501)"
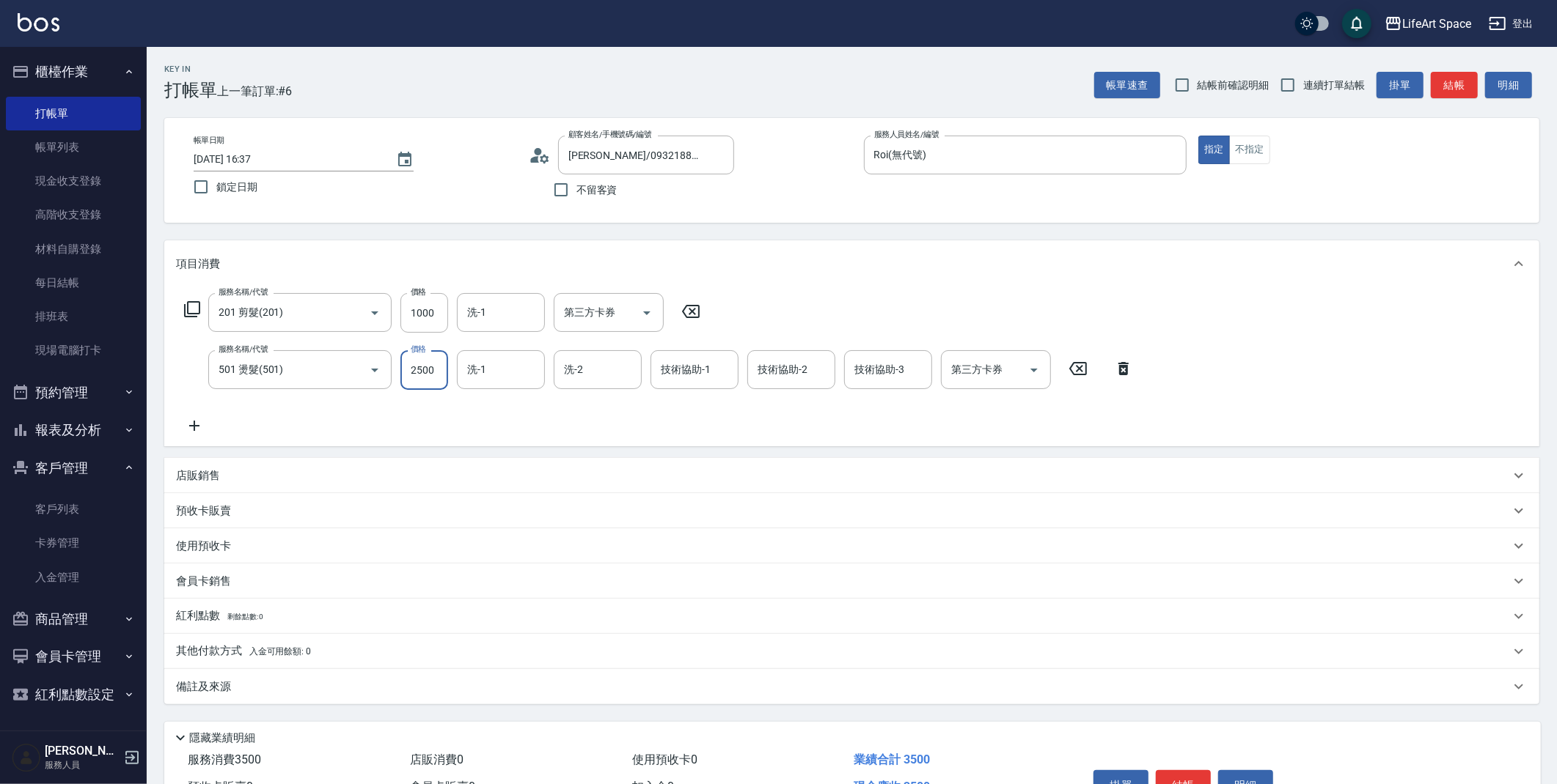
drag, startPoint x: 447, startPoint y: 370, endPoint x: 395, endPoint y: 385, distance: 54.1
click at [395, 385] on div "服務名稱/代號 501 燙髮(501) 服務名稱/代號 價格 2500 價格 洗-1 洗-1 洗-2 洗-2 技術協助-1 技術協助-1 技術協助-2 技術協…" at bounding box center [659, 370] width 966 height 39
type input "1960"
click at [195, 430] on icon at bounding box center [195, 425] width 37 height 17
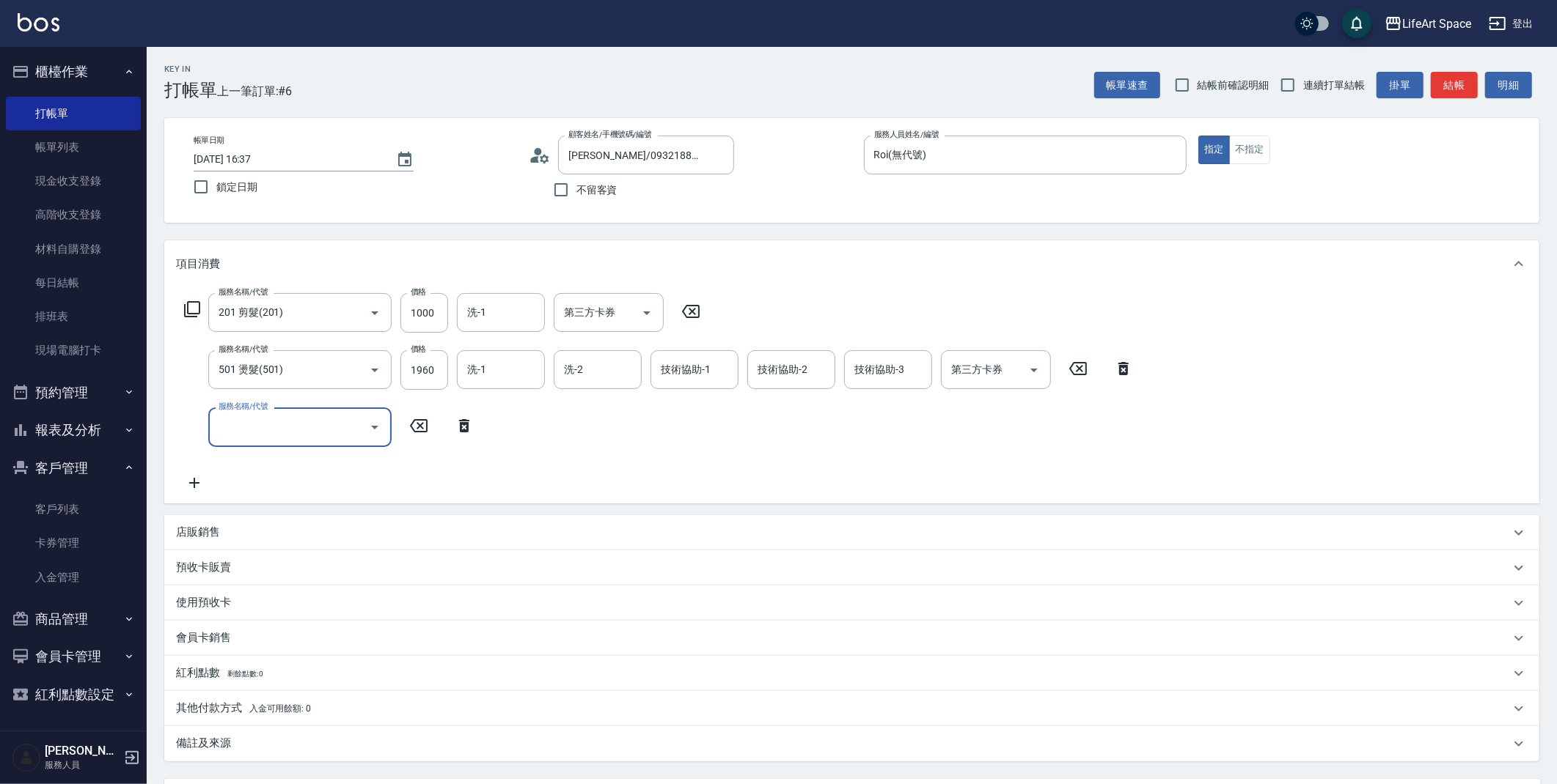
click at [373, 438] on div at bounding box center [374, 426] width 22 height 39
click at [374, 430] on icon "Open" at bounding box center [374, 426] width 17 height 17
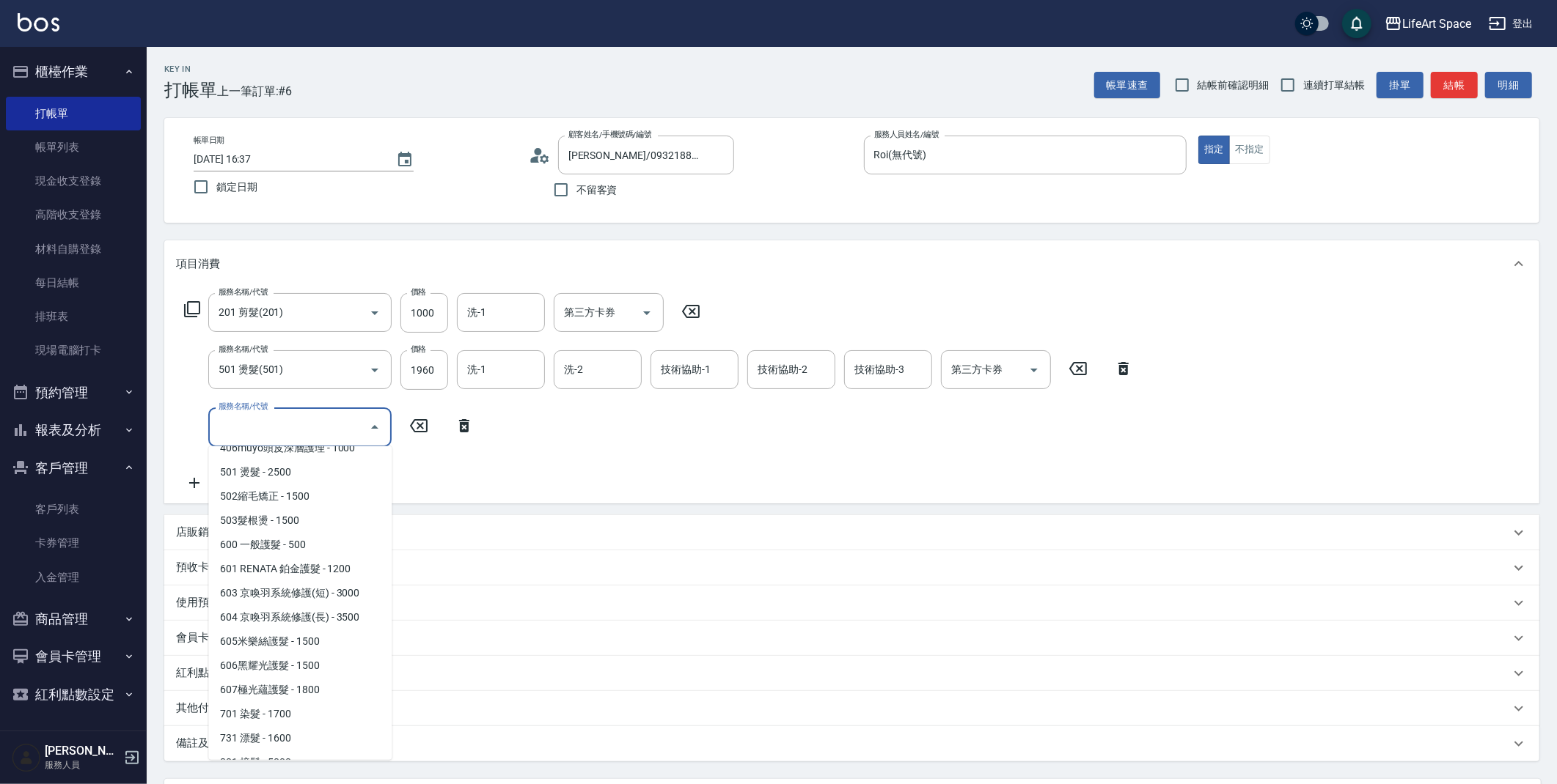
scroll to position [213, 0]
click at [310, 640] on span "605米樂絲護髮 - 1500" at bounding box center [300, 638] width 184 height 24
type input "605米樂絲護髮(605)"
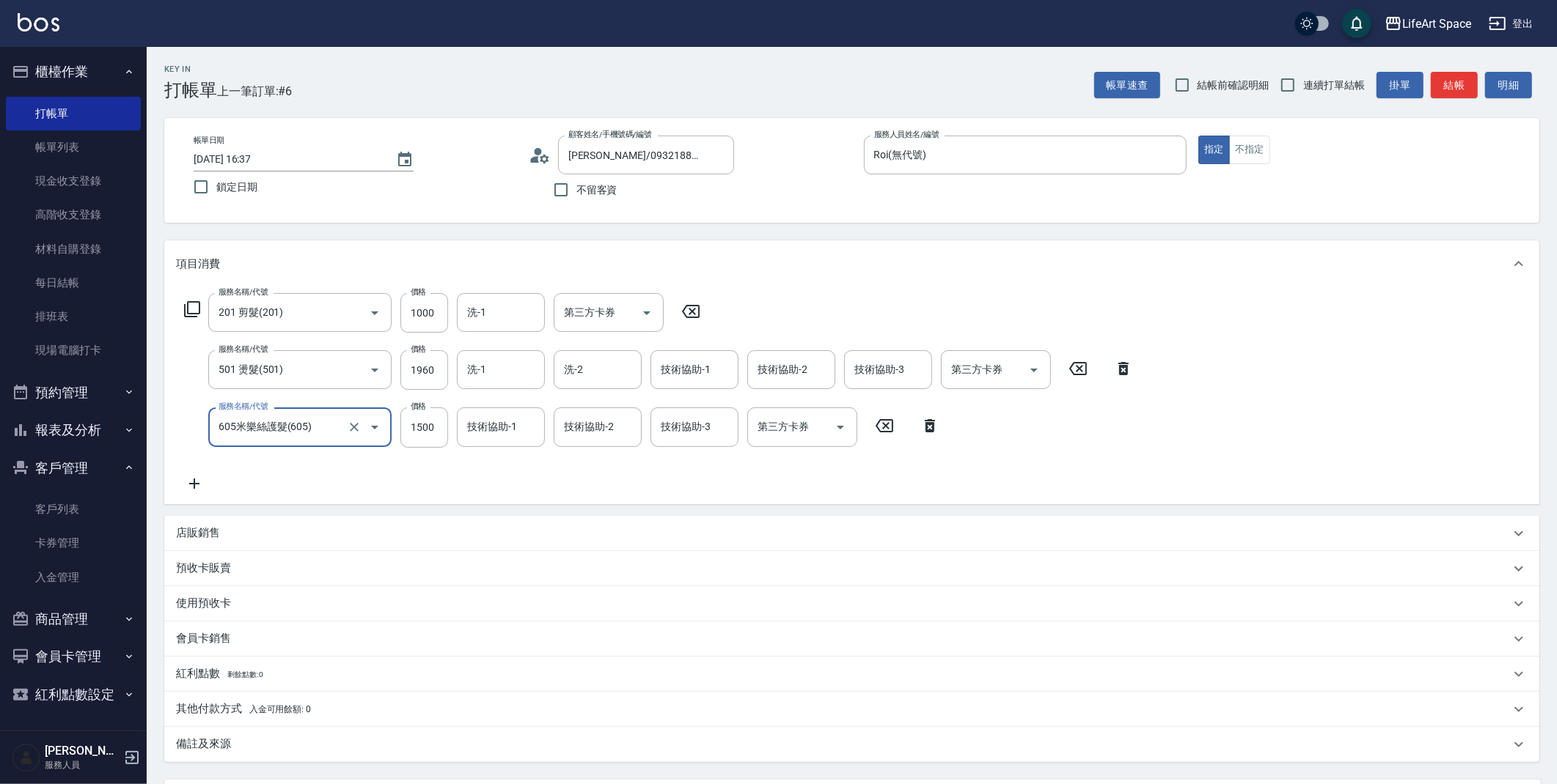
click at [217, 638] on p "會員卡銷售" at bounding box center [204, 638] width 55 height 16
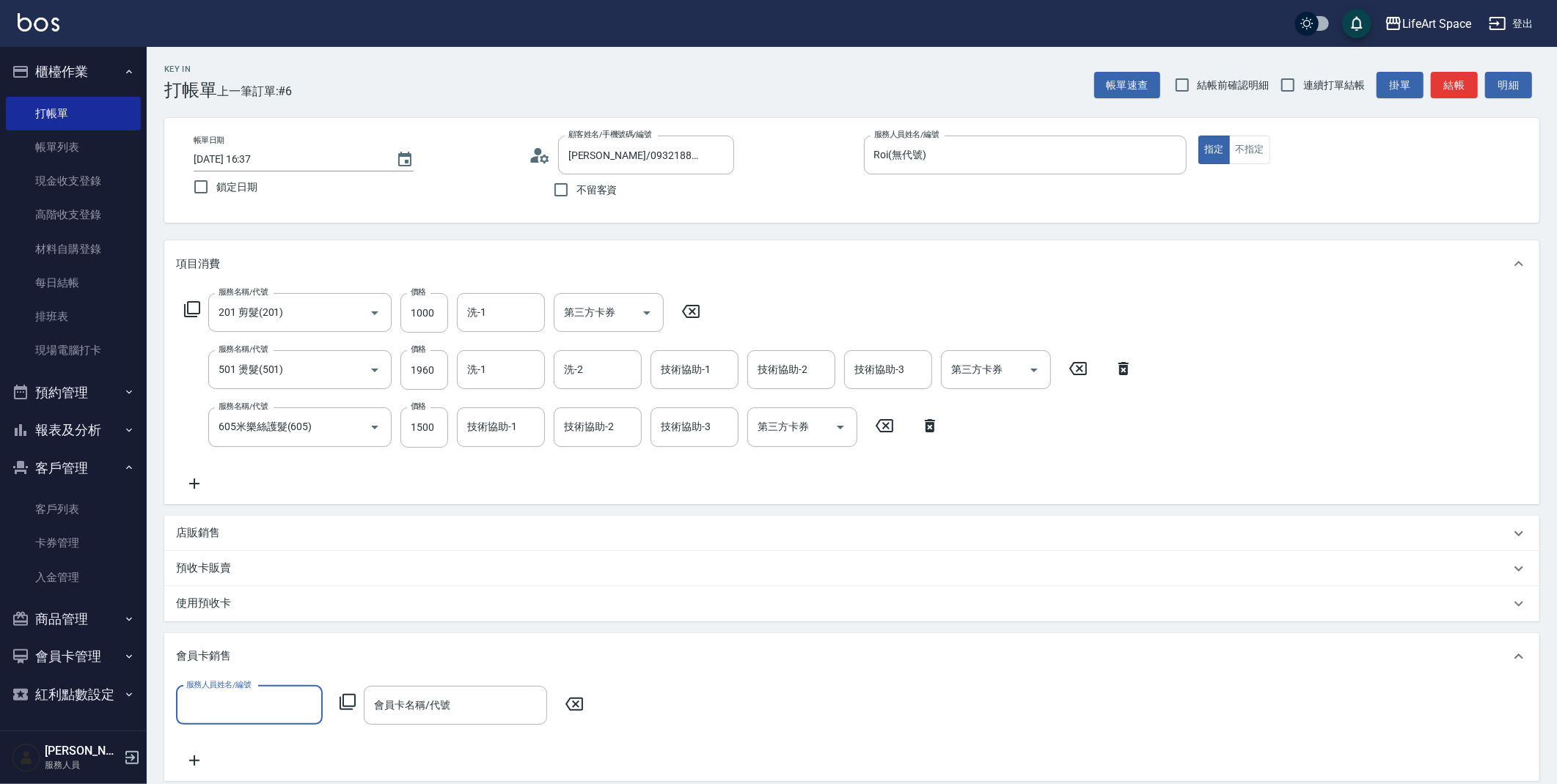
scroll to position [0, 0]
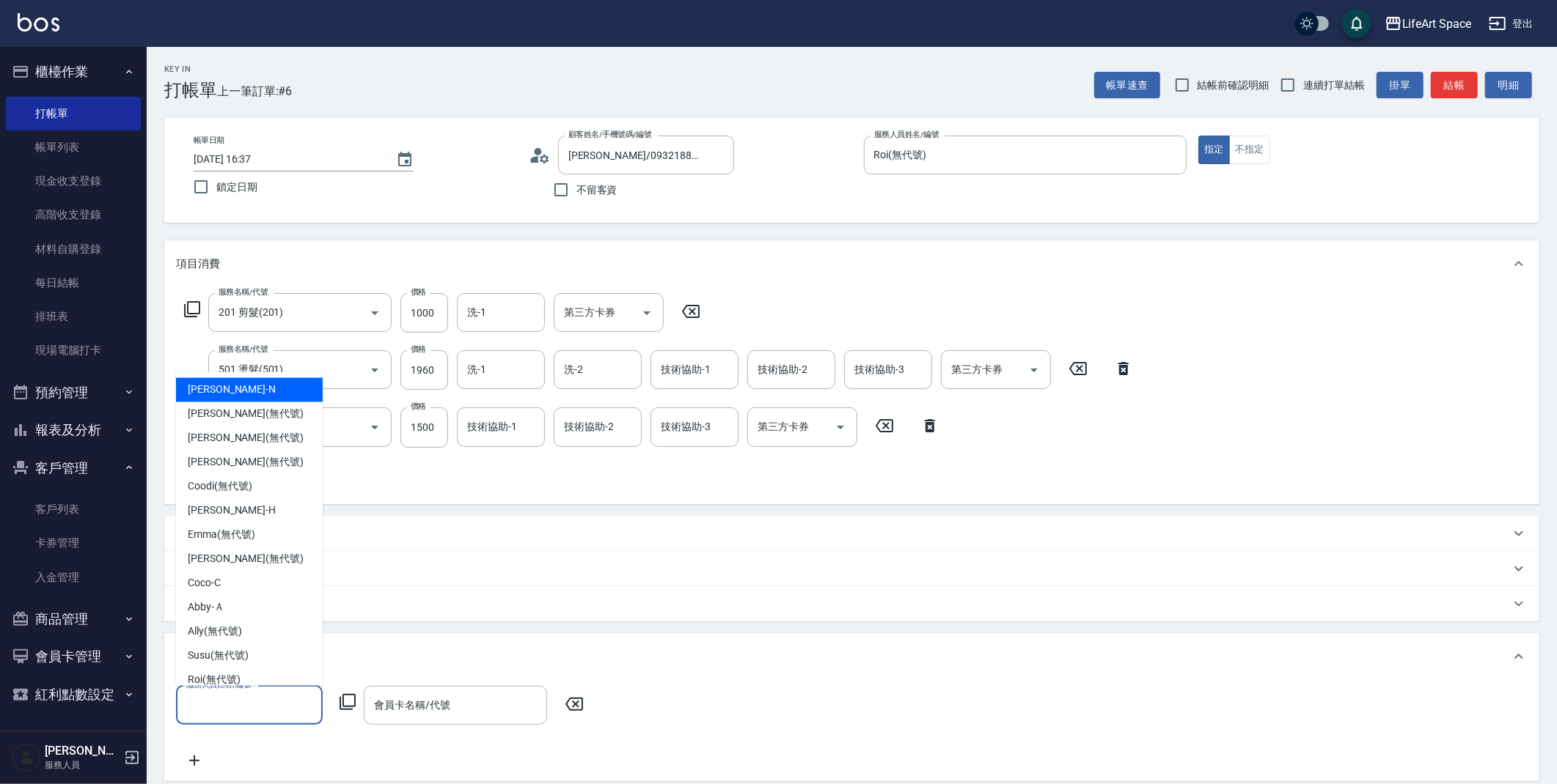
click at [242, 704] on input "服務人員姓名/編號" at bounding box center [249, 705] width 133 height 26
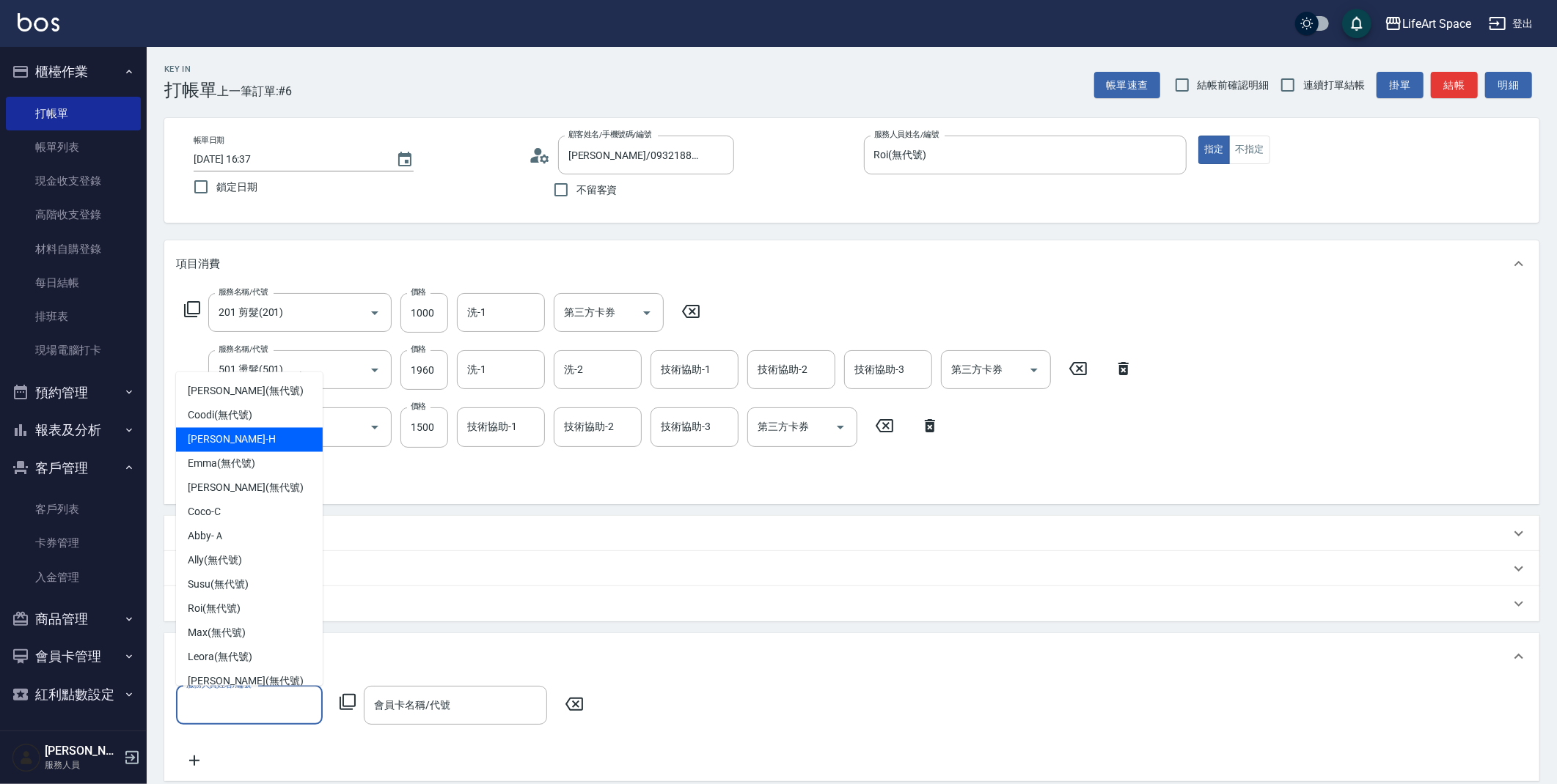
scroll to position [86, 0]
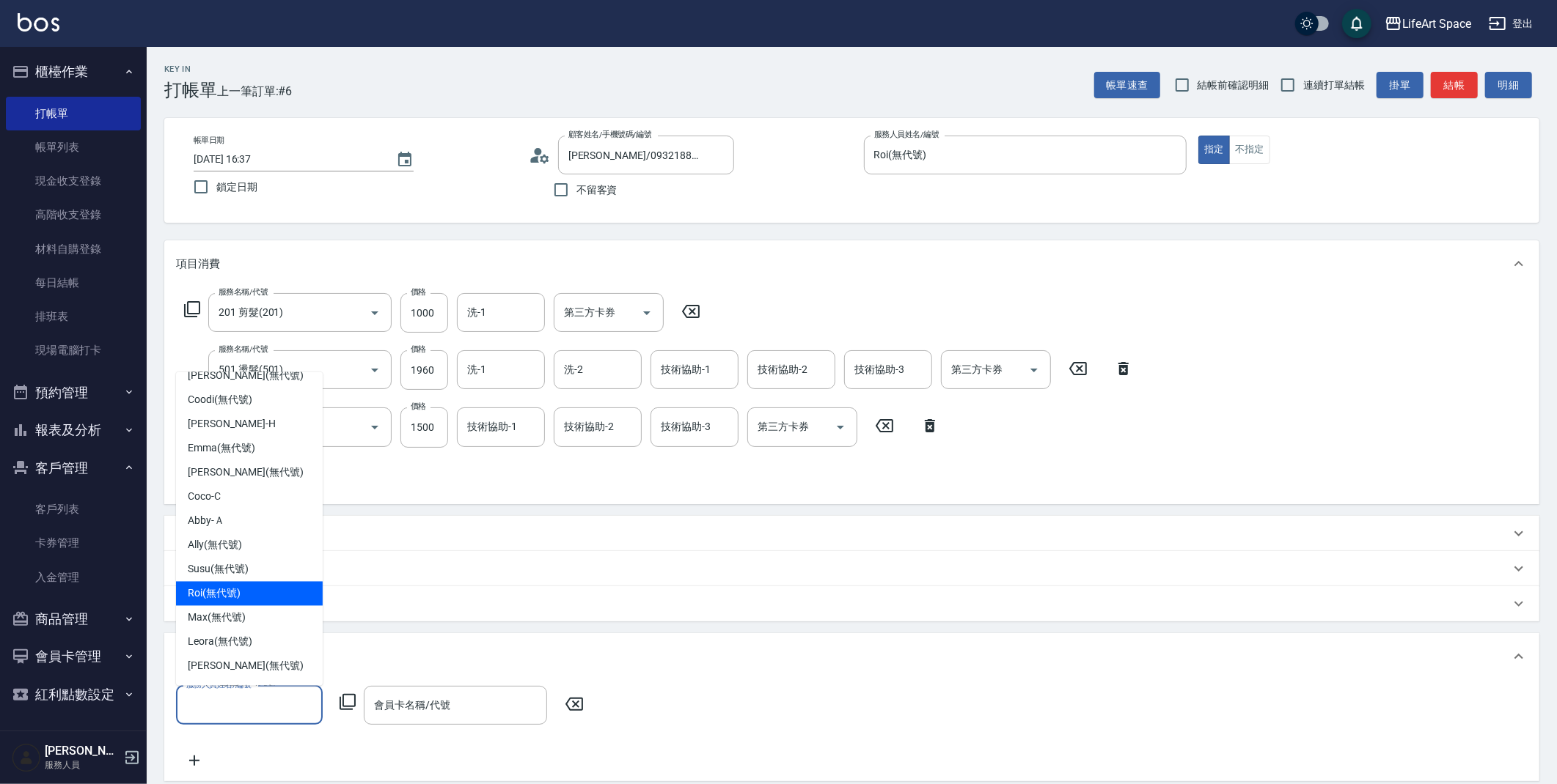
click at [246, 600] on div "Roi (無代號)" at bounding box center [250, 594] width 147 height 24
type input "Roi(無代號)"
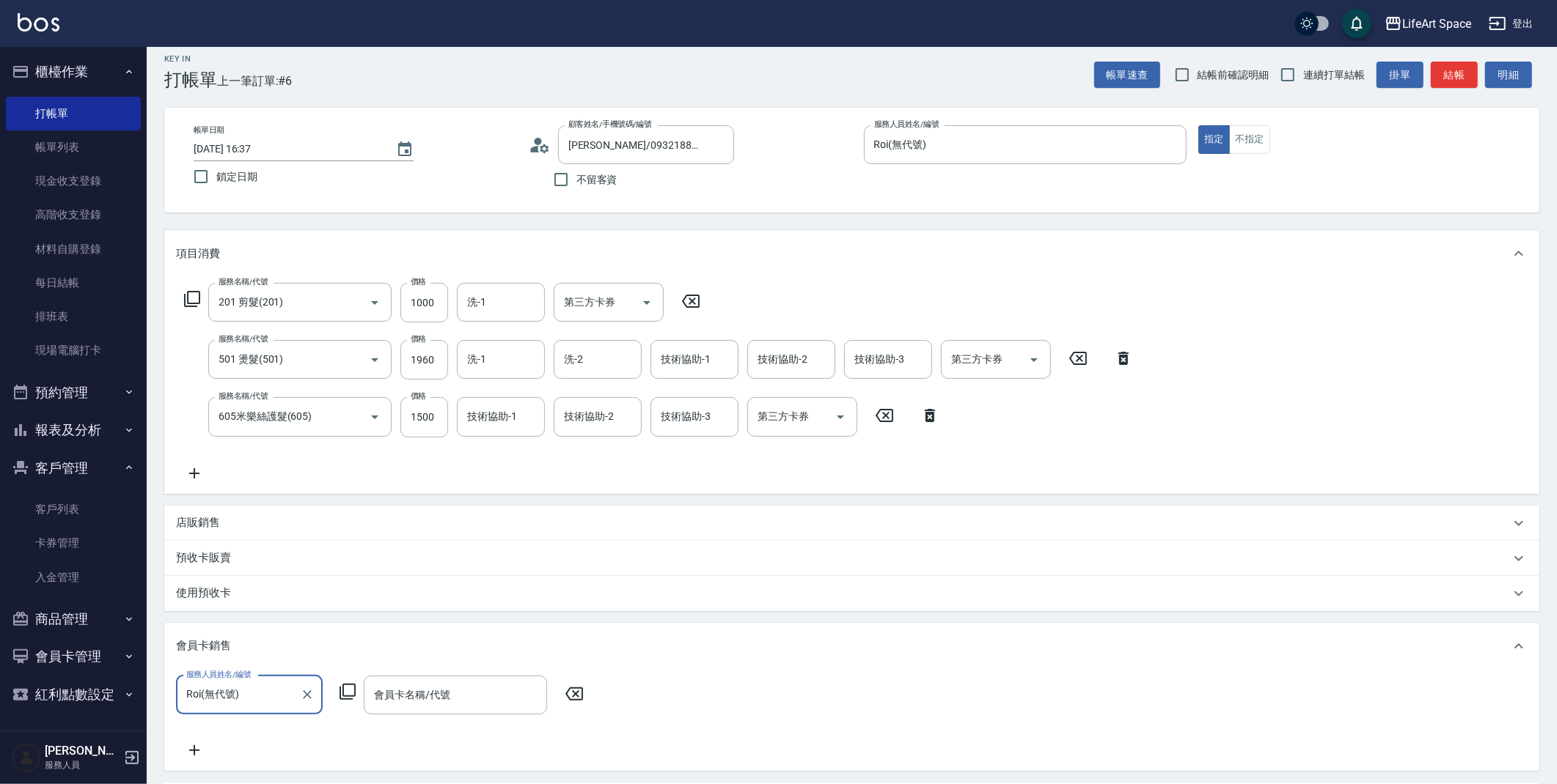
scroll to position [31, 0]
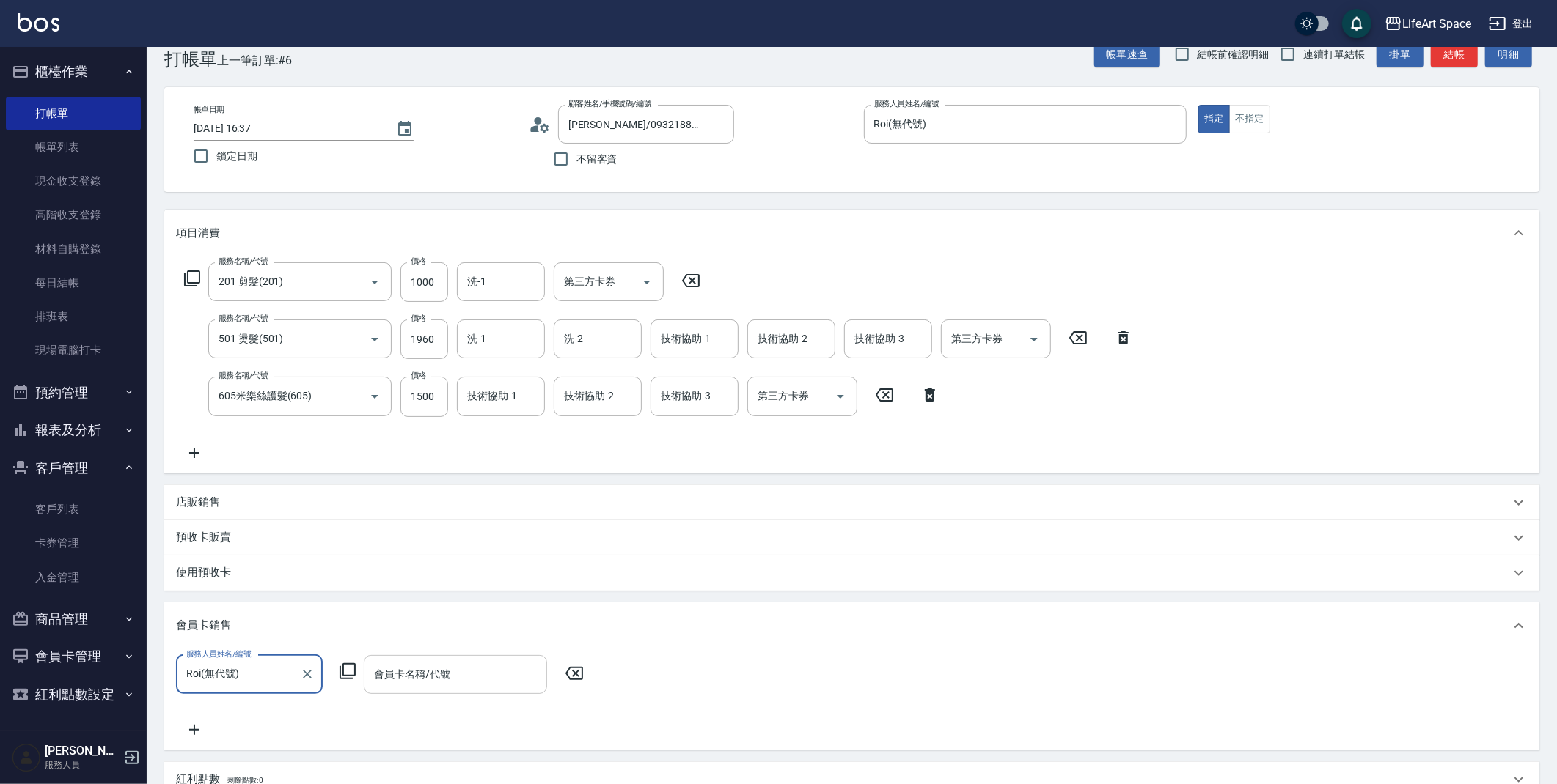
click at [457, 673] on input "會員卡名稱/代號" at bounding box center [455, 675] width 170 height 26
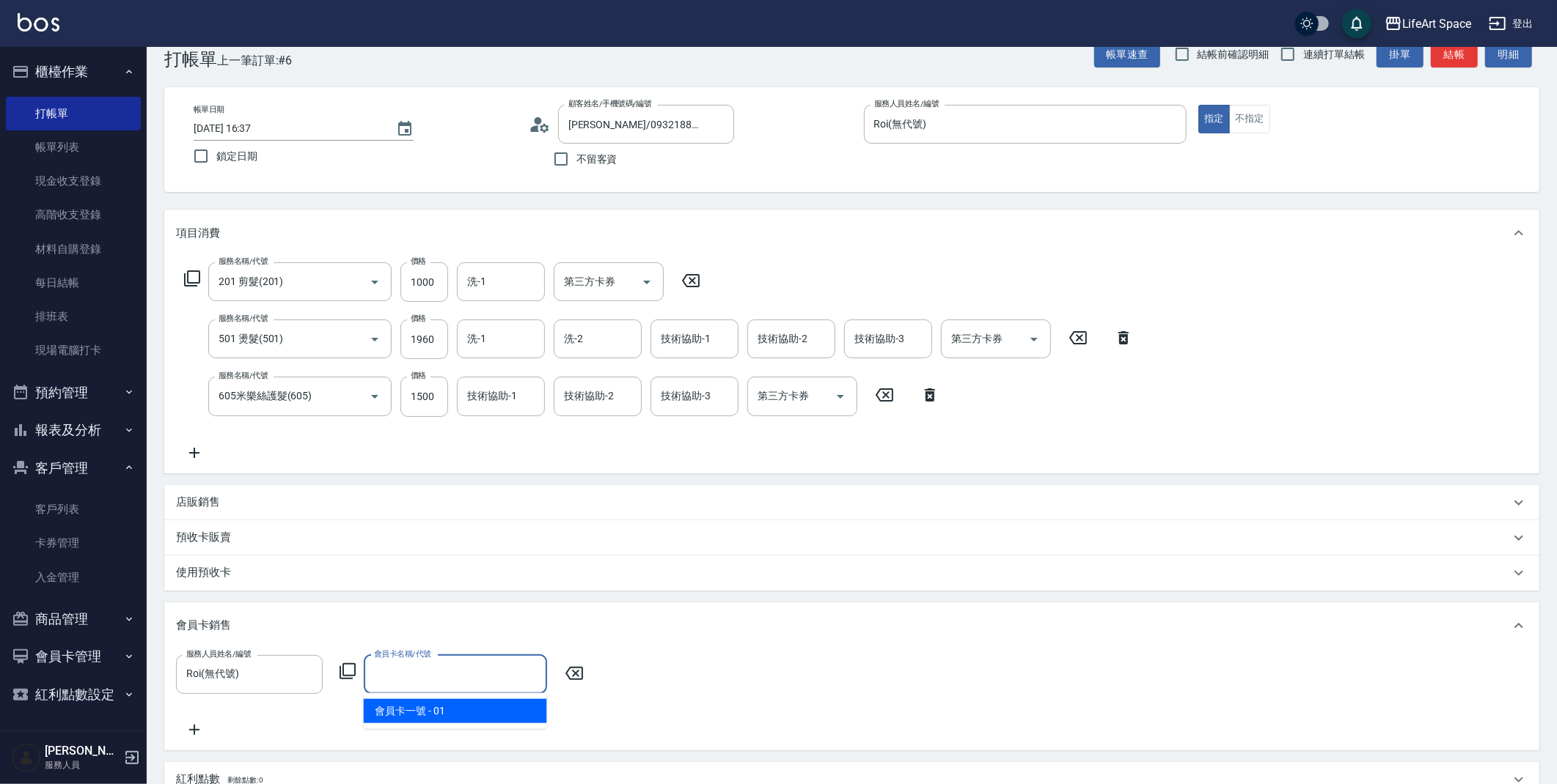
click at [457, 716] on span "會員卡一號 - 01" at bounding box center [455, 711] width 184 height 24
type input "會員卡一號-0天"
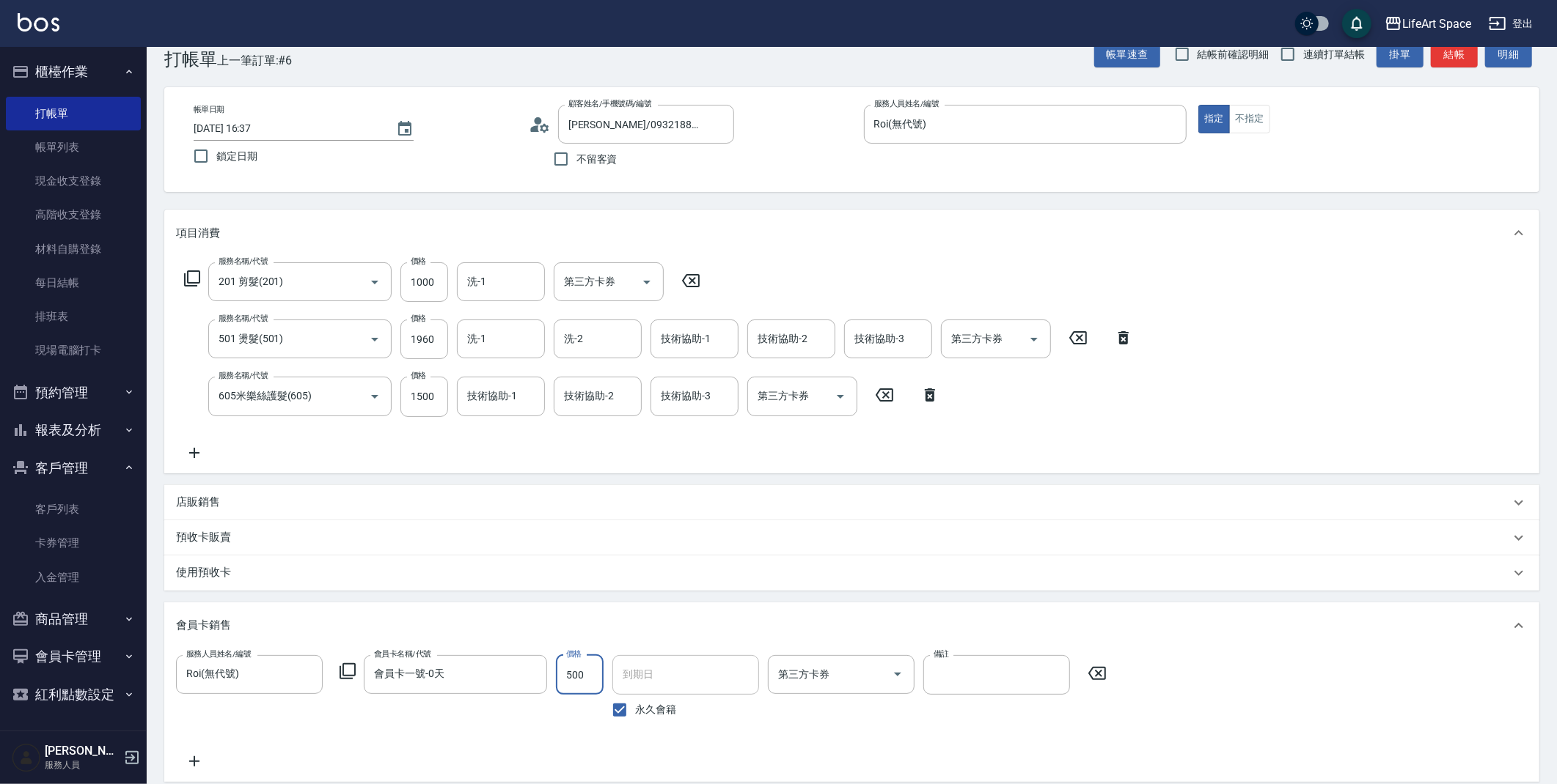
type input "500"
click at [619, 711] on input "永久會籍" at bounding box center [620, 711] width 31 height 31
checkbox input "false"
click at [691, 671] on input "[DATE]" at bounding box center [680, 674] width 137 height 39
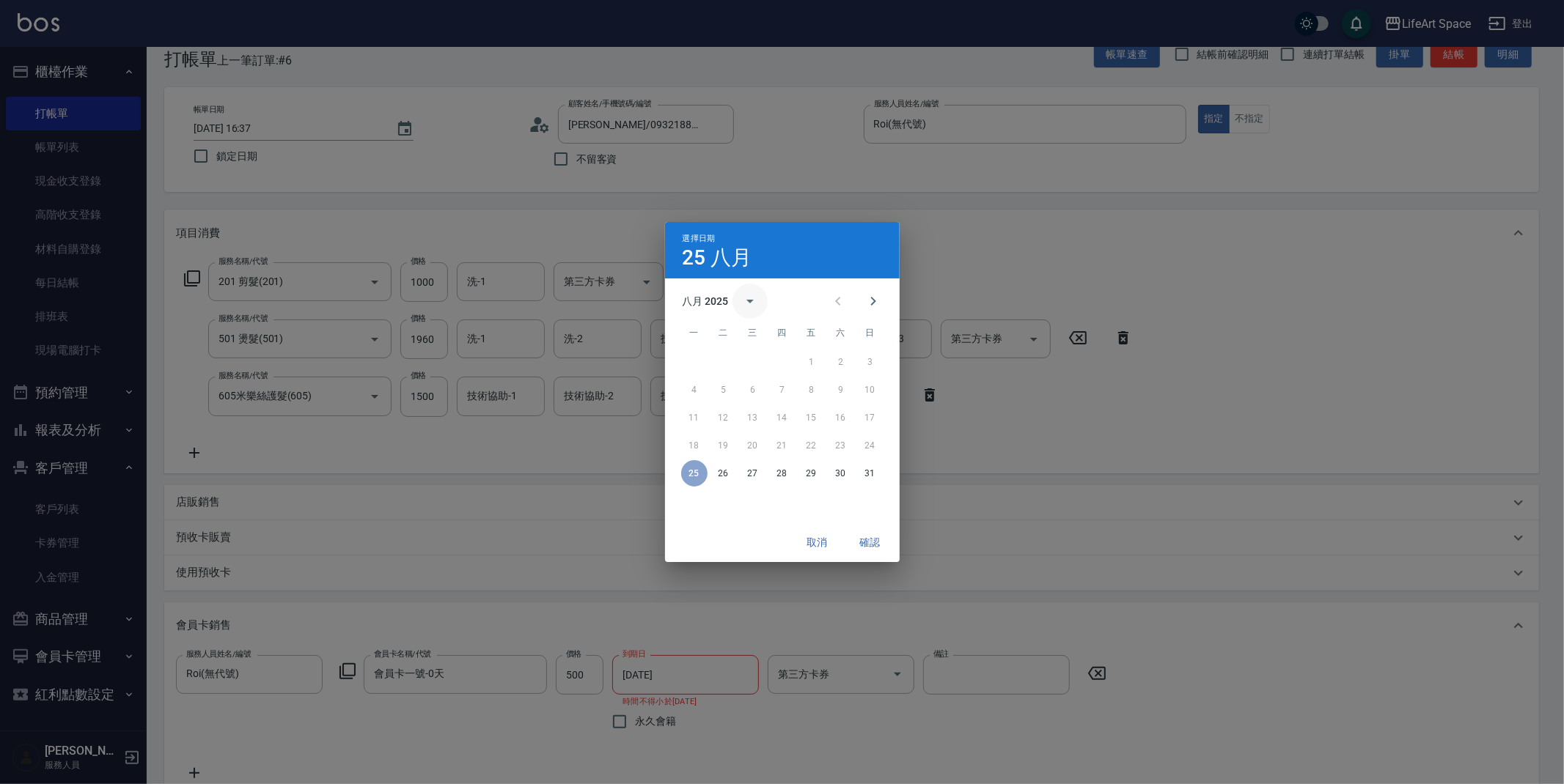
click at [750, 301] on icon "calendar view is open, switch to year view" at bounding box center [750, 302] width 7 height 4
click at [774, 336] on button "2026" at bounding box center [782, 336] width 53 height 27
type input "[DATE]"
click at [865, 541] on button "確認" at bounding box center [870, 543] width 47 height 28
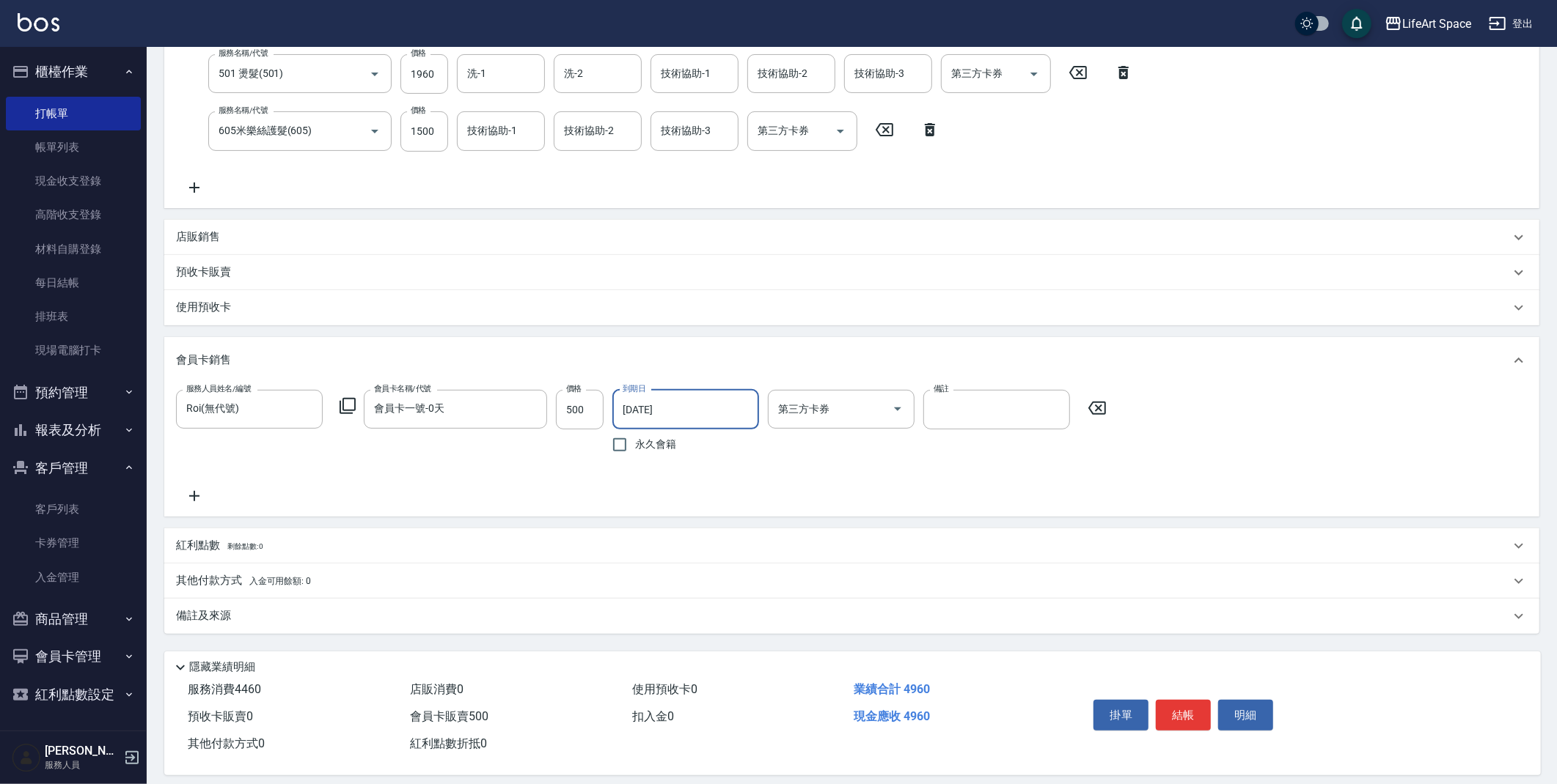
scroll to position [309, 0]
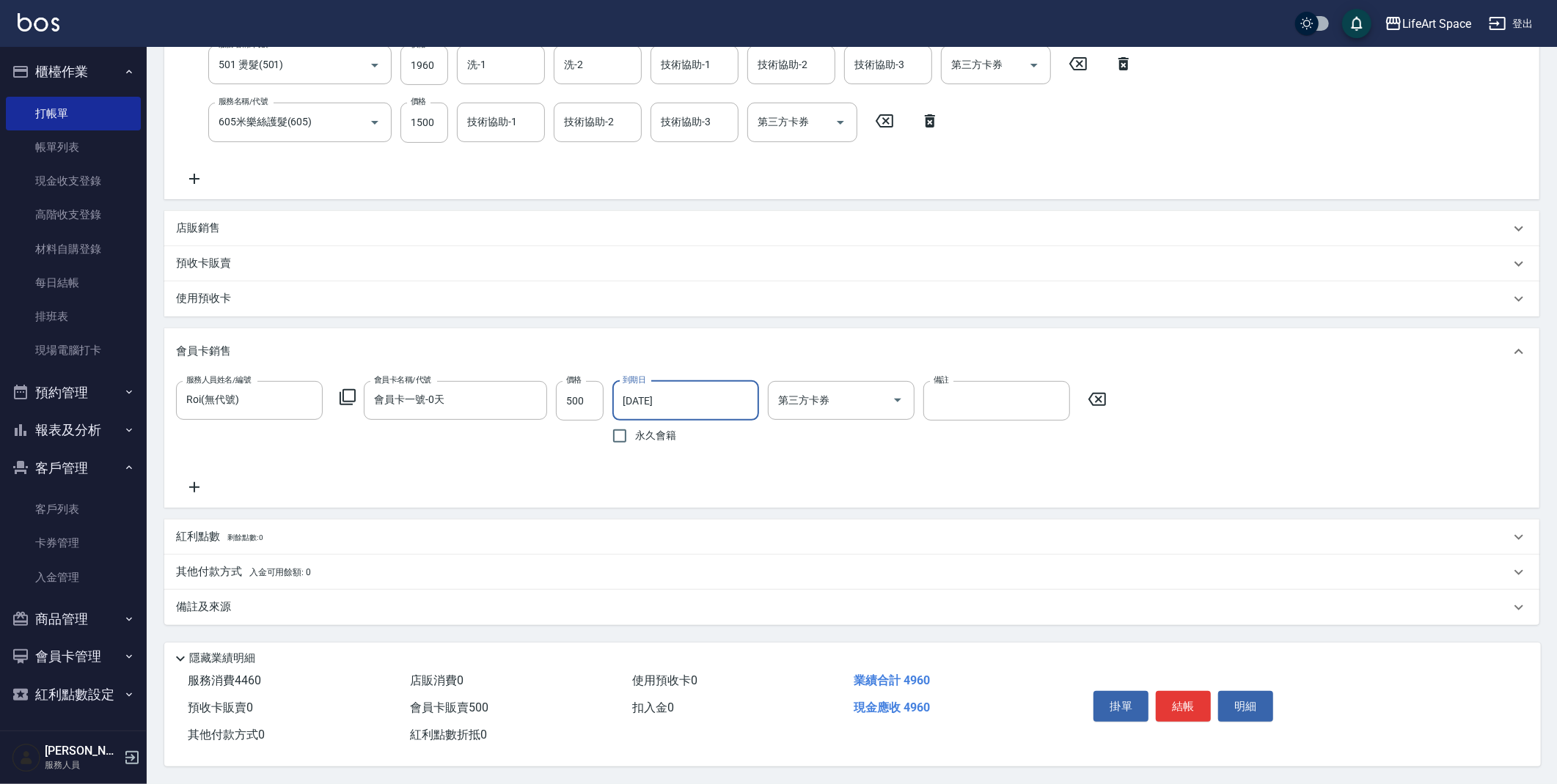
click at [721, 601] on div "備註及來源" at bounding box center [843, 607] width 1334 height 16
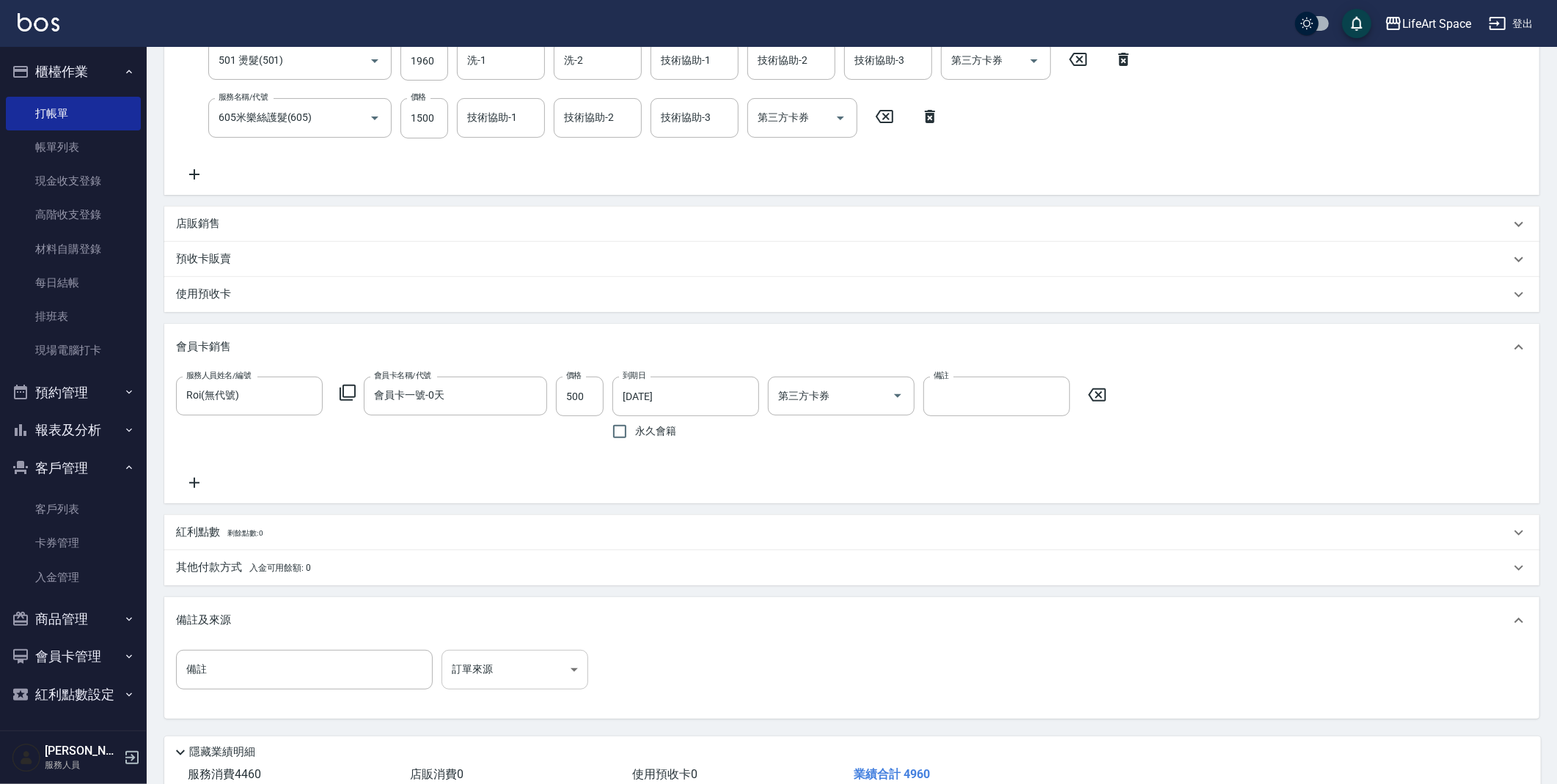
click at [539, 673] on body "LifeArt Space 登出 櫃檯作業 打帳單 帳單列表 現金收支登錄 高階收支登錄 材料自購登錄 每日結帳 排班表 現場電腦打卡 預約管理 預約管理 單…" at bounding box center [778, 284] width 1557 height 1187
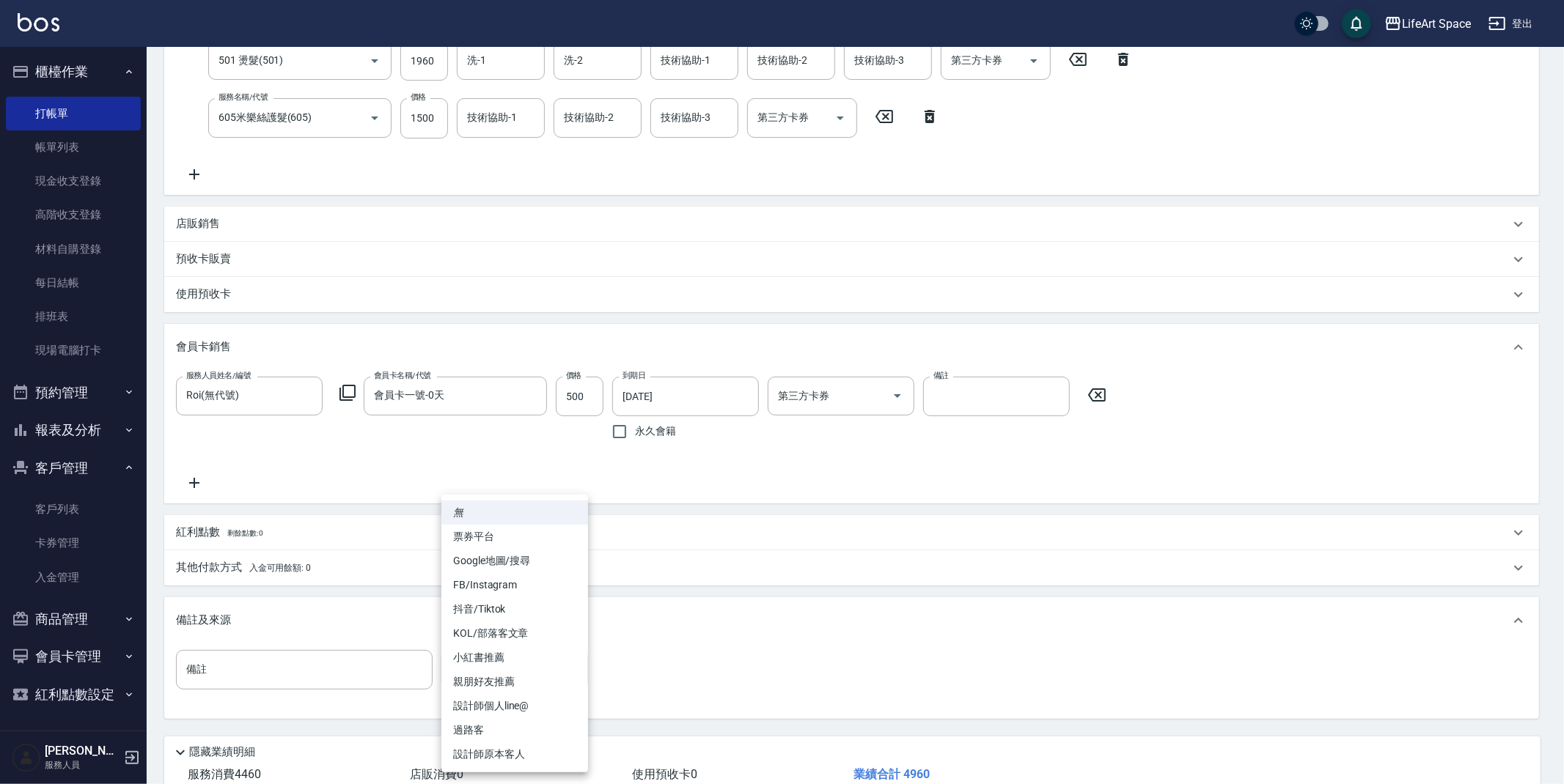
click at [528, 702] on li "設計師個人line@" at bounding box center [515, 706] width 147 height 24
type input "設計師個人line@"
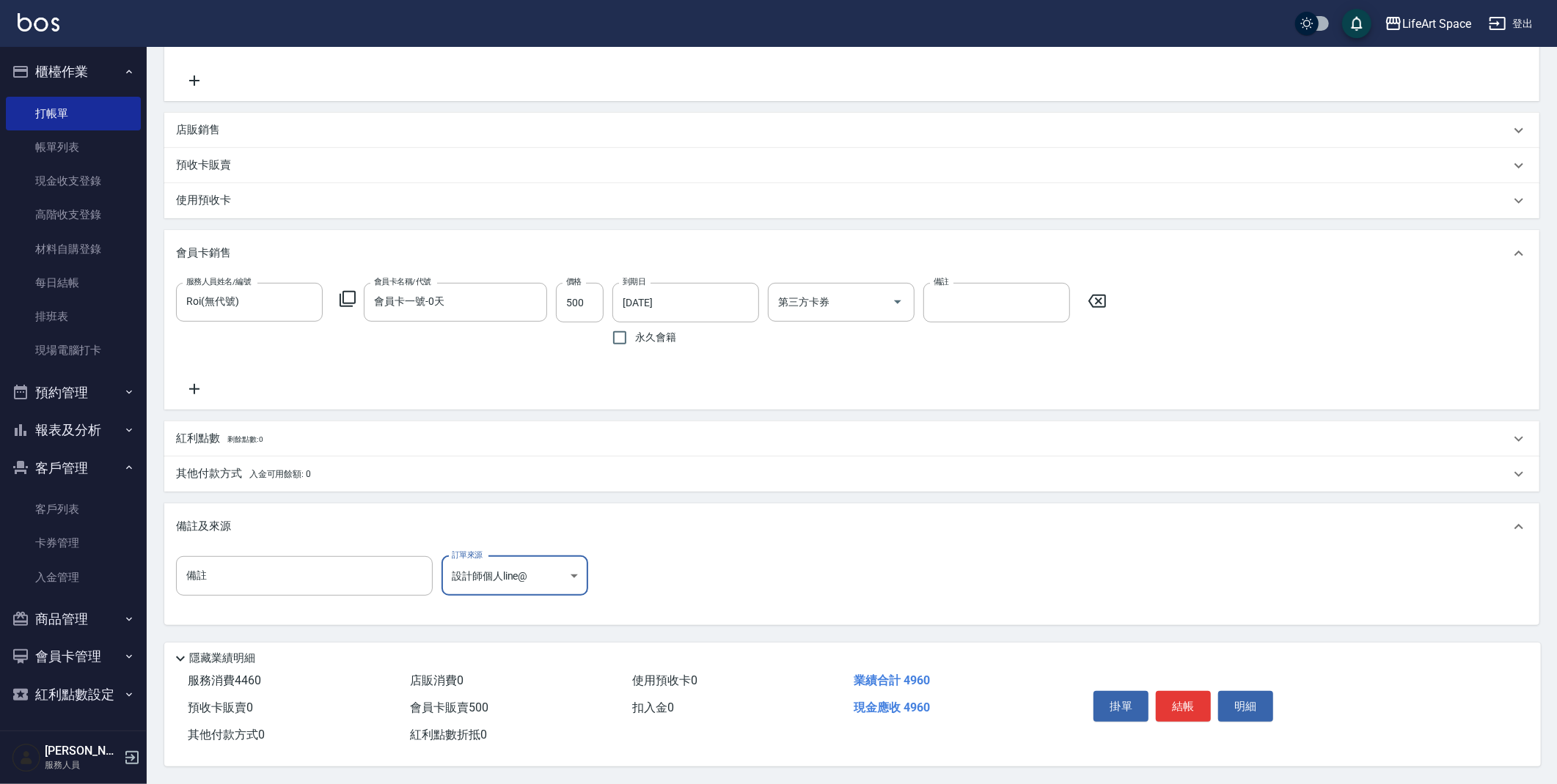
scroll to position [407, 0]
click at [1182, 701] on button "結帳" at bounding box center [1184, 707] width 55 height 31
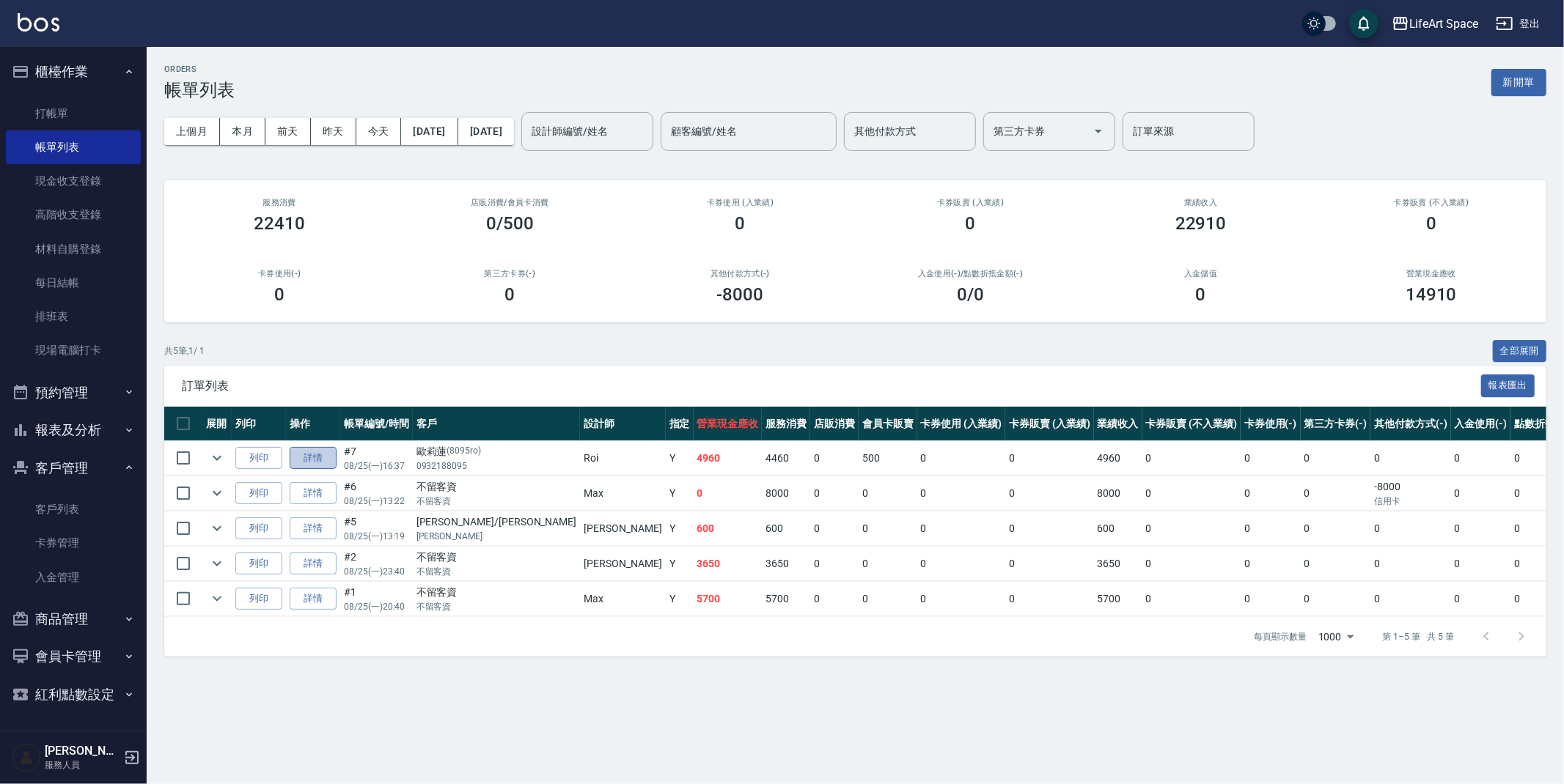
click at [314, 458] on link "詳情" at bounding box center [313, 458] width 47 height 23
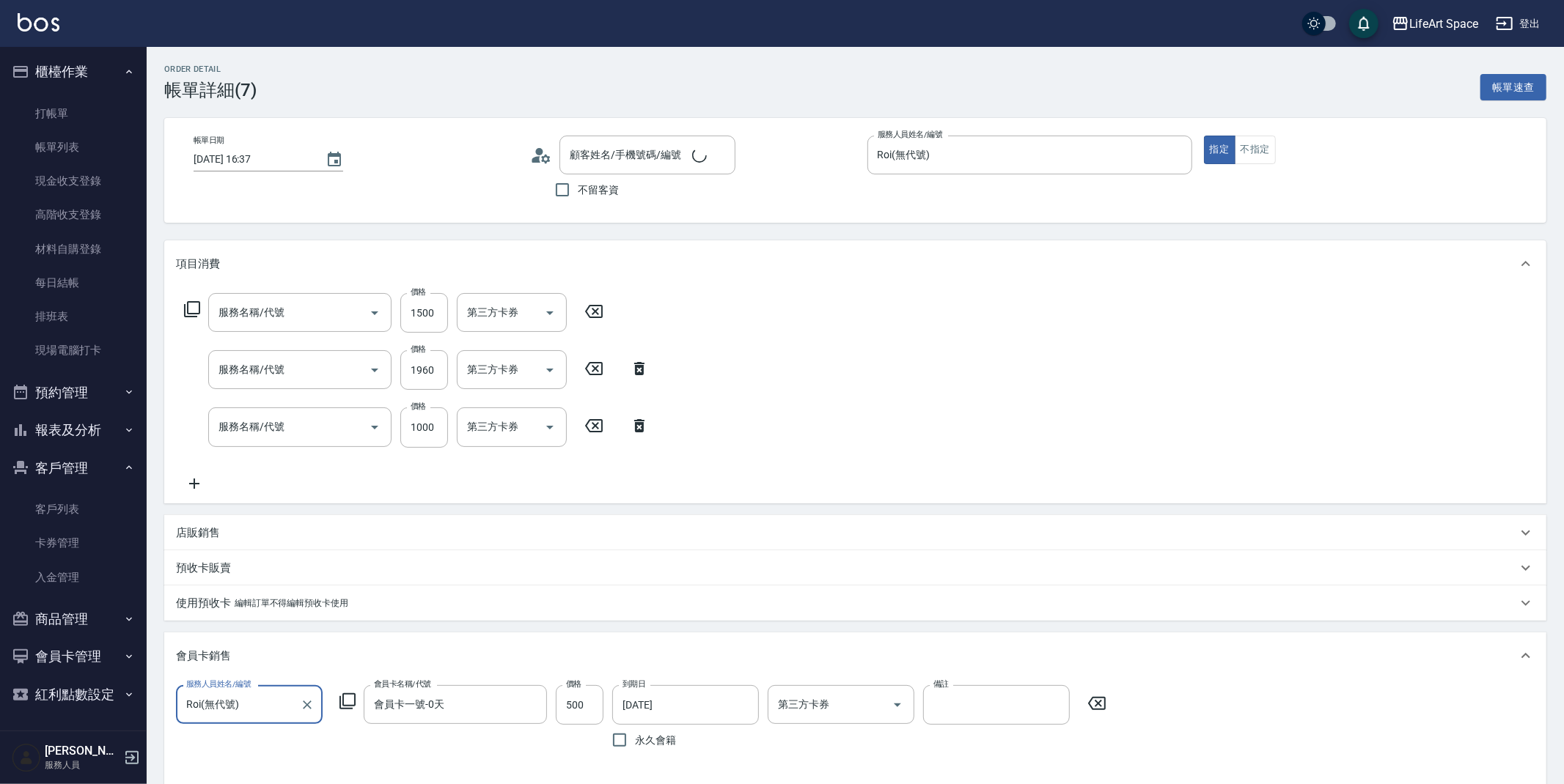
type input "[DATE] 16:37"
type input "Roi(無代號)"
type input "設計師個人line@"
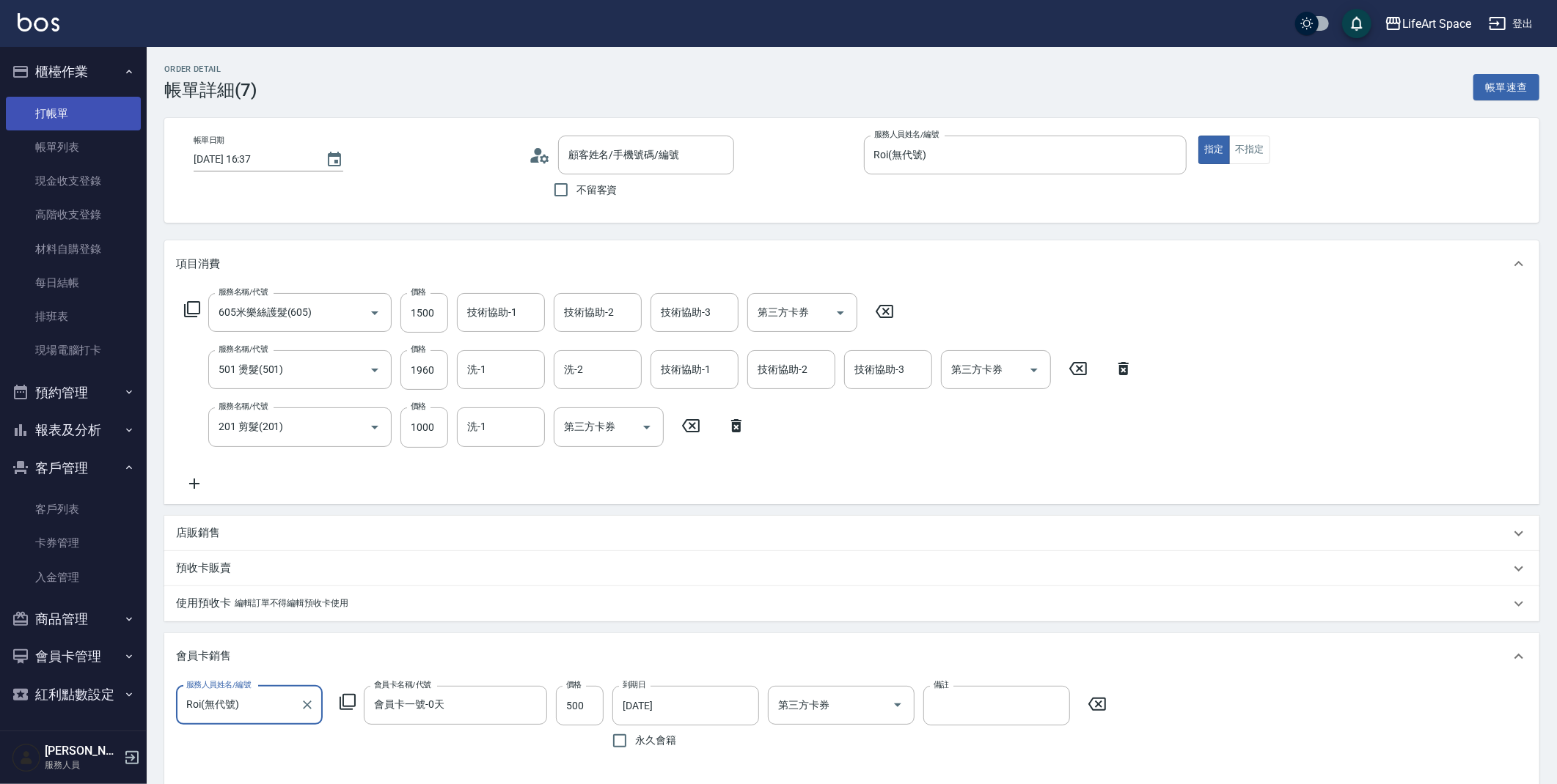
type input "605米樂絲護髮(605)"
type input "501 燙髮(501)"
type input "201 剪髮(201)"
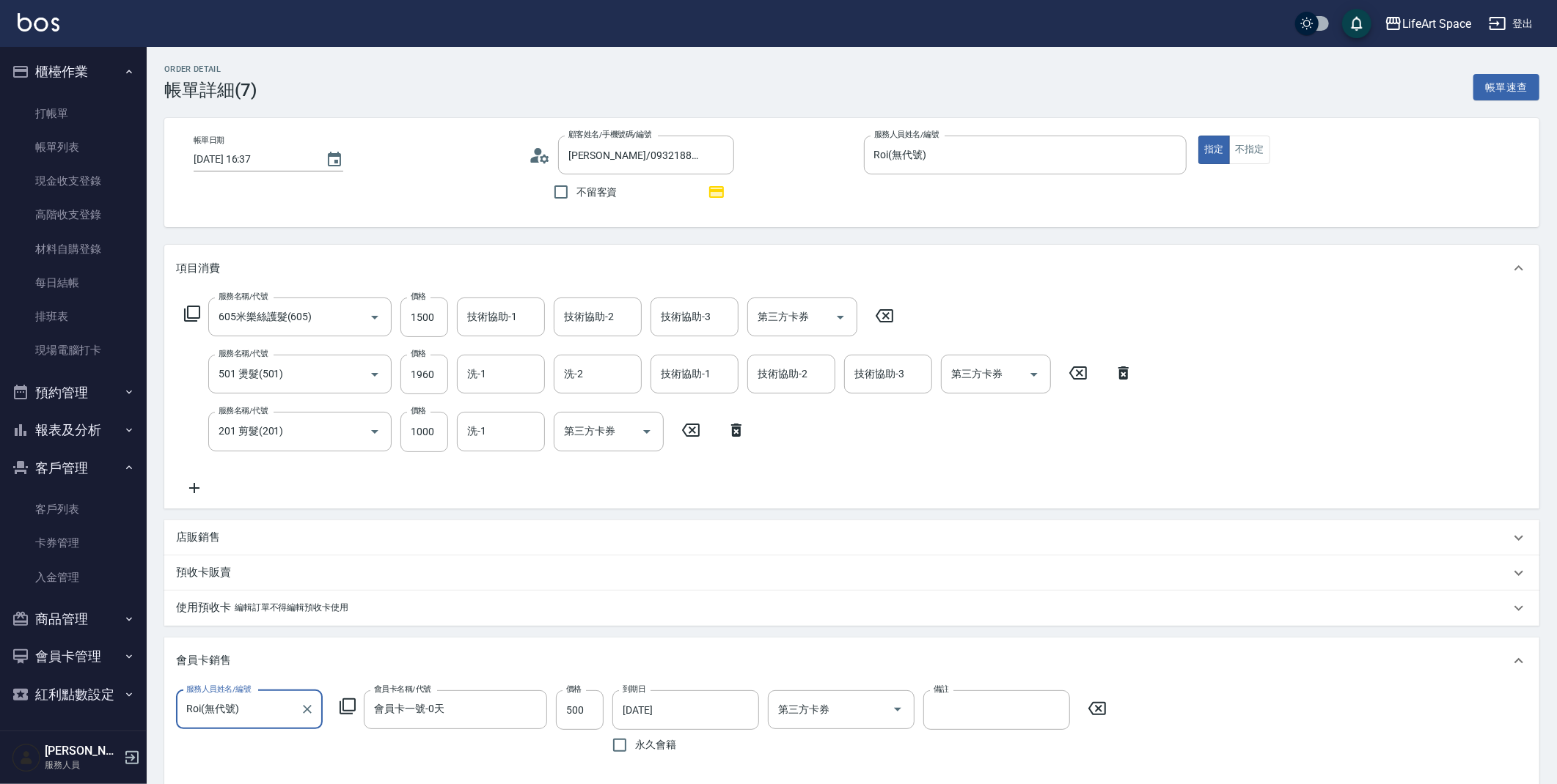
type input "[PERSON_NAME]/0932188095/8095ro"
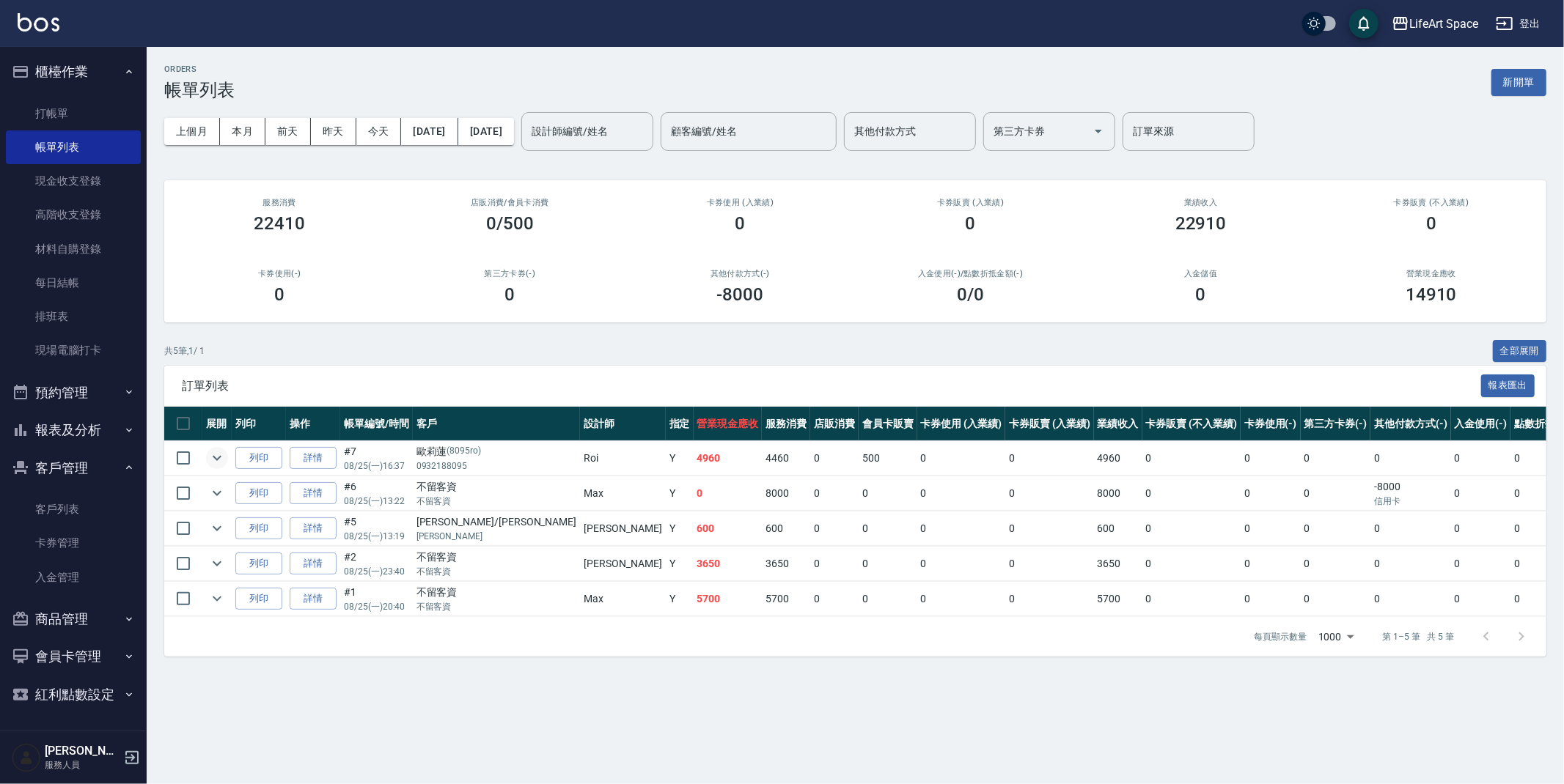
click at [215, 458] on icon "expand row" at bounding box center [217, 458] width 9 height 6
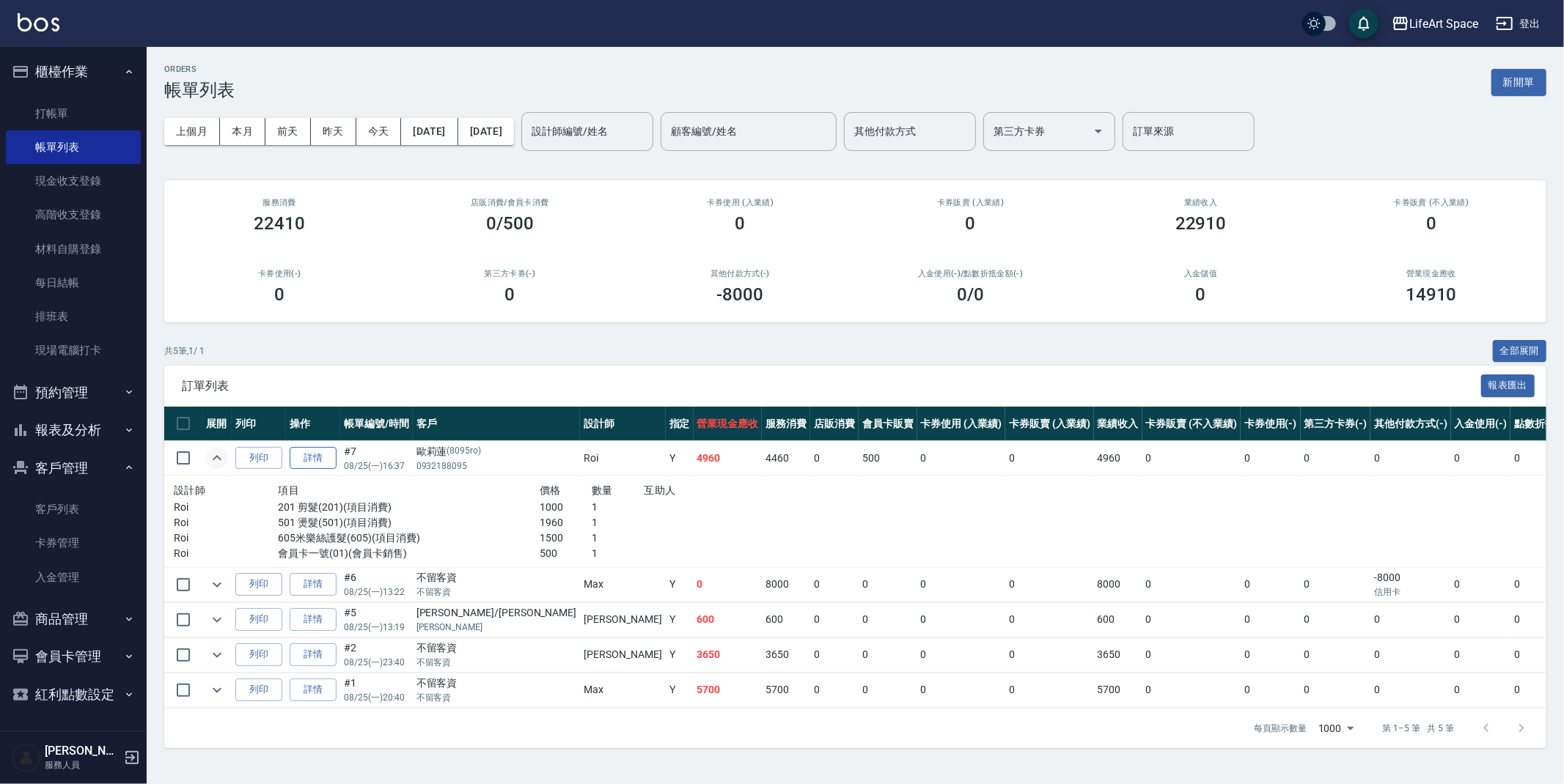
click at [323, 463] on link "詳情" at bounding box center [313, 458] width 47 height 23
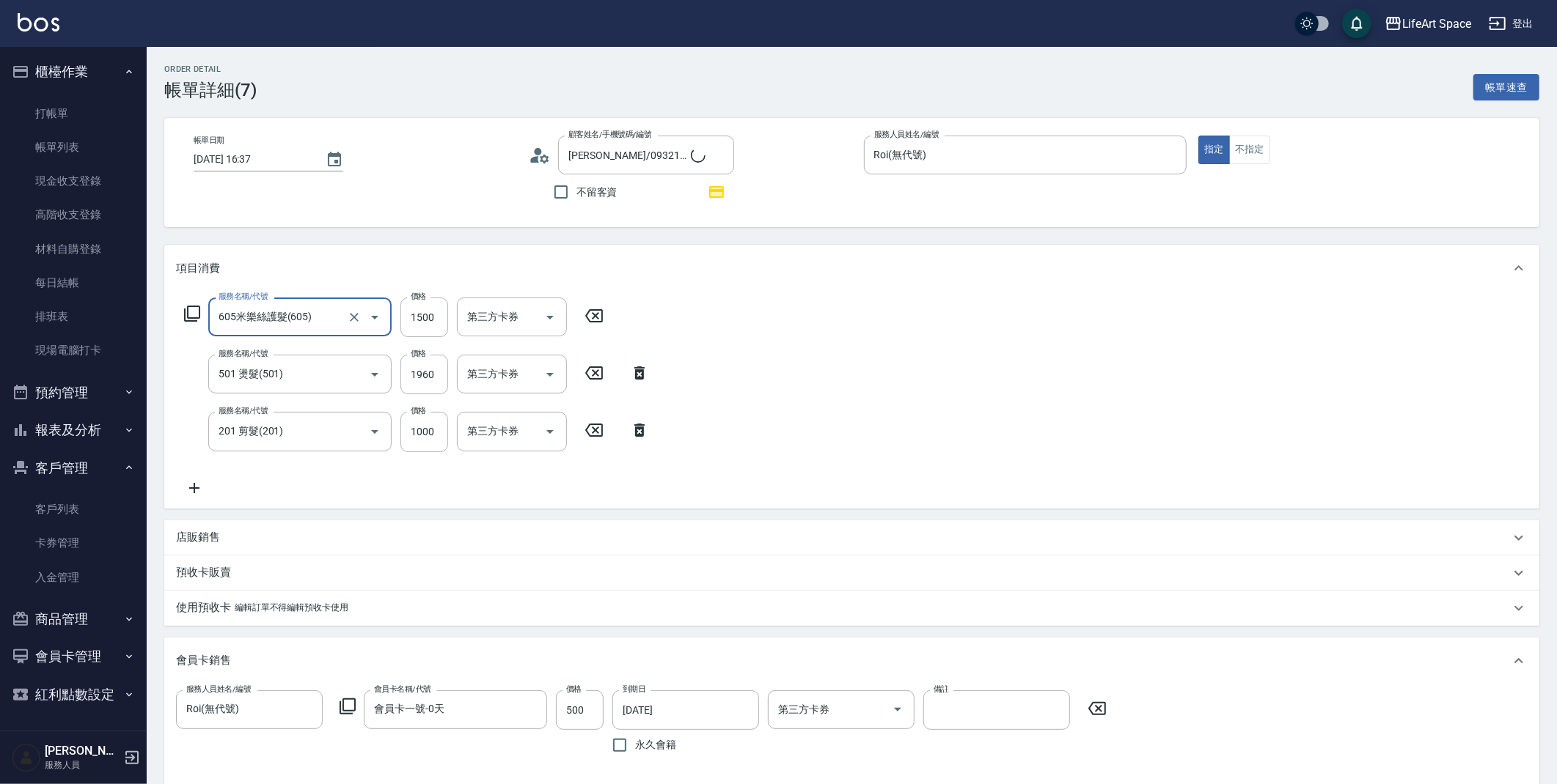
type input "[PERSON_NAME]/0932188095/8095ro"
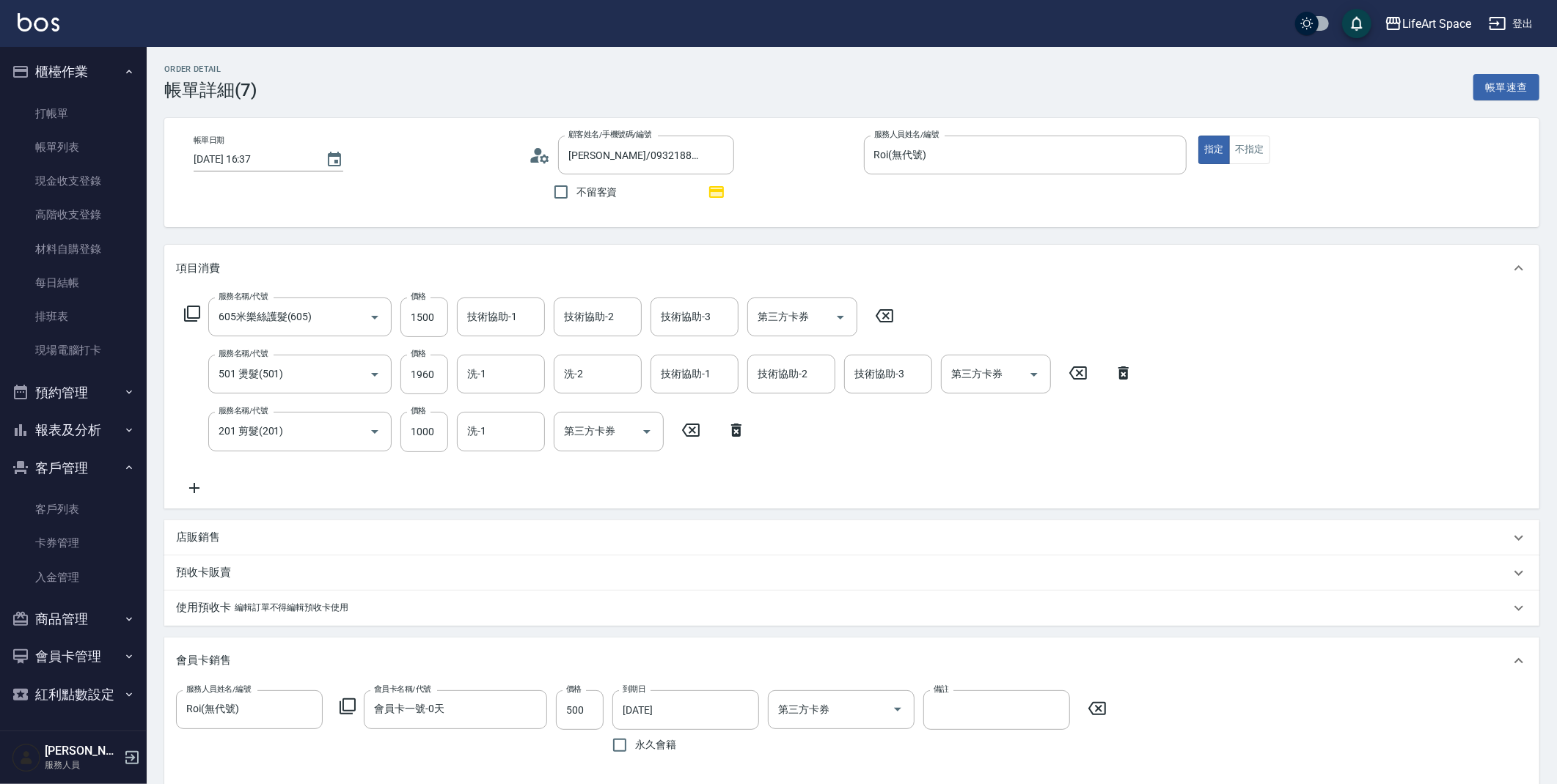
click at [200, 538] on p "店販銷售" at bounding box center [198, 537] width 44 height 16
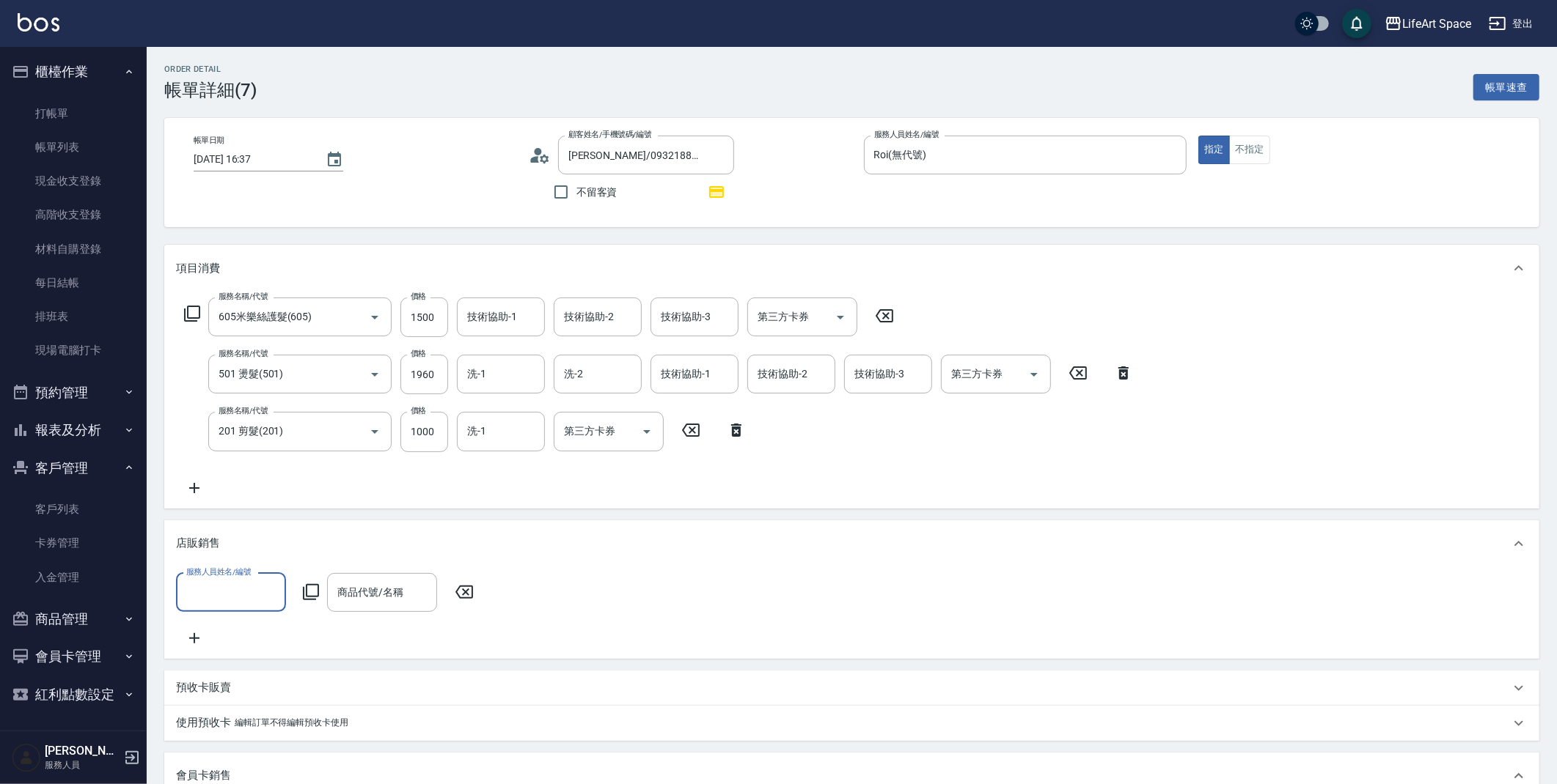
click at [230, 587] on input "服務人員姓名/編號" at bounding box center [230, 592] width 96 height 26
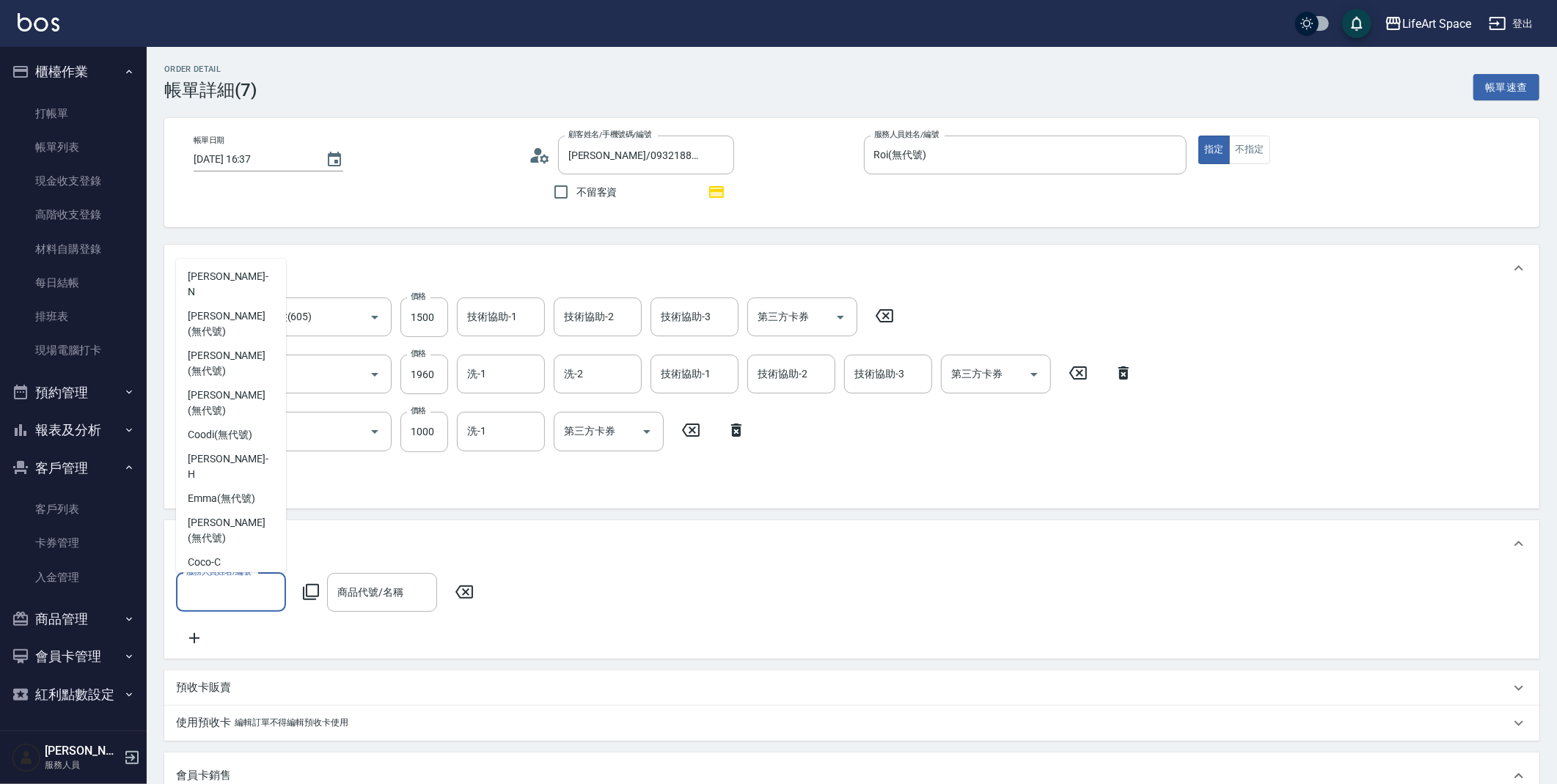
click at [234, 651] on span "Roi (無代號)" at bounding box center [215, 658] width 53 height 16
type input "Roi(無代號)"
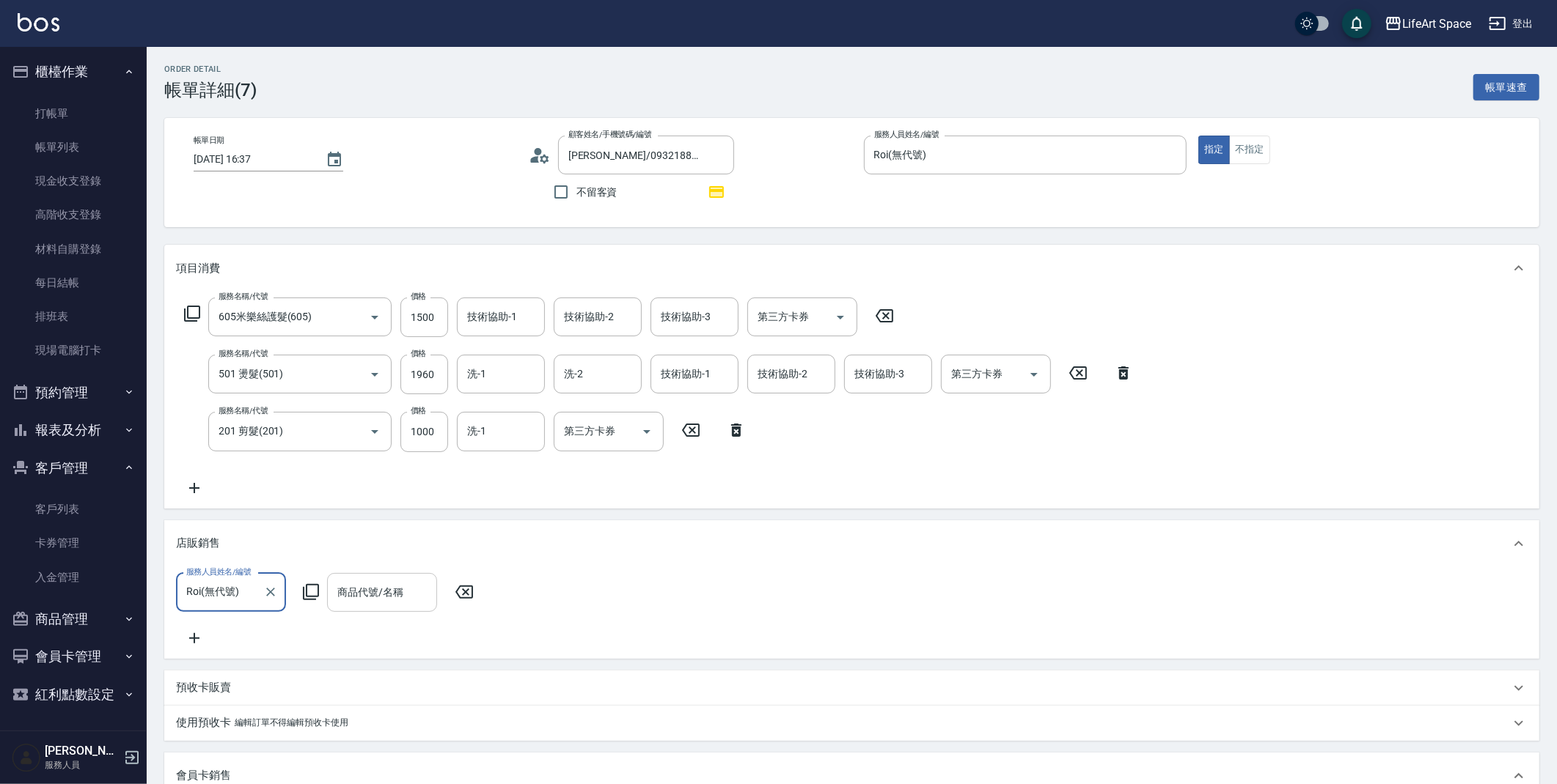
click at [380, 599] on input "商品代號/名稱" at bounding box center [382, 592] width 96 height 26
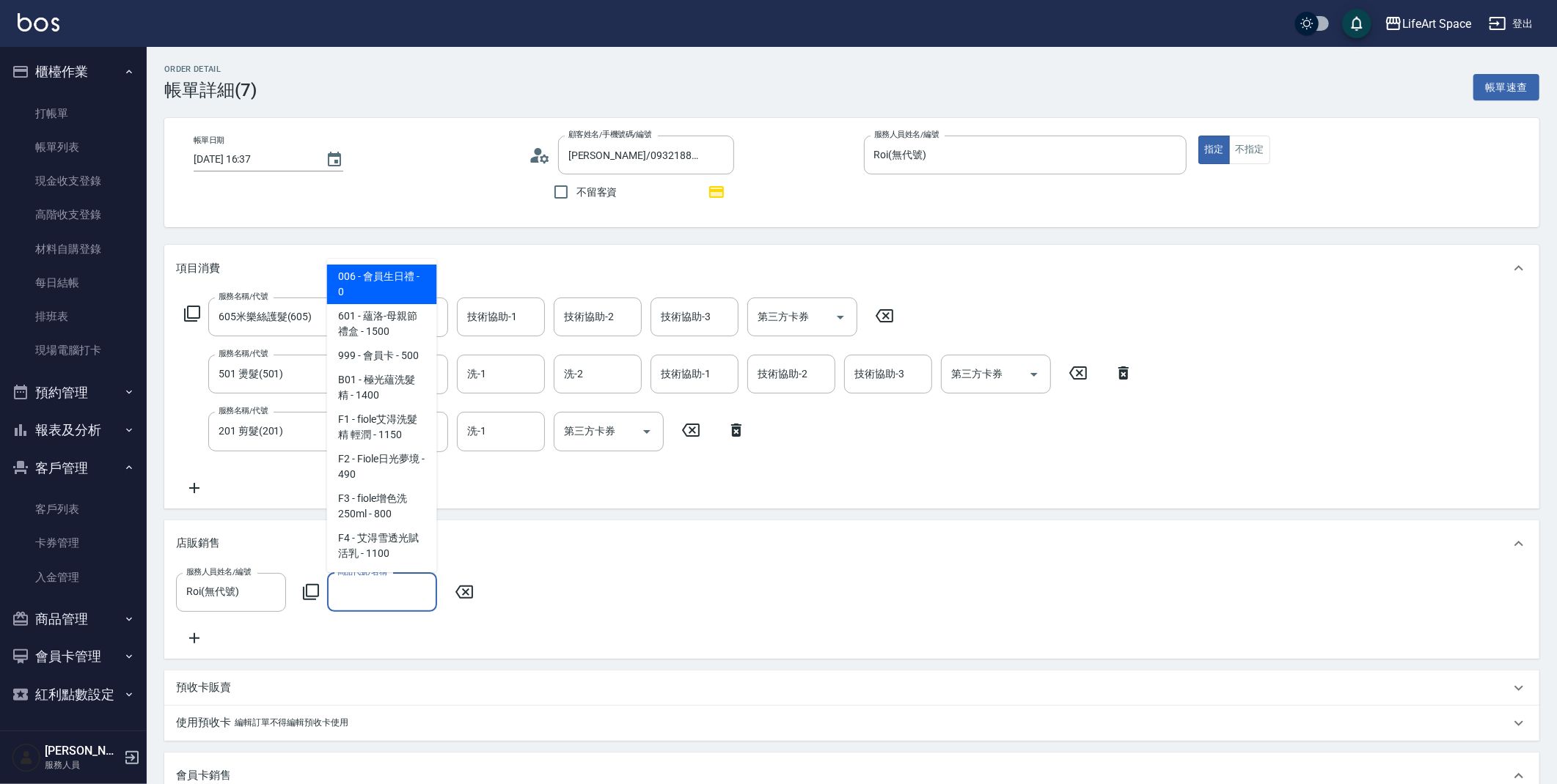
click at [399, 280] on span "006 - 會員生日禮 - 0" at bounding box center [382, 284] width 110 height 39
type input "會員生日禮"
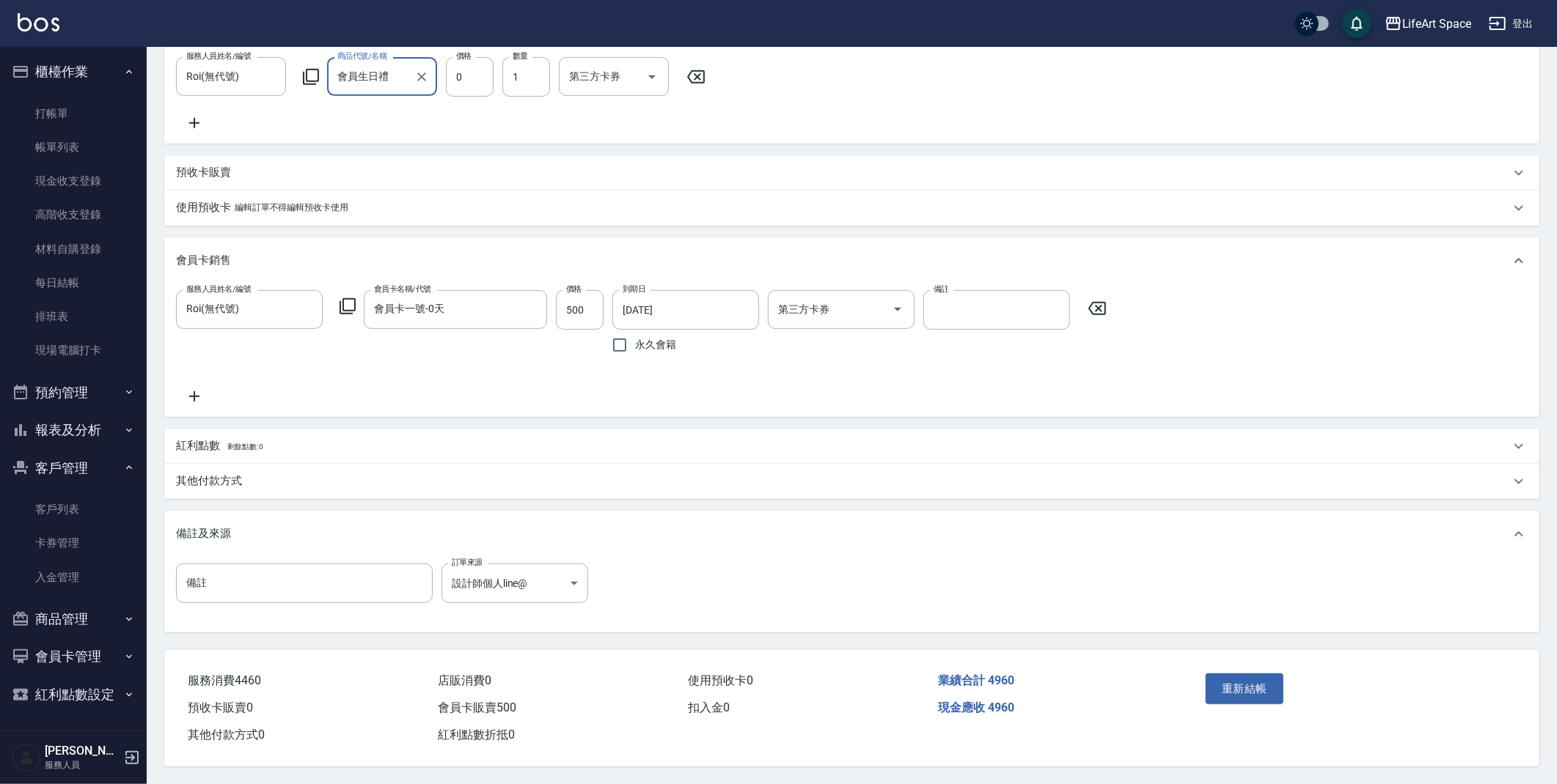
scroll to position [545, 0]
click at [1243, 687] on button "重新結帳" at bounding box center [1244, 689] width 78 height 31
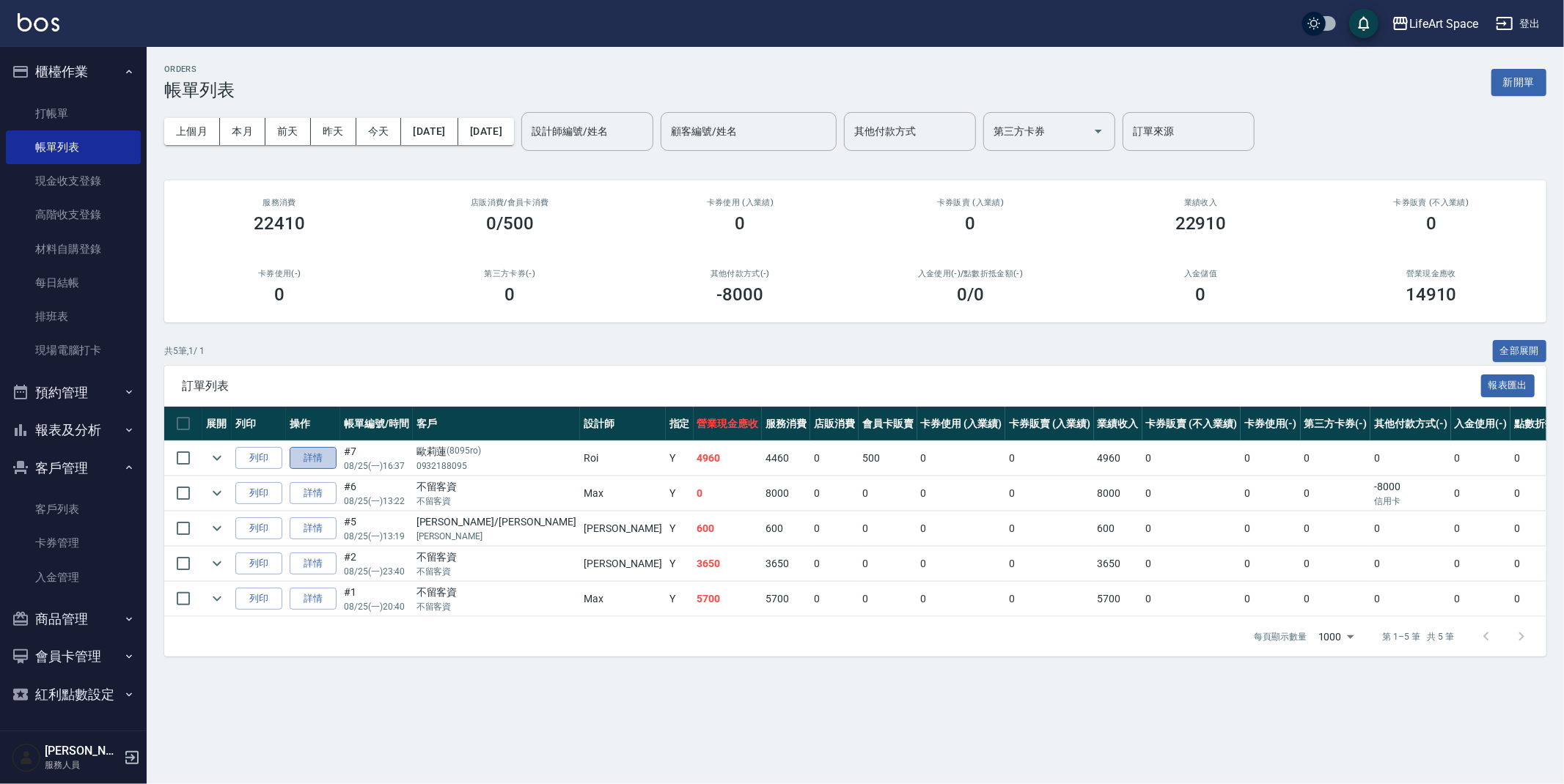
click at [318, 461] on link "詳情" at bounding box center [313, 458] width 47 height 23
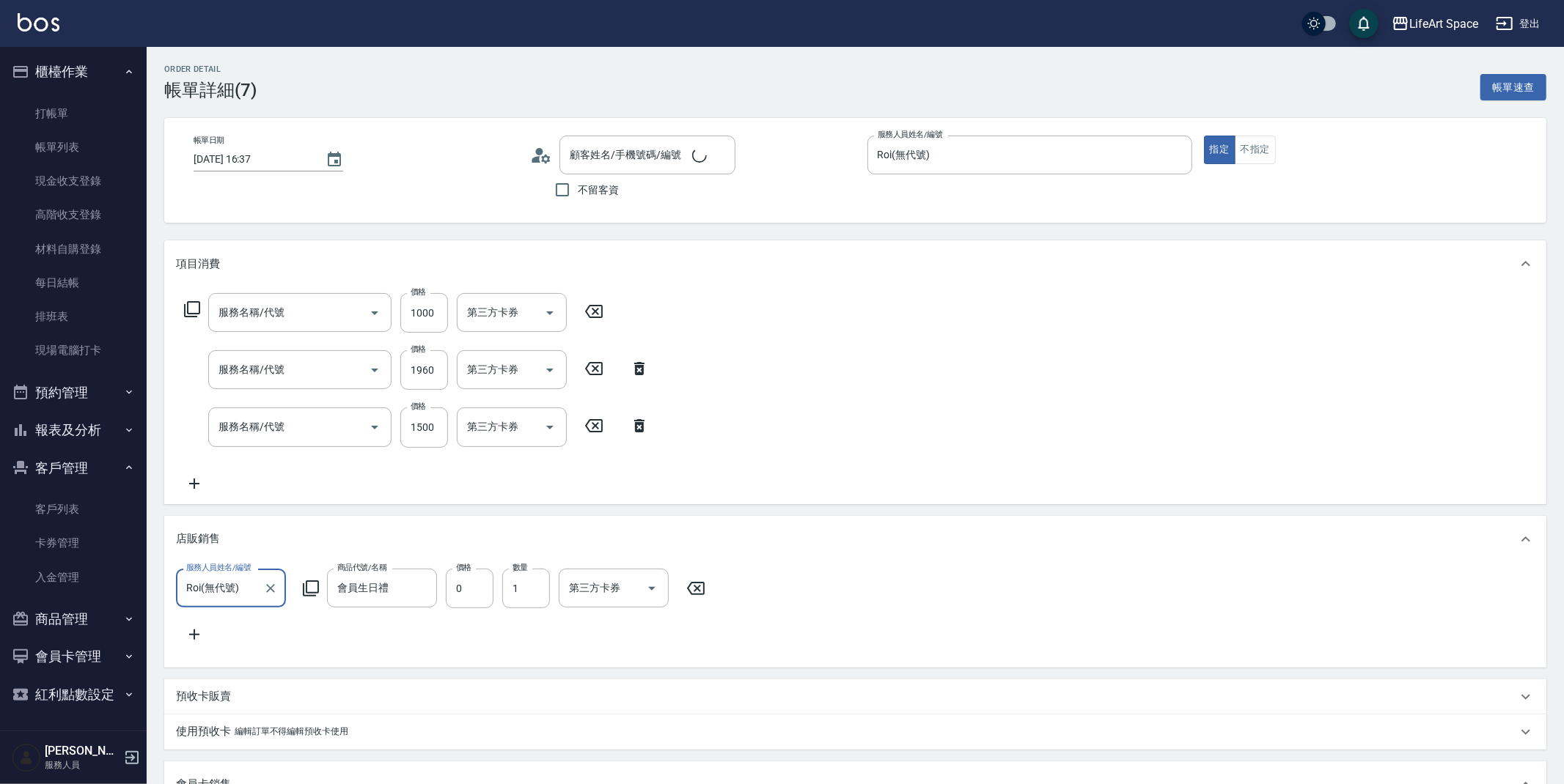
type input "[DATE] 16:37"
type input "Roi(無代號)"
type input "設計師個人line@"
type input "201 剪髮(201)"
type input "501 燙髮(501)"
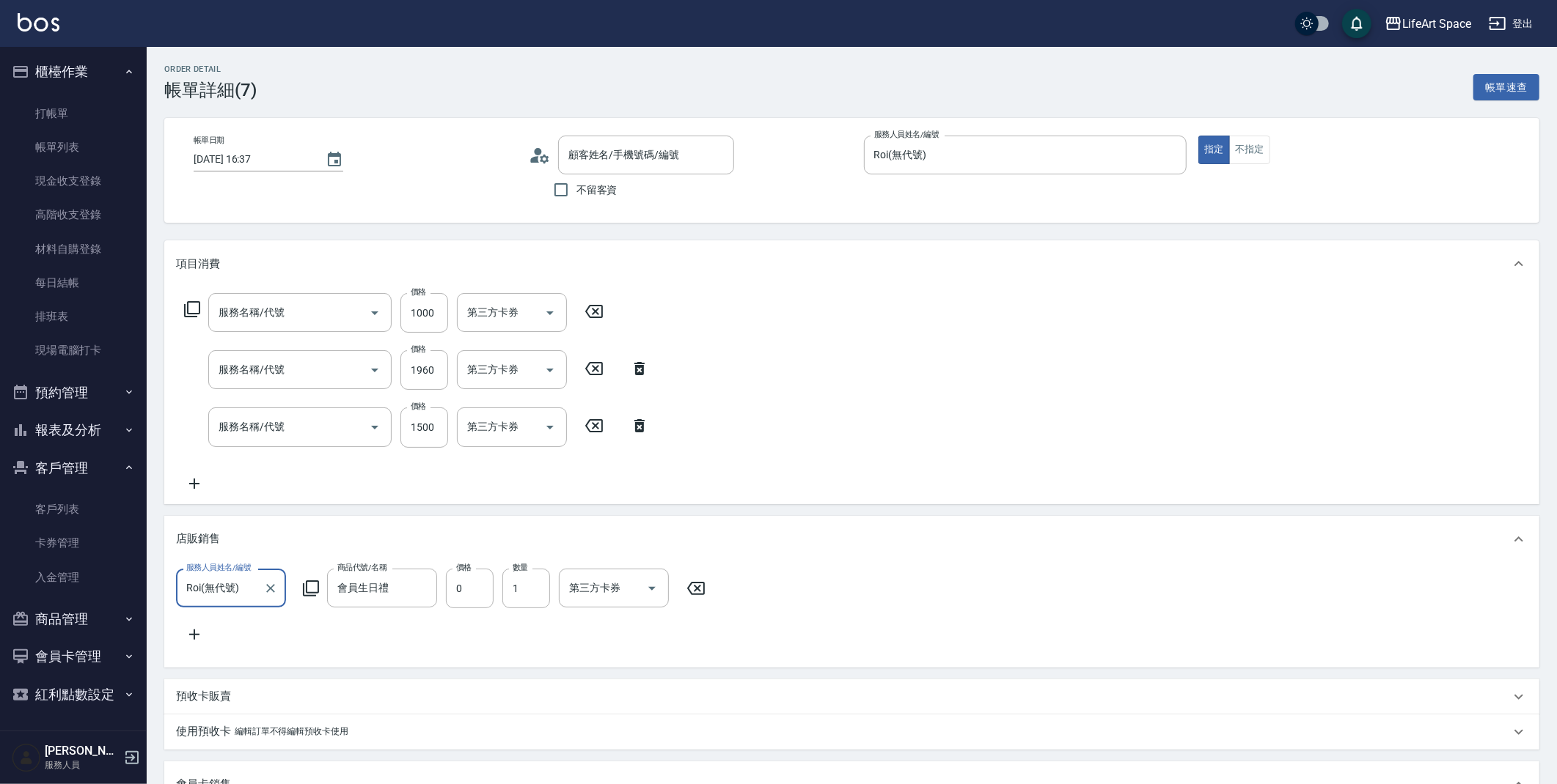
type input "605米樂絲護髮(605)"
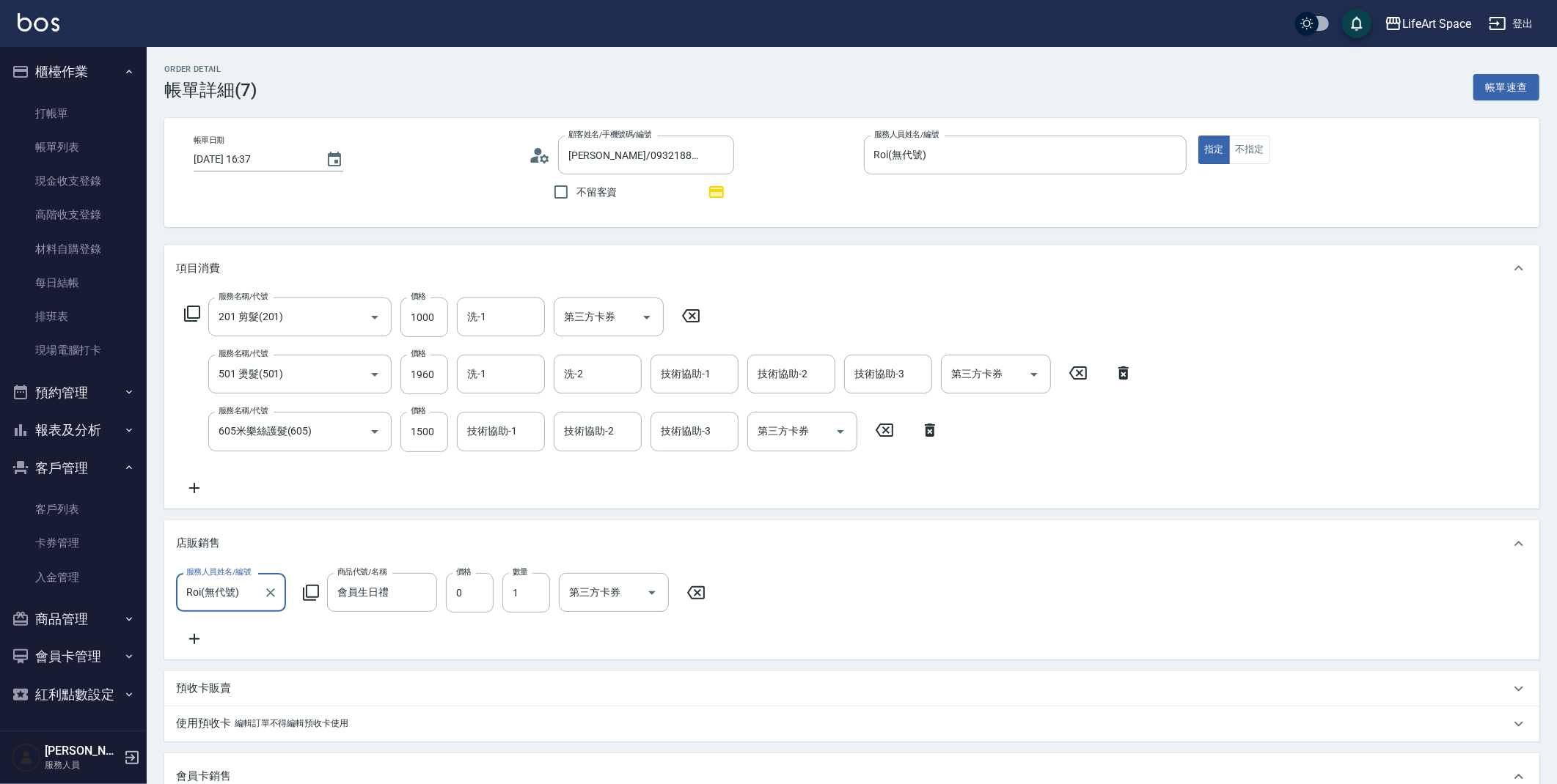
type input "[PERSON_NAME]/0932188095/8095ro"
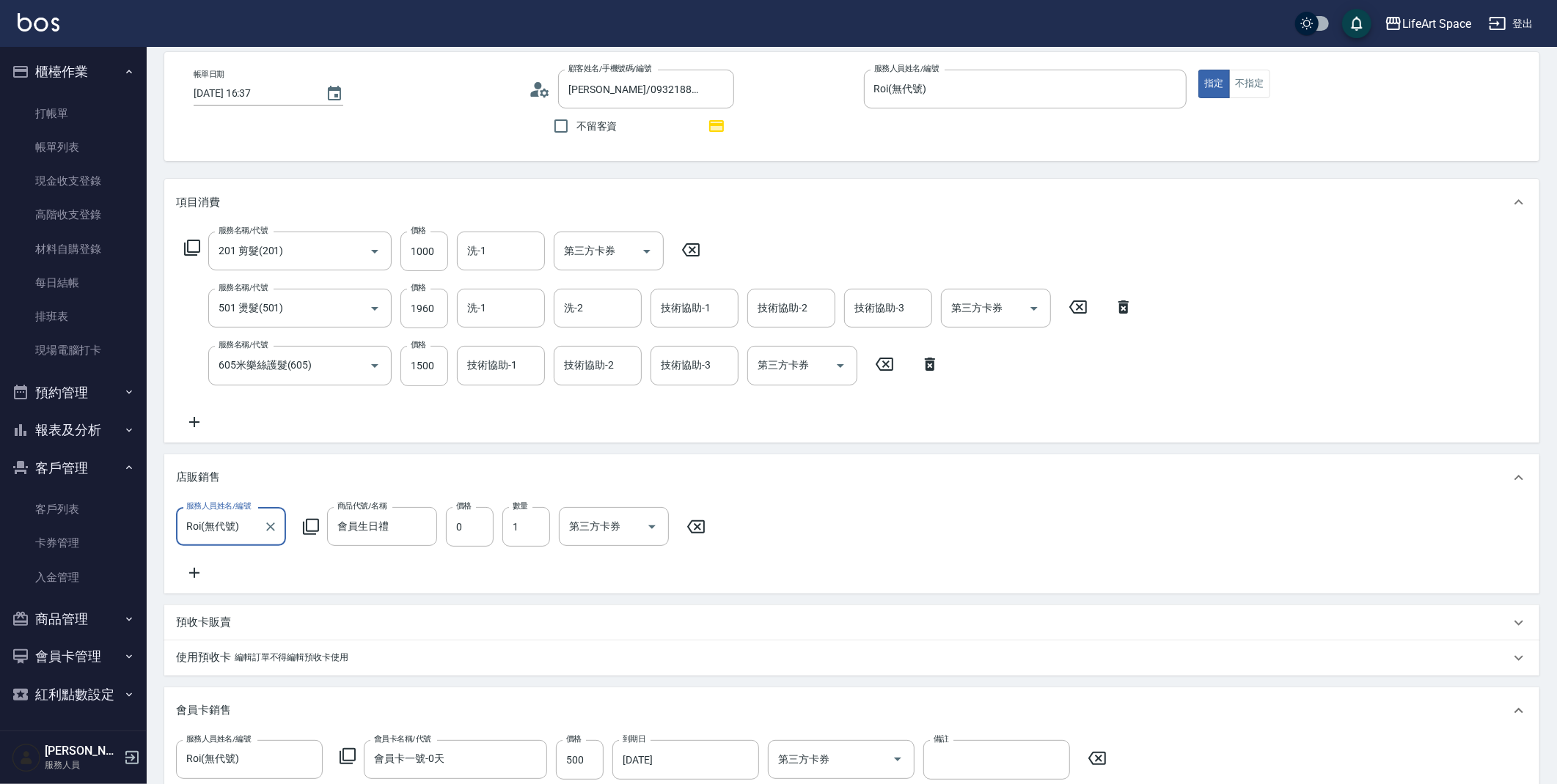
scroll to position [545, 0]
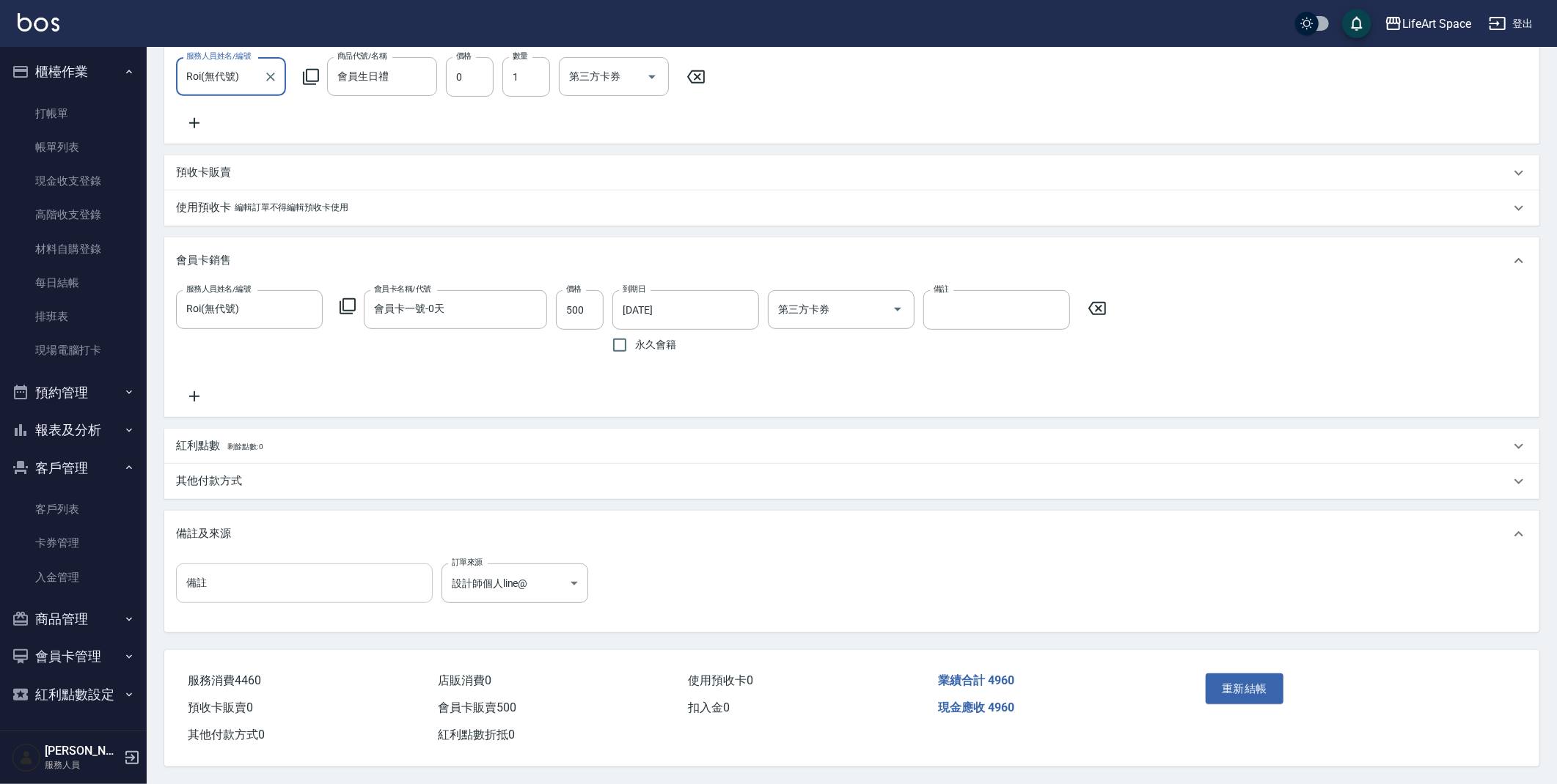
click at [205, 583] on input "備註" at bounding box center [305, 583] width 257 height 39
type input ":9"
click at [1254, 686] on button "重新結帳" at bounding box center [1244, 689] width 78 height 31
